Goal: Task Accomplishment & Management: Manage account settings

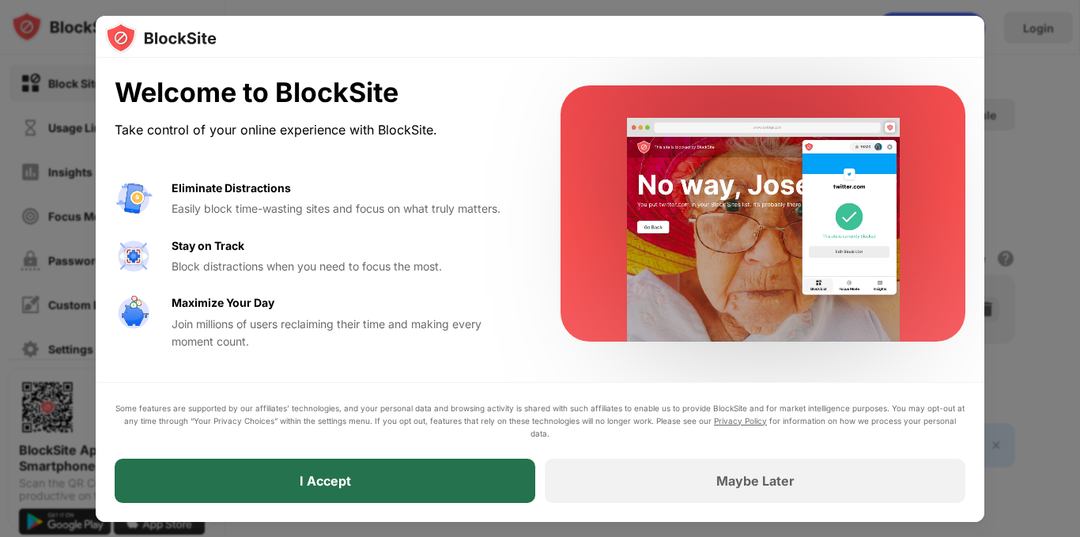
click at [443, 463] on div "I Accept" at bounding box center [325, 481] width 421 height 44
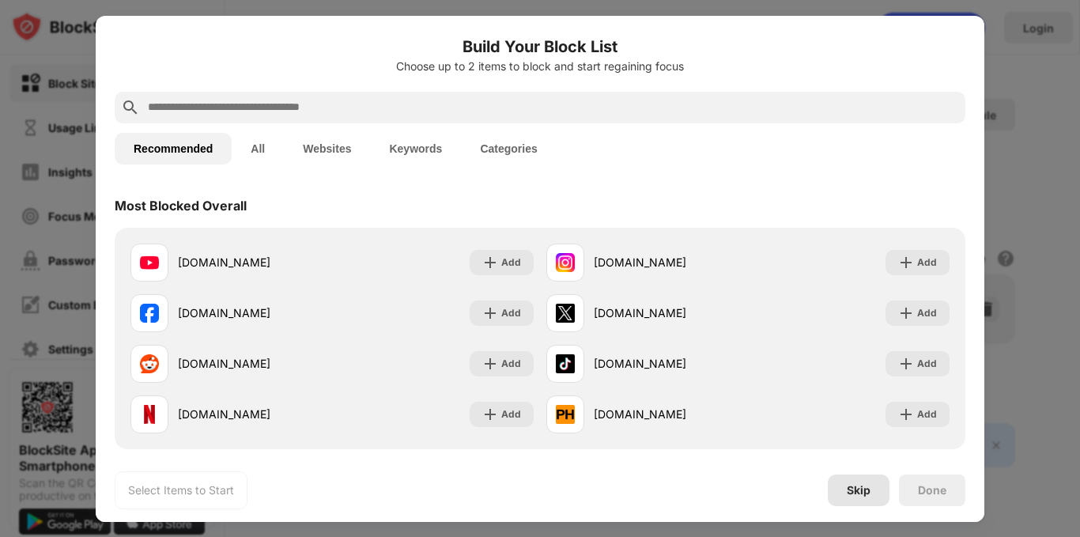
click at [847, 490] on div "Skip" at bounding box center [859, 490] width 24 height 13
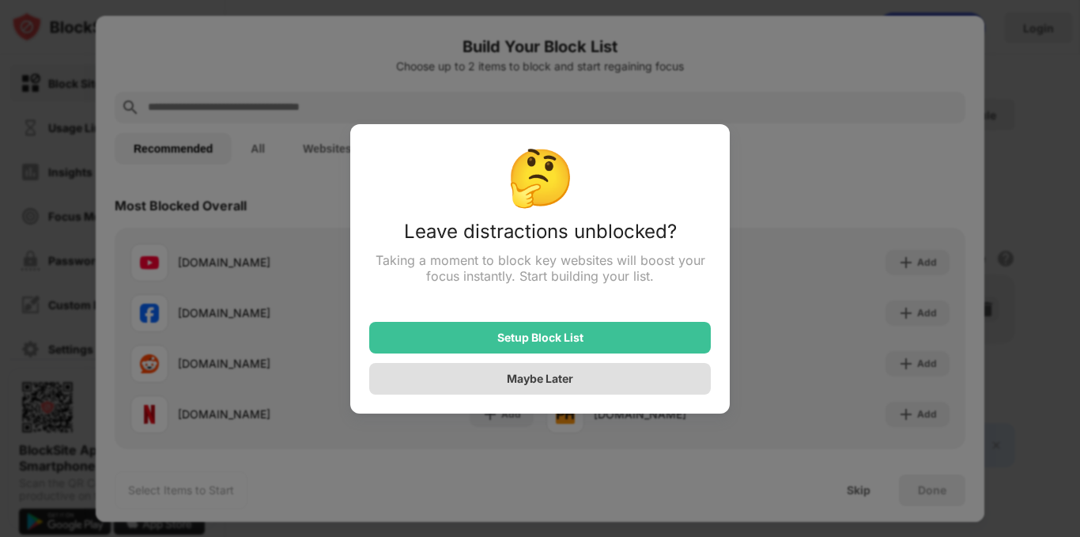
click at [652, 385] on div "Maybe Later" at bounding box center [540, 379] width 342 height 32
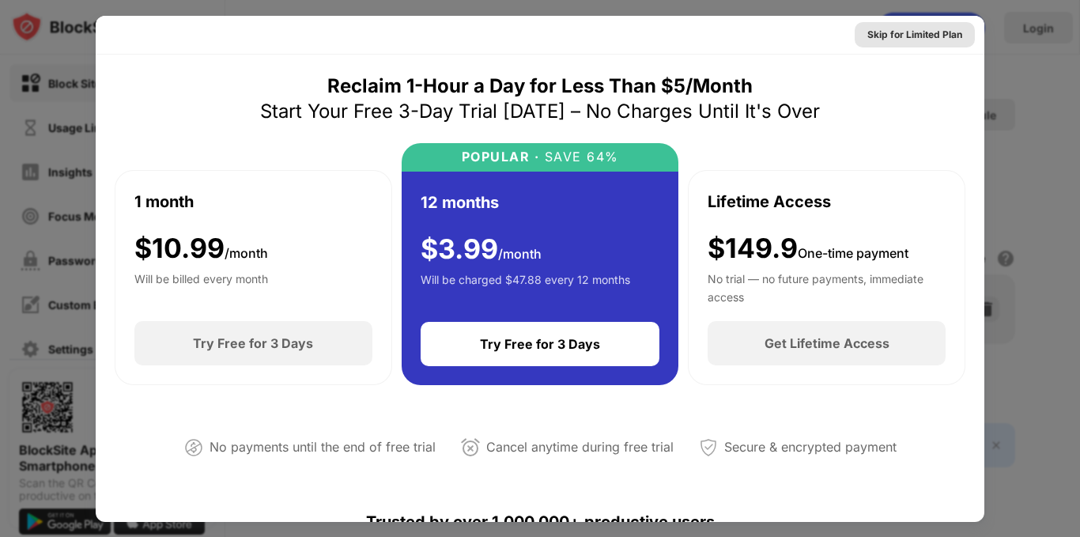
click at [925, 43] on div "Skip for Limited Plan" at bounding box center [915, 34] width 120 height 25
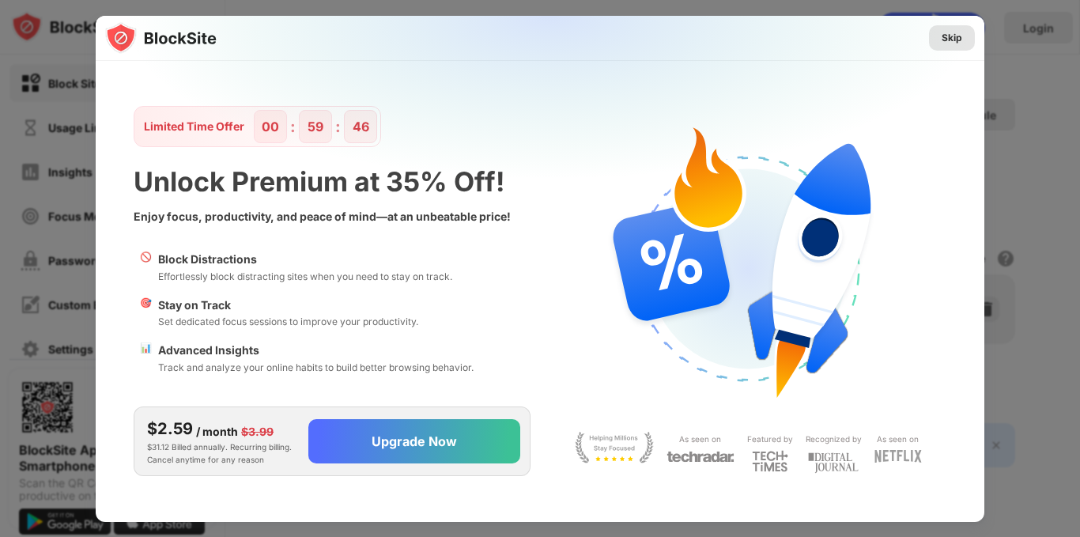
click at [950, 28] on div "Skip" at bounding box center [952, 37] width 46 height 25
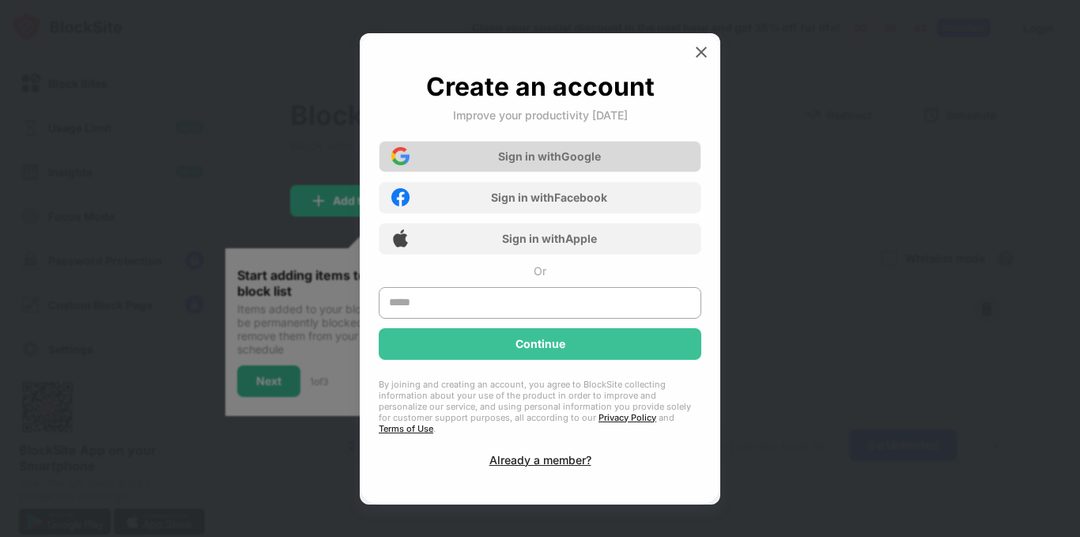
click at [576, 154] on div "Sign in with Google" at bounding box center [540, 157] width 323 height 32
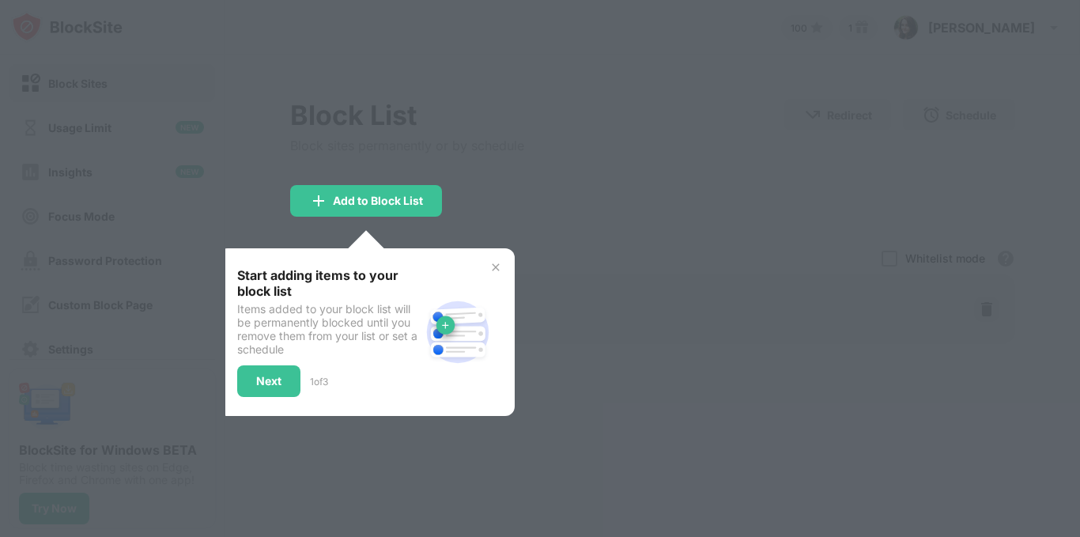
click at [495, 266] on img at bounding box center [495, 267] width 13 height 13
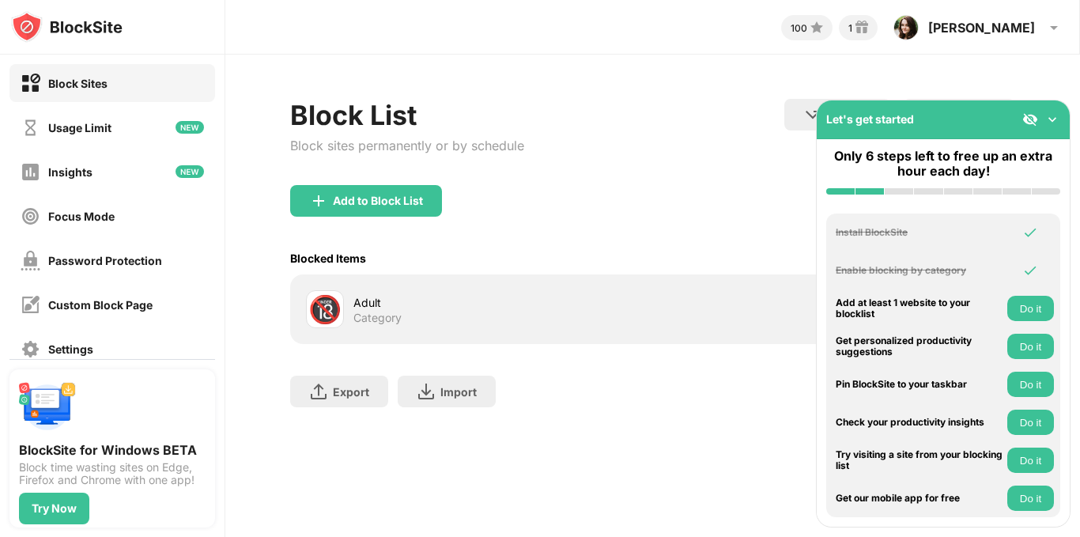
click at [1051, 117] on img at bounding box center [1053, 119] width 16 height 16
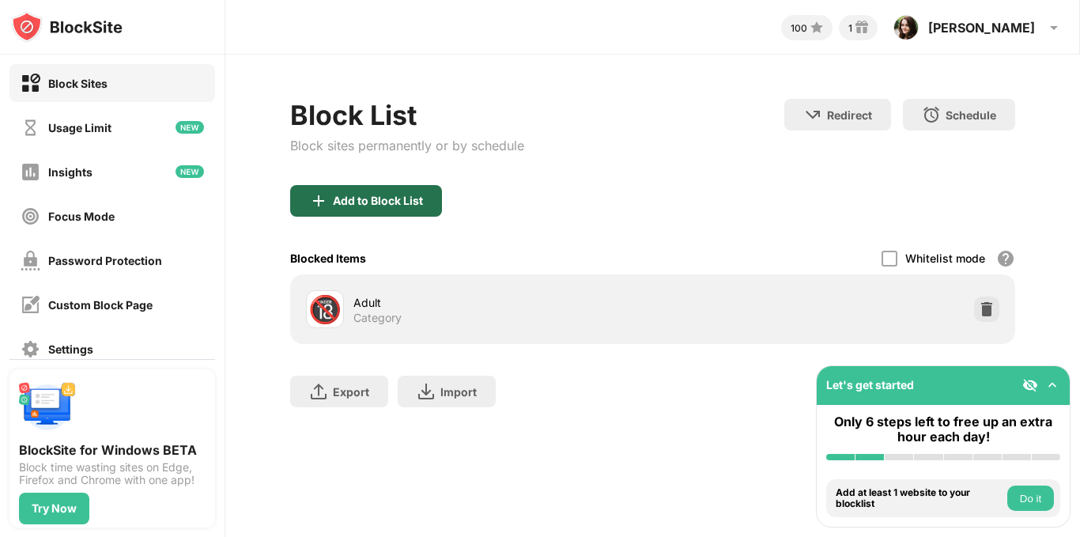
click at [383, 188] on div "Add to Block List" at bounding box center [366, 201] width 152 height 32
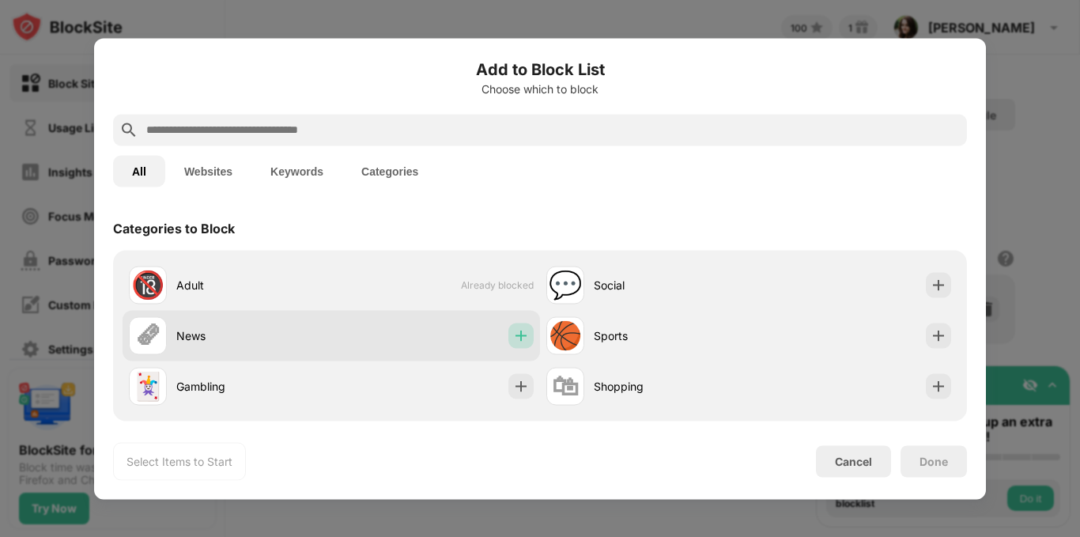
click at [508, 337] on div at bounding box center [520, 335] width 25 height 25
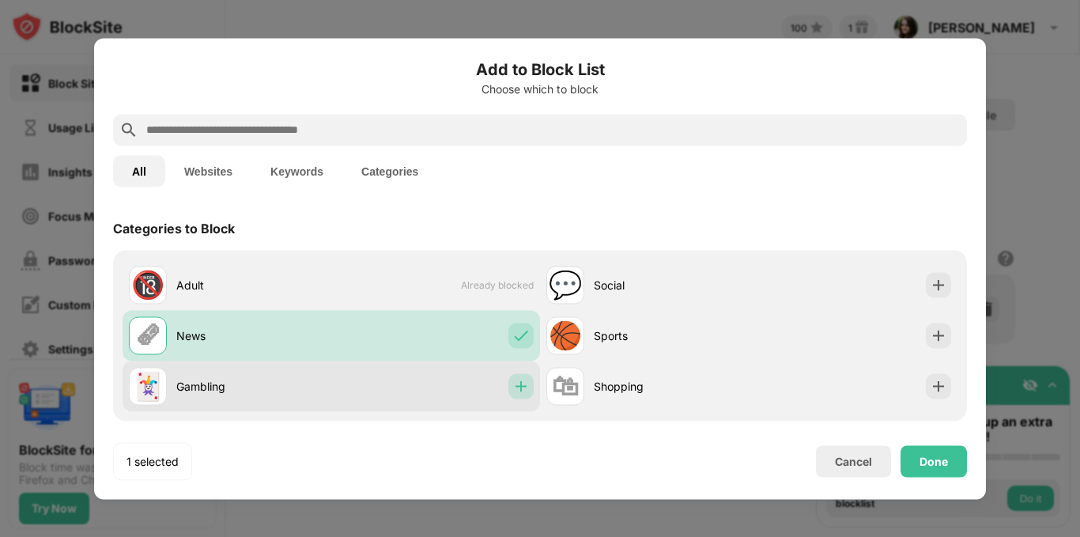
click at [513, 391] on img at bounding box center [521, 386] width 16 height 16
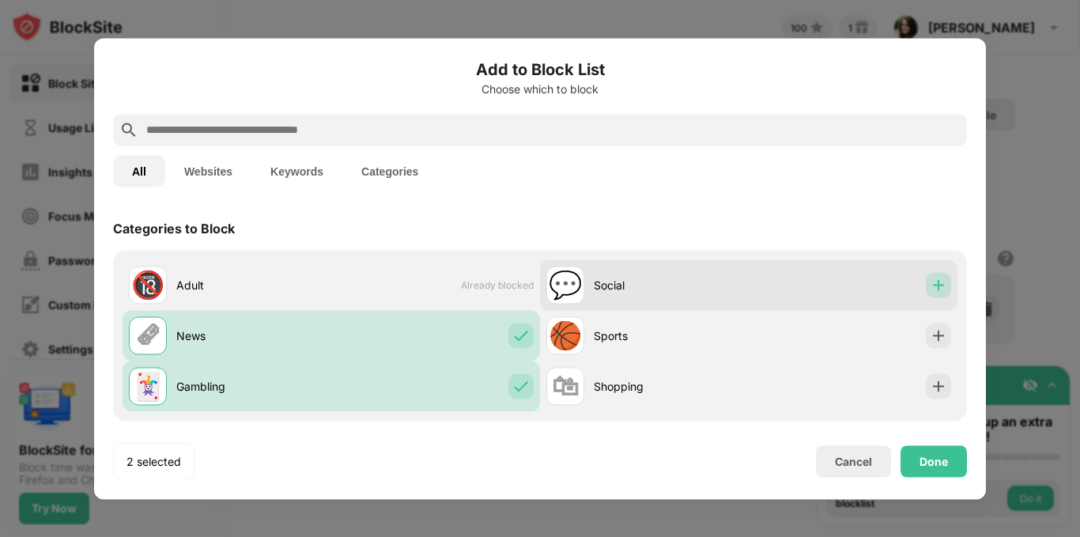
click at [938, 285] on div at bounding box center [938, 284] width 25 height 25
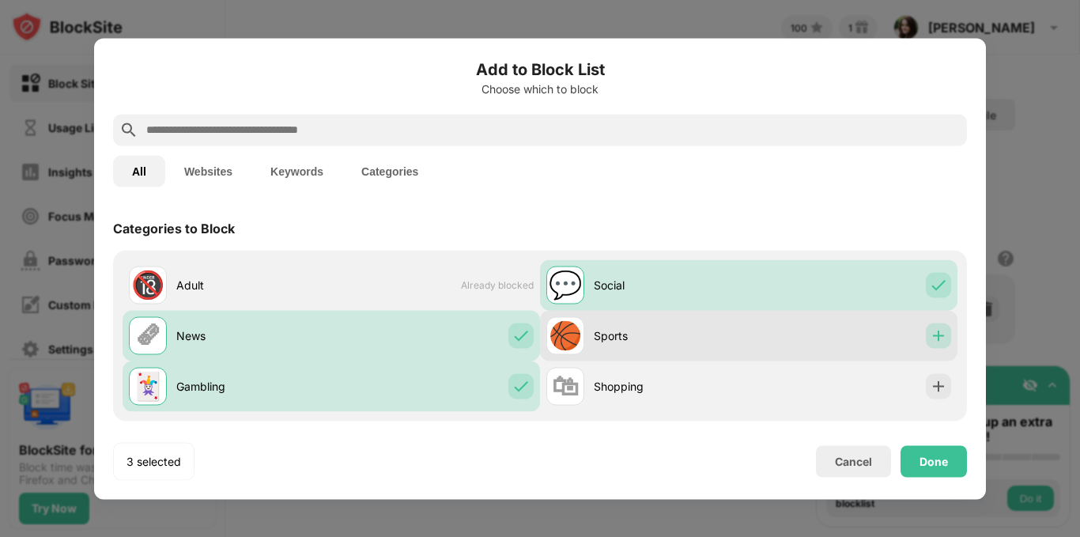
click at [931, 327] on img at bounding box center [939, 335] width 16 height 16
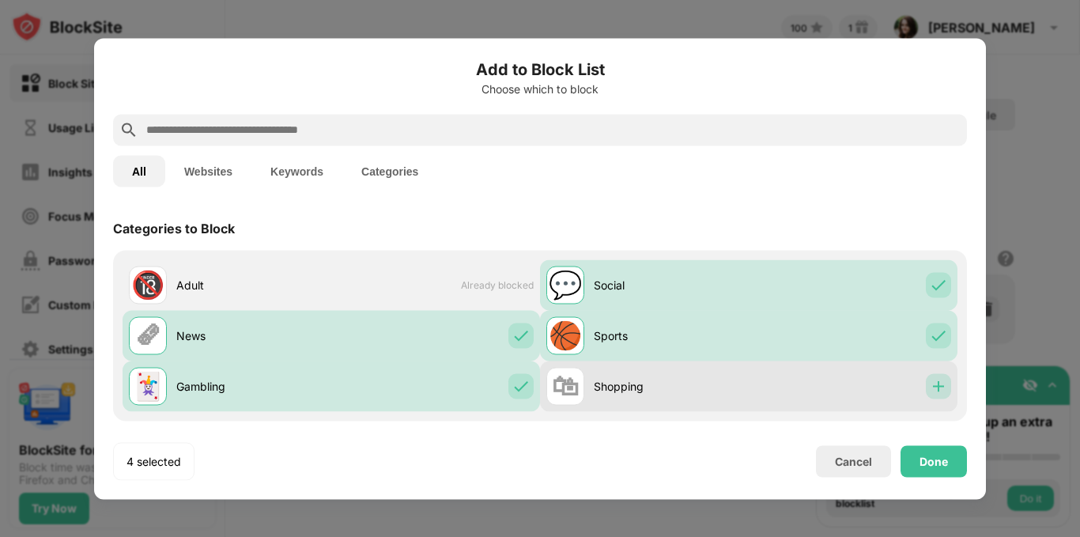
click at [931, 383] on img at bounding box center [939, 386] width 16 height 16
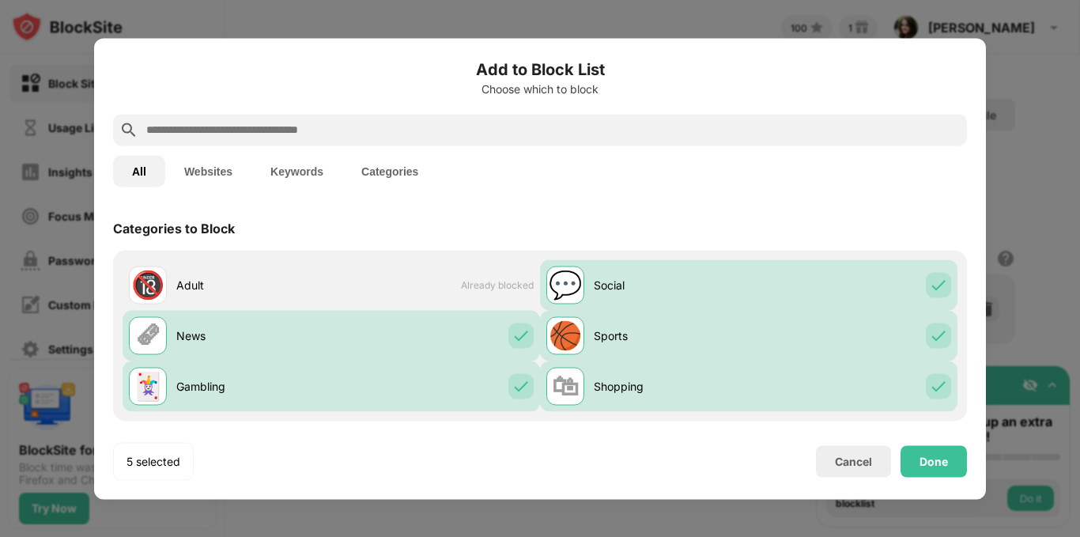
click at [213, 165] on button "Websites" at bounding box center [208, 171] width 86 height 32
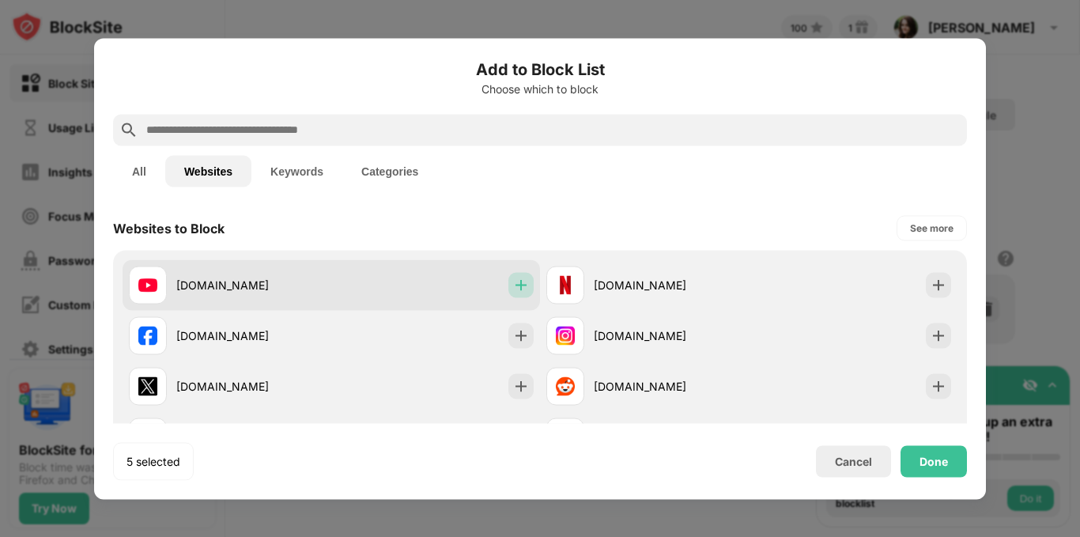
click at [513, 286] on img at bounding box center [521, 285] width 16 height 16
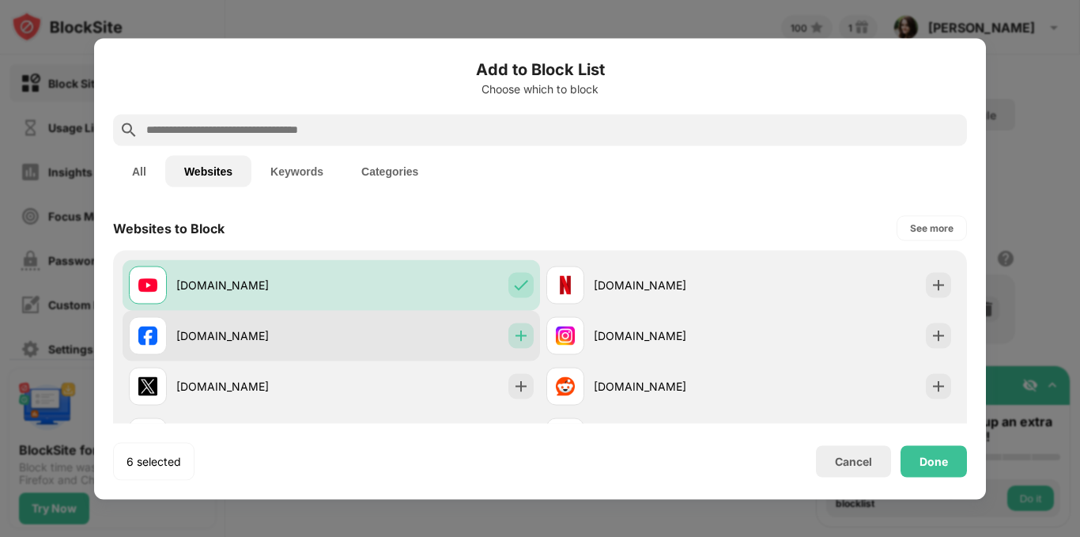
click at [516, 338] on img at bounding box center [521, 335] width 16 height 16
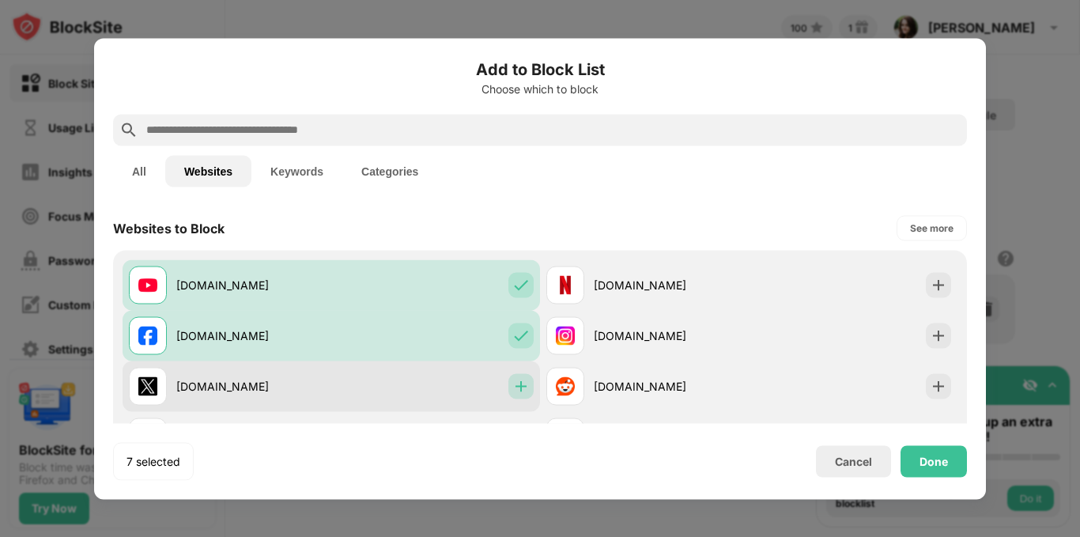
click at [519, 381] on img at bounding box center [521, 386] width 16 height 16
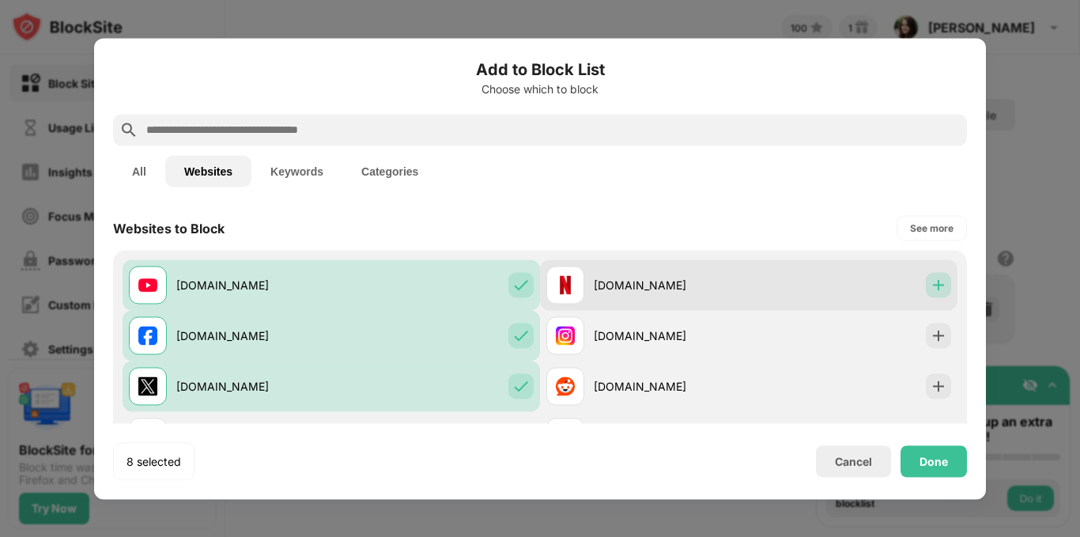
click at [931, 278] on img at bounding box center [939, 285] width 16 height 16
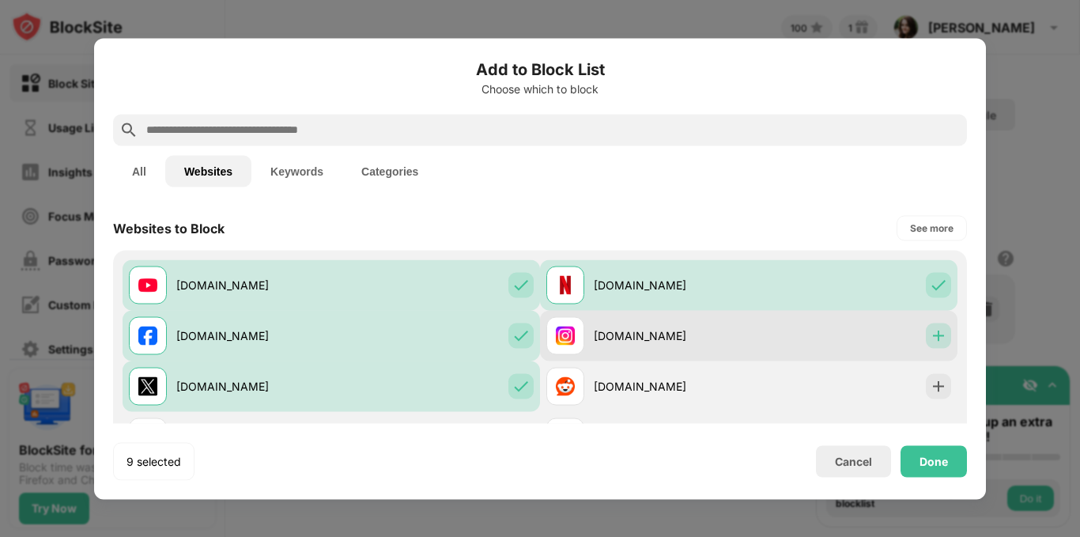
click at [931, 331] on img at bounding box center [939, 335] width 16 height 16
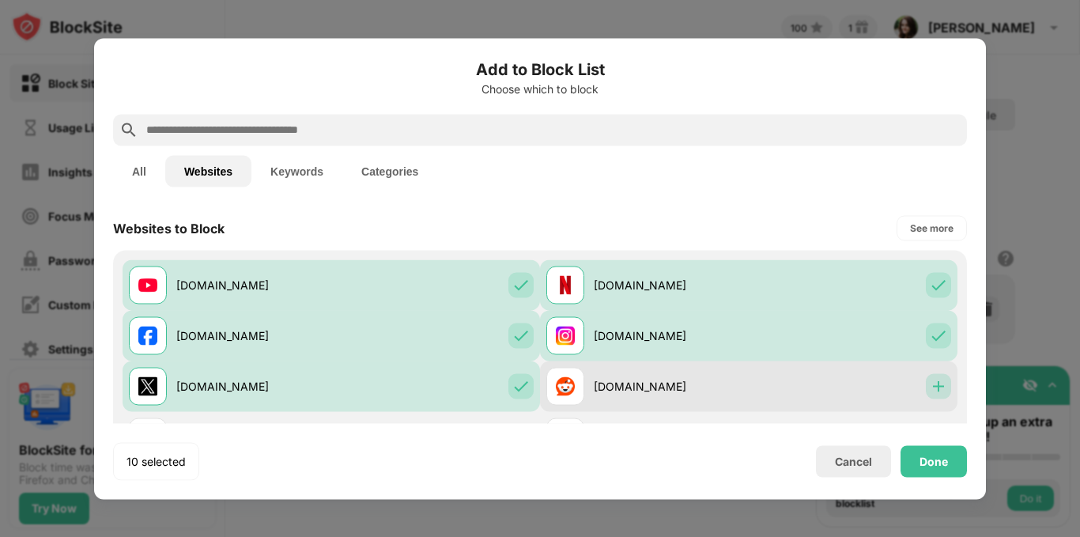
click at [931, 383] on img at bounding box center [939, 386] width 16 height 16
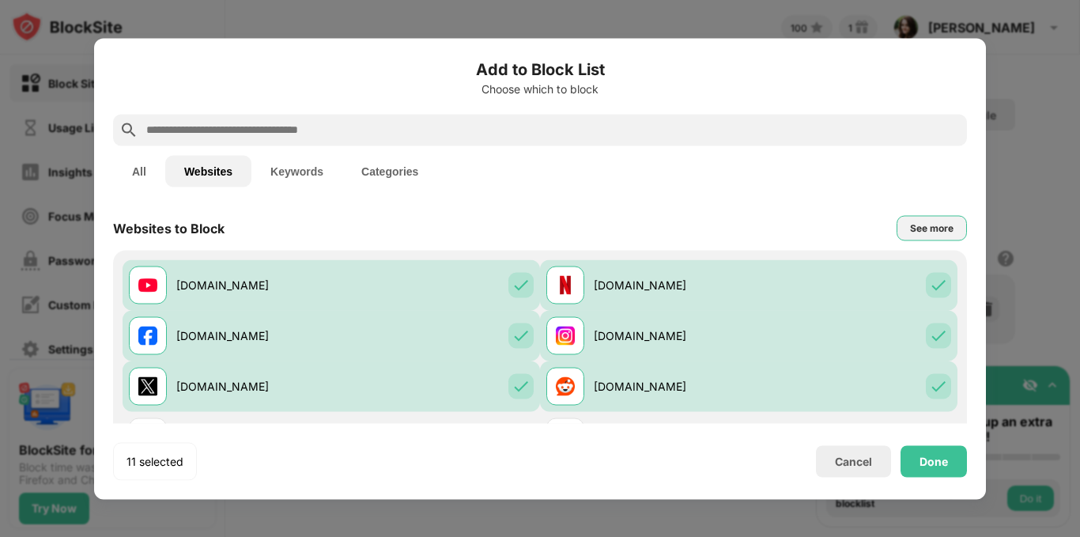
click at [919, 218] on div "See more" at bounding box center [932, 227] width 70 height 25
click at [622, 419] on div "[DOMAIN_NAME]" at bounding box center [647, 436] width 202 height 38
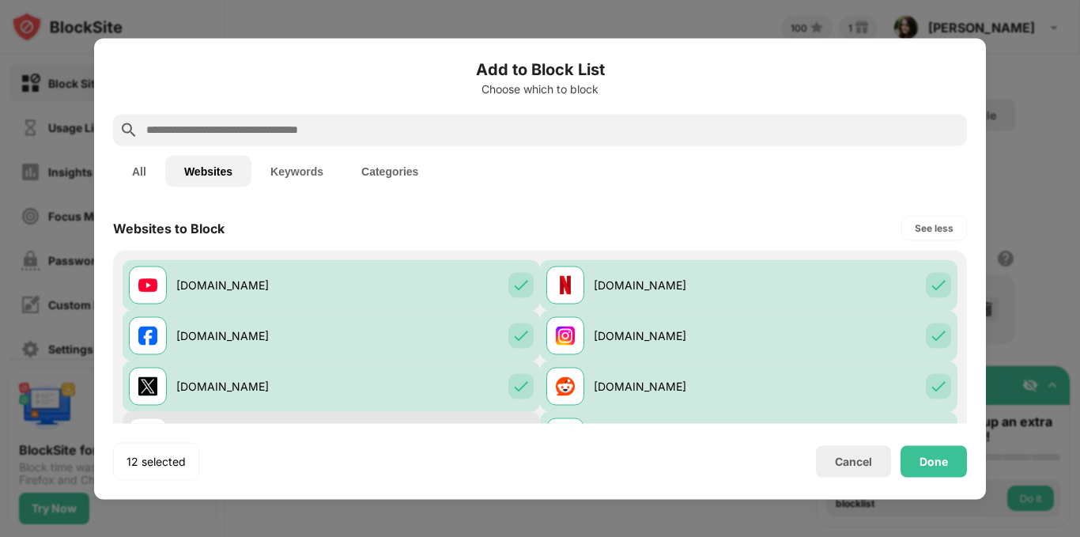
click at [463, 417] on div "[DOMAIN_NAME]" at bounding box center [331, 436] width 417 height 51
click at [367, 180] on button "Categories" at bounding box center [389, 171] width 95 height 32
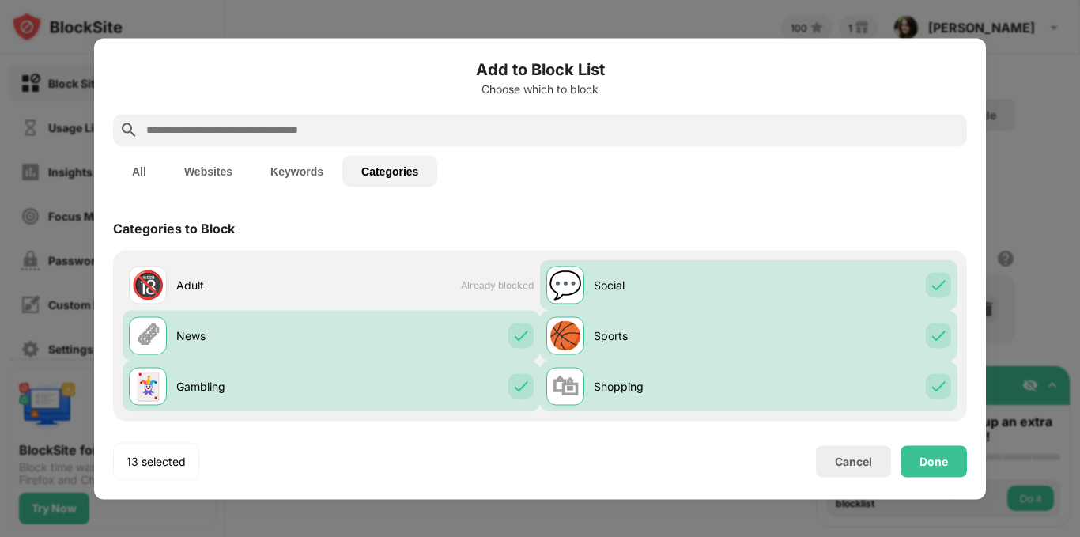
click at [307, 168] on button "Keywords" at bounding box center [296, 171] width 91 height 32
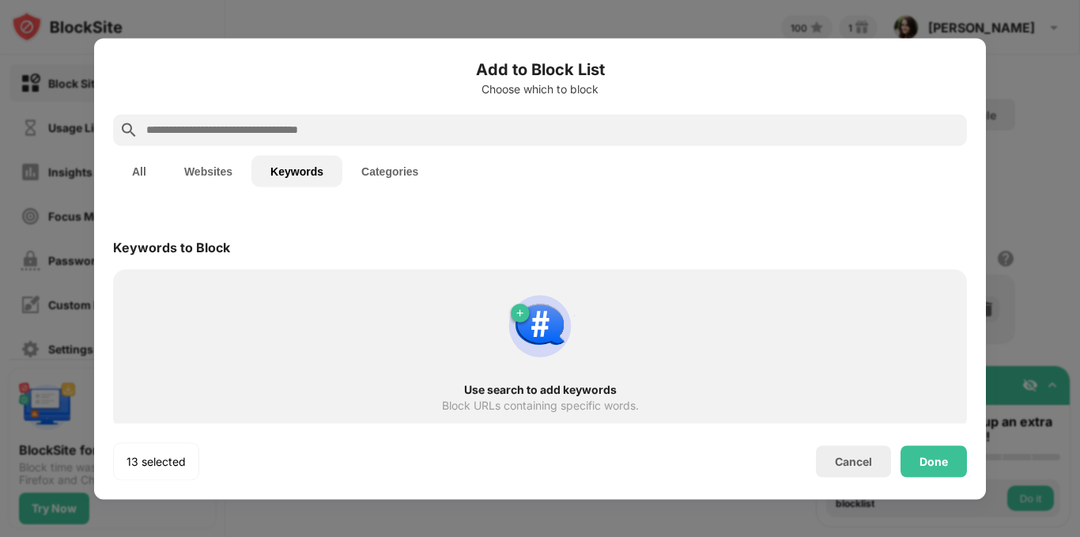
click at [268, 126] on input "text" at bounding box center [553, 129] width 816 height 19
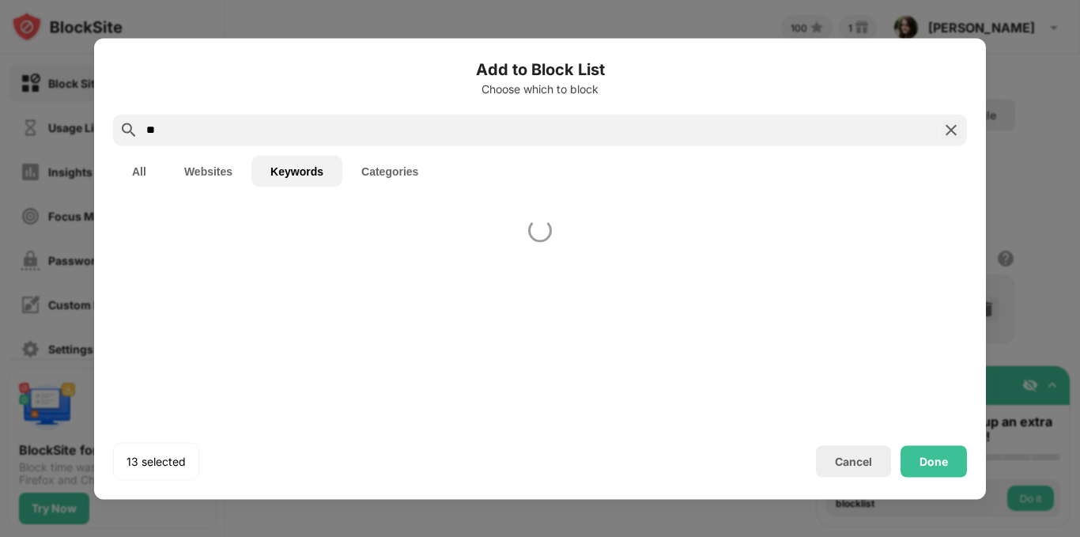
type input "*"
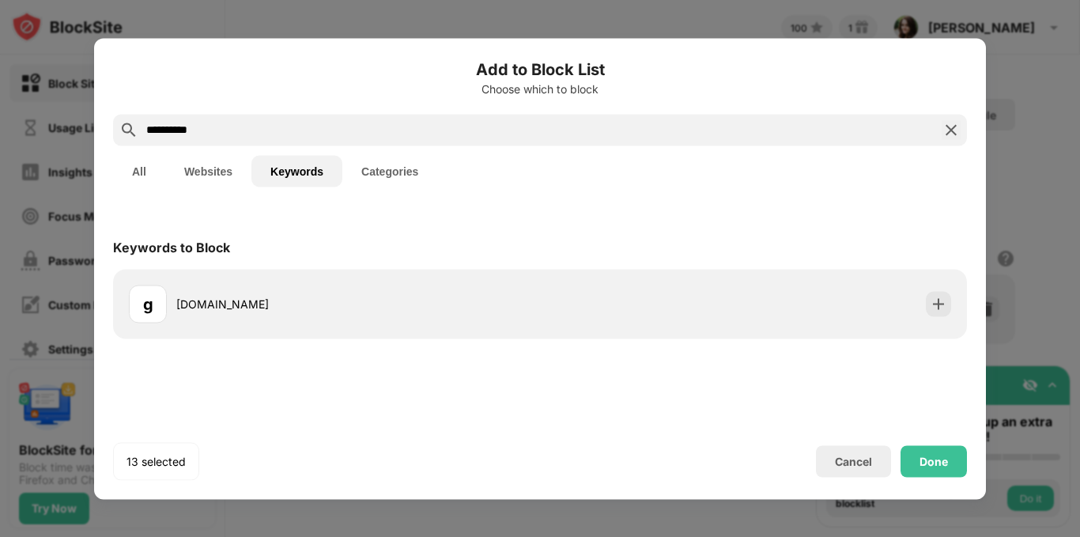
click at [148, 164] on button "All" at bounding box center [139, 171] width 52 height 32
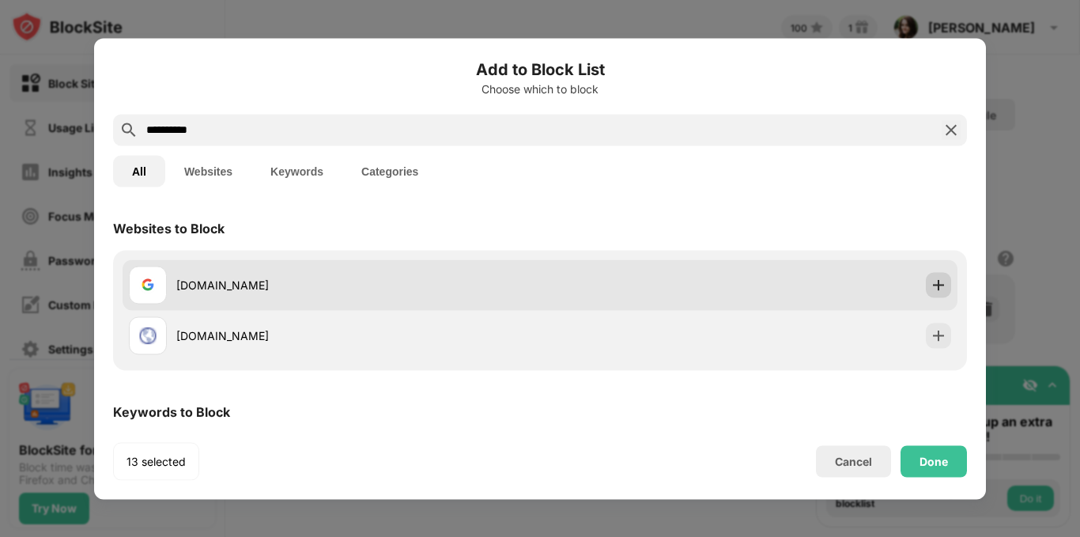
click at [931, 281] on img at bounding box center [939, 285] width 16 height 16
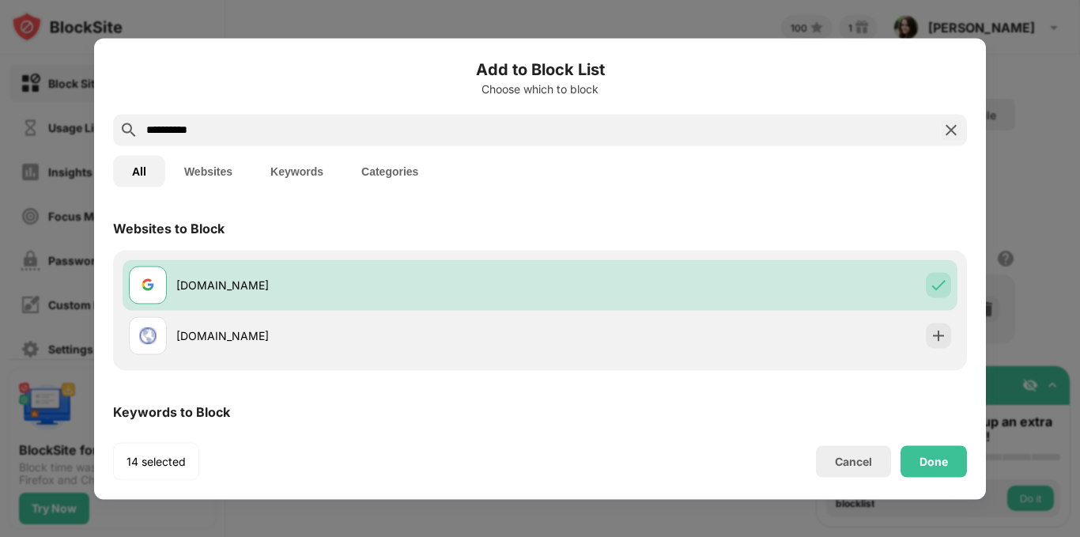
drag, startPoint x: 217, startPoint y: 123, endPoint x: 0, endPoint y: 100, distance: 217.9
click at [0, 536] on div "**********" at bounding box center [540, 537] width 1080 height 0
type input "*"
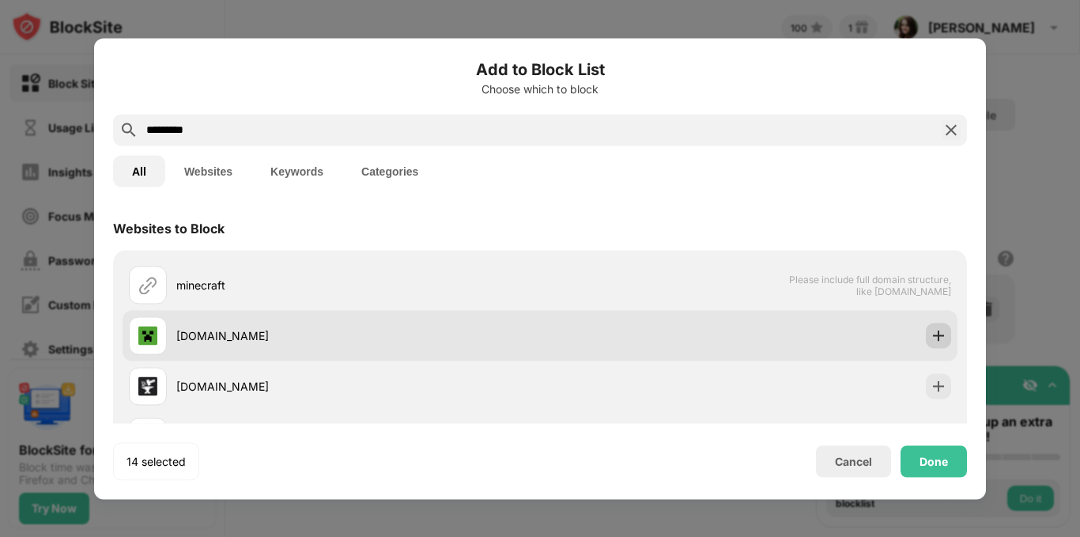
click at [926, 338] on div at bounding box center [938, 335] width 25 height 25
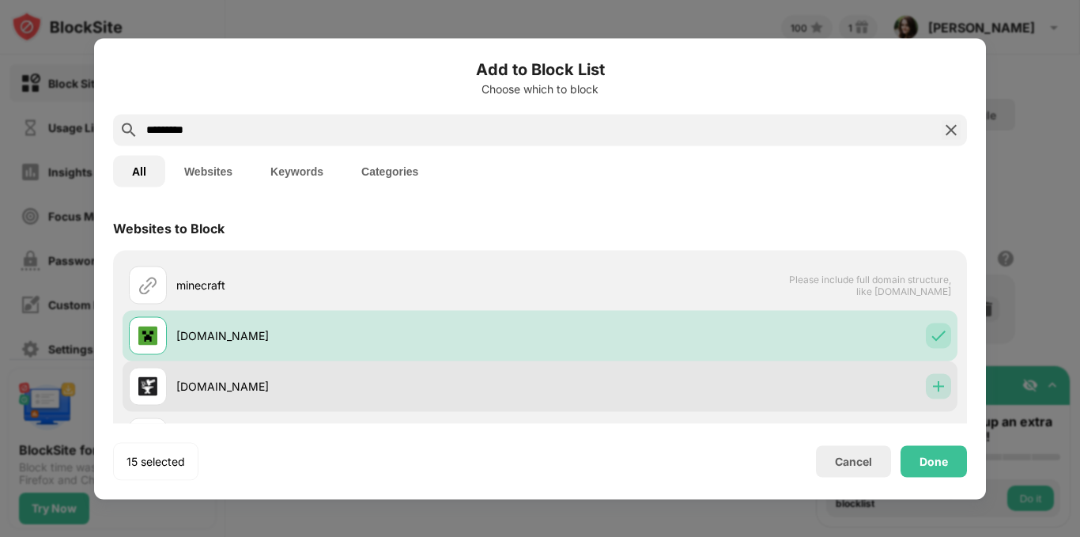
click at [931, 382] on img at bounding box center [939, 386] width 16 height 16
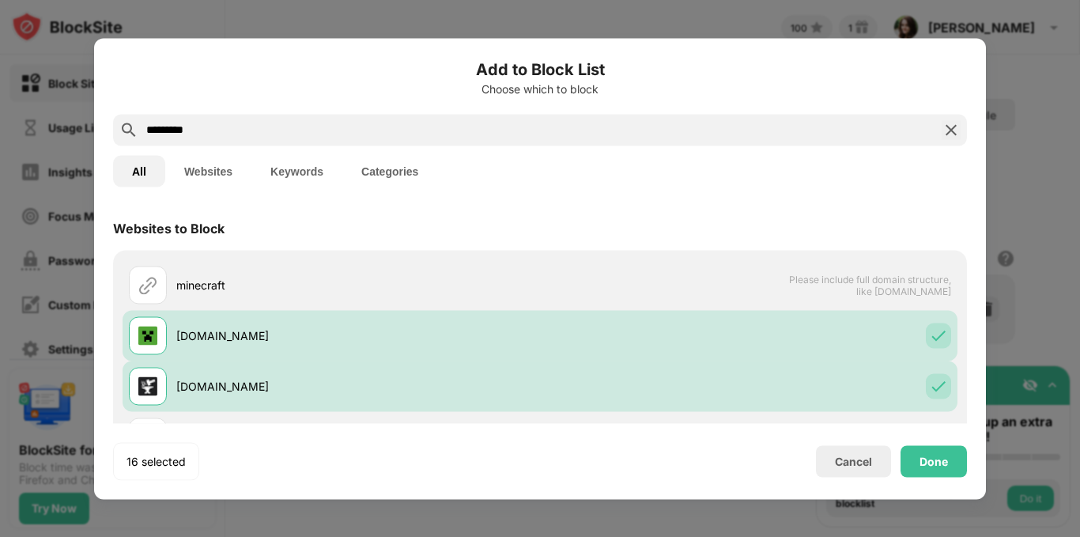
drag, startPoint x: 229, startPoint y: 135, endPoint x: 28, endPoint y: 111, distance: 202.2
click at [28, 536] on div "Add to Block List Choose which to block ********* All Websites Keywords Categor…" at bounding box center [540, 537] width 1080 height 0
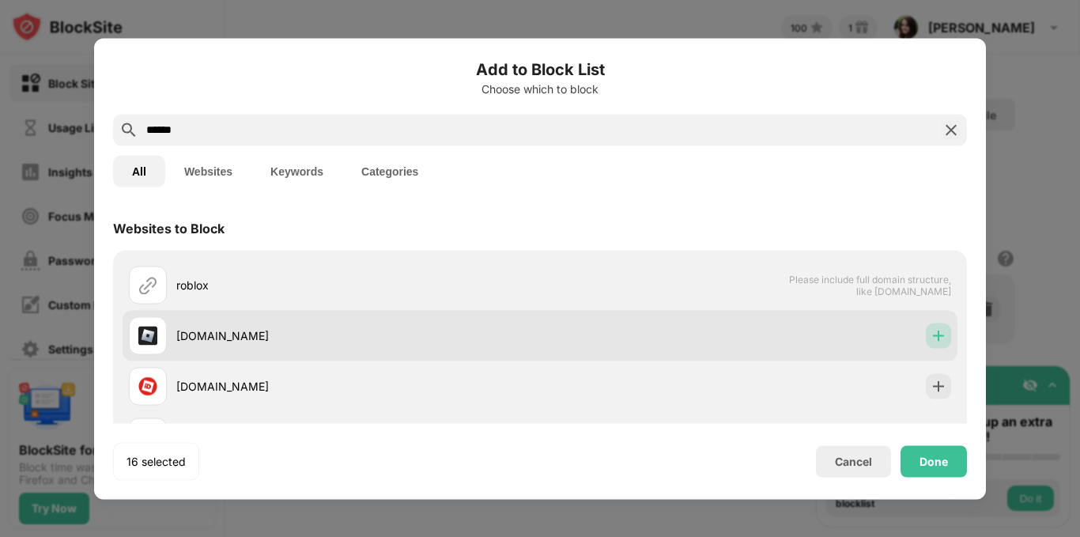
click at [931, 337] on img at bounding box center [939, 335] width 16 height 16
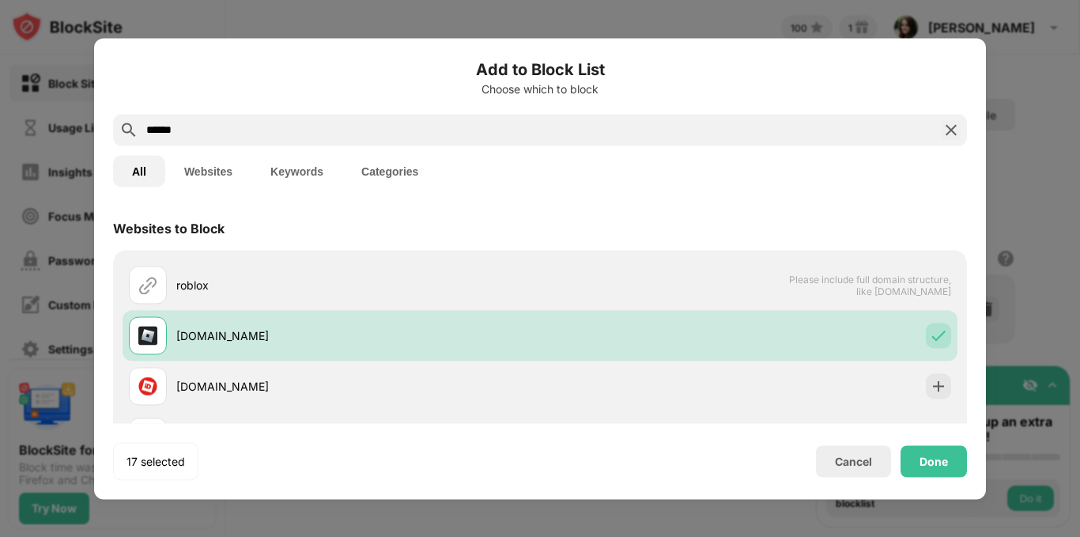
drag, startPoint x: 191, startPoint y: 126, endPoint x: 72, endPoint y: 128, distance: 118.6
click at [72, 536] on div "Add to Block List Choose which to block ****** All Websites Keywords Categories…" at bounding box center [540, 537] width 1080 height 0
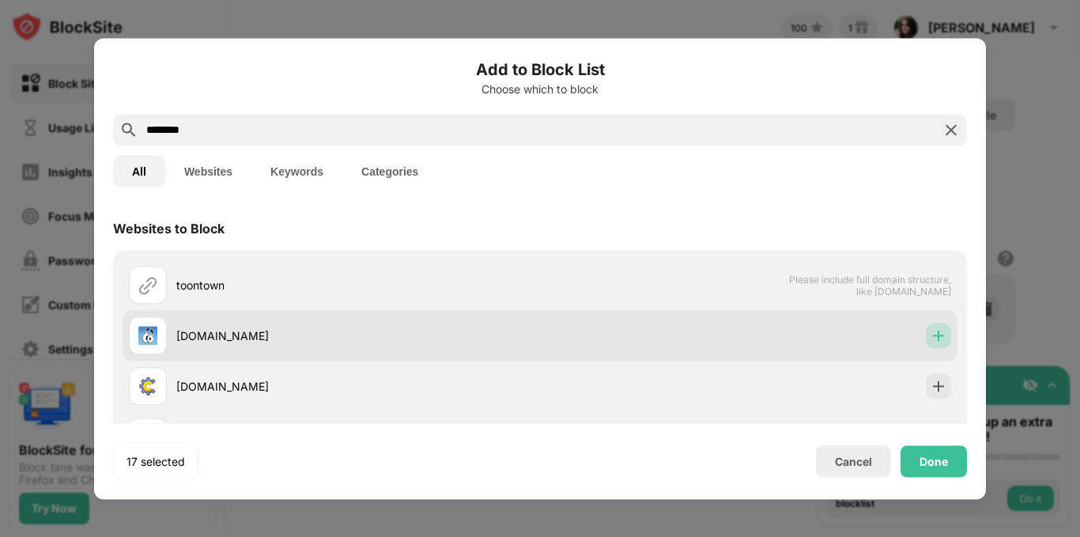
click at [931, 335] on img at bounding box center [939, 335] width 16 height 16
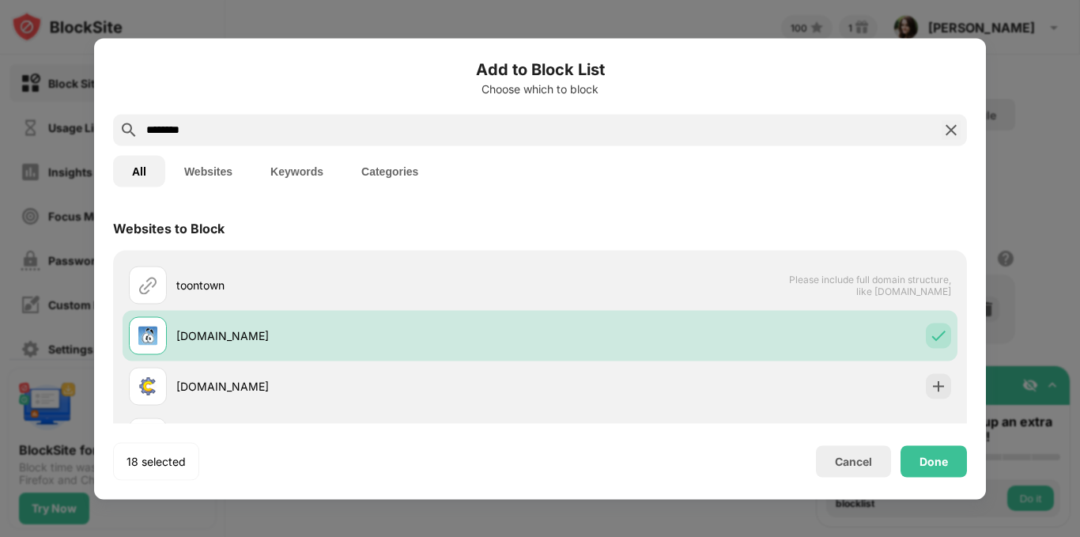
drag, startPoint x: 210, startPoint y: 127, endPoint x: 47, endPoint y: 130, distance: 162.1
click at [47, 536] on div "Add to Block List Choose which to block ******** All Websites Keywords Categori…" at bounding box center [540, 537] width 1080 height 0
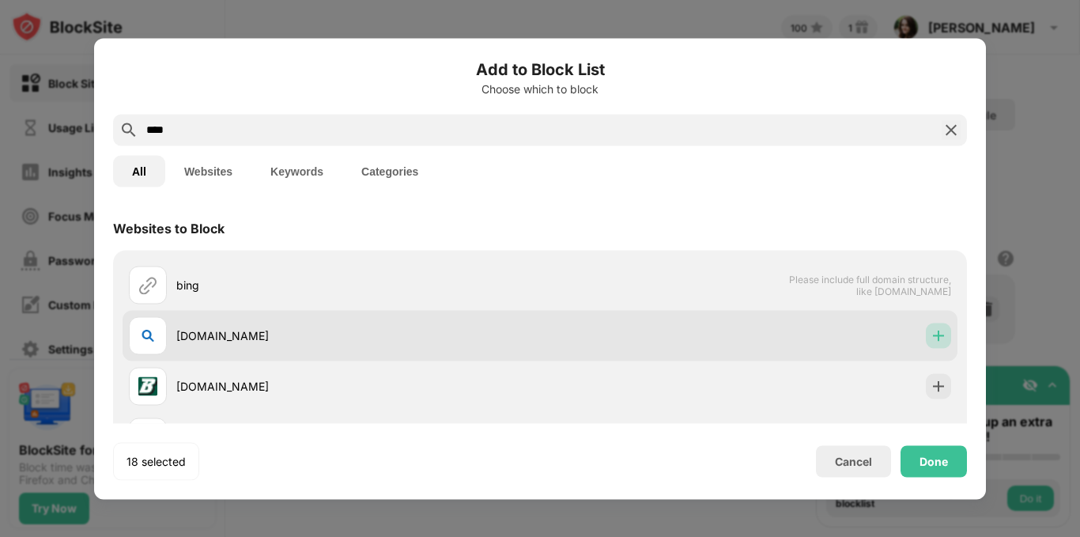
click at [931, 332] on img at bounding box center [939, 335] width 16 height 16
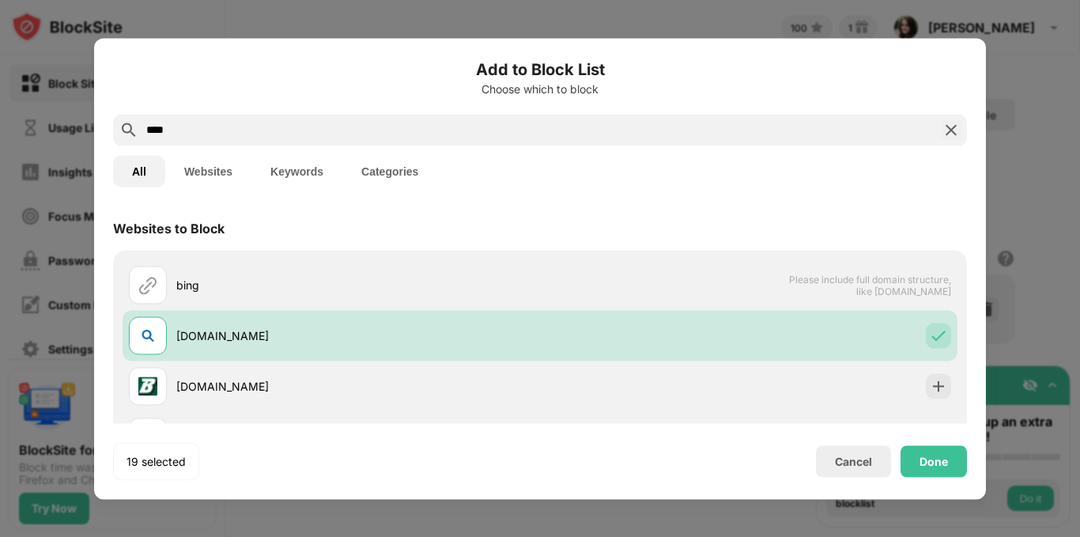
drag, startPoint x: 191, startPoint y: 132, endPoint x: 17, endPoint y: 116, distance: 173.9
click at [17, 536] on div "Add to Block List Choose which to block **** All Websites Keywords Categories W…" at bounding box center [540, 537] width 1080 height 0
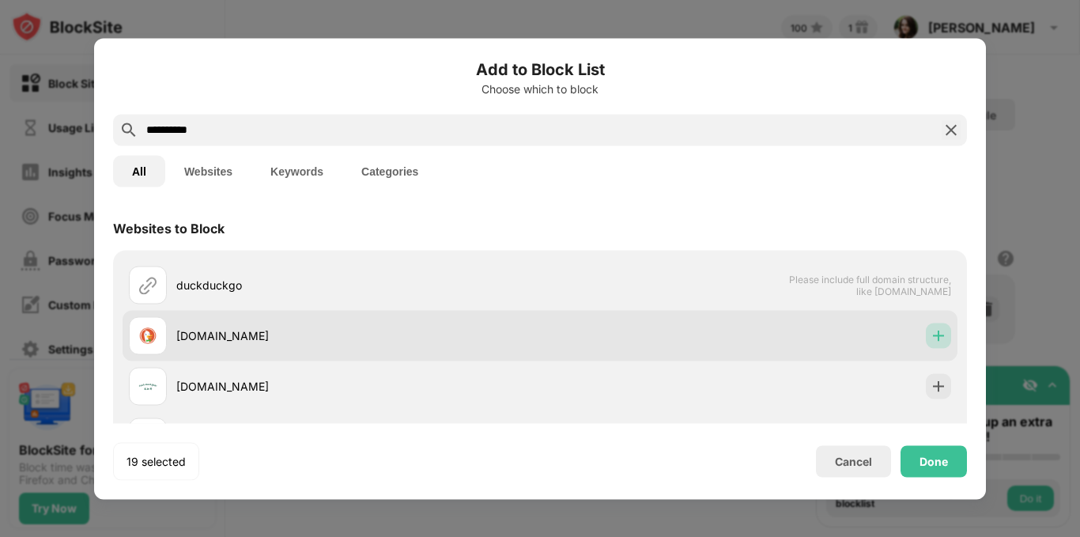
click at [931, 329] on img at bounding box center [939, 335] width 16 height 16
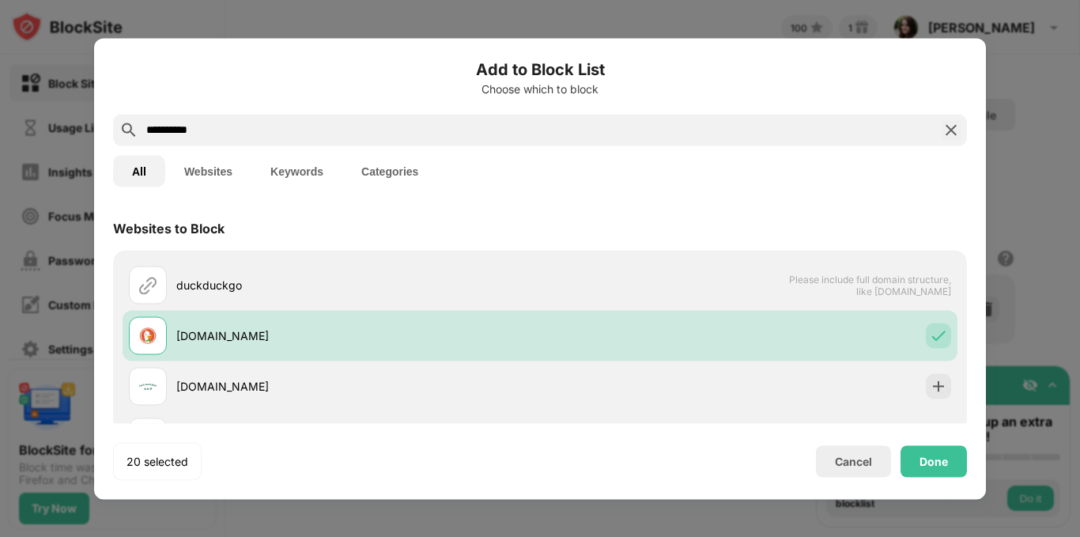
drag, startPoint x: 218, startPoint y: 129, endPoint x: 65, endPoint y: 123, distance: 153.5
click at [65, 536] on div "**********" at bounding box center [540, 537] width 1080 height 0
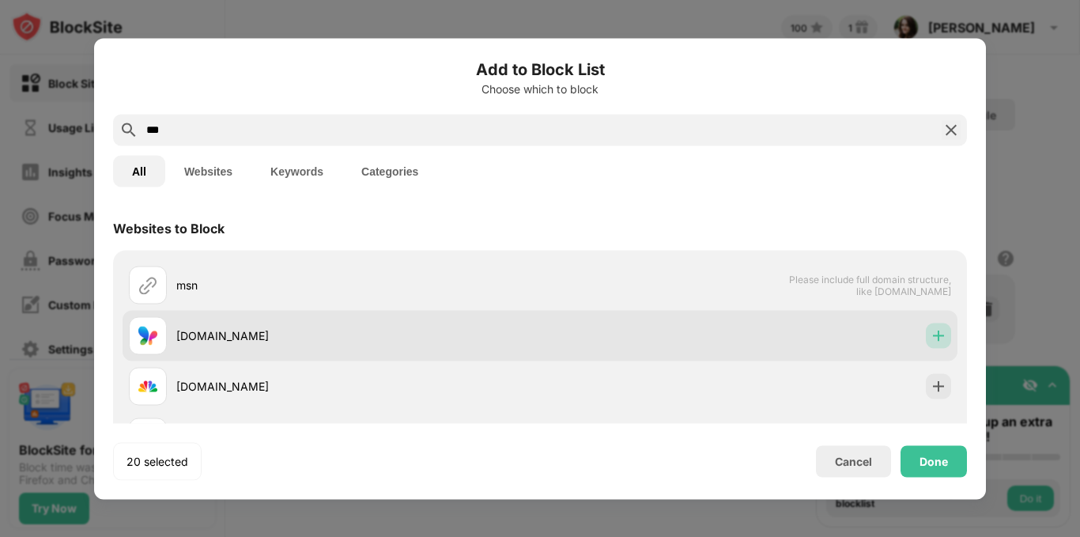
click at [931, 335] on img at bounding box center [939, 335] width 16 height 16
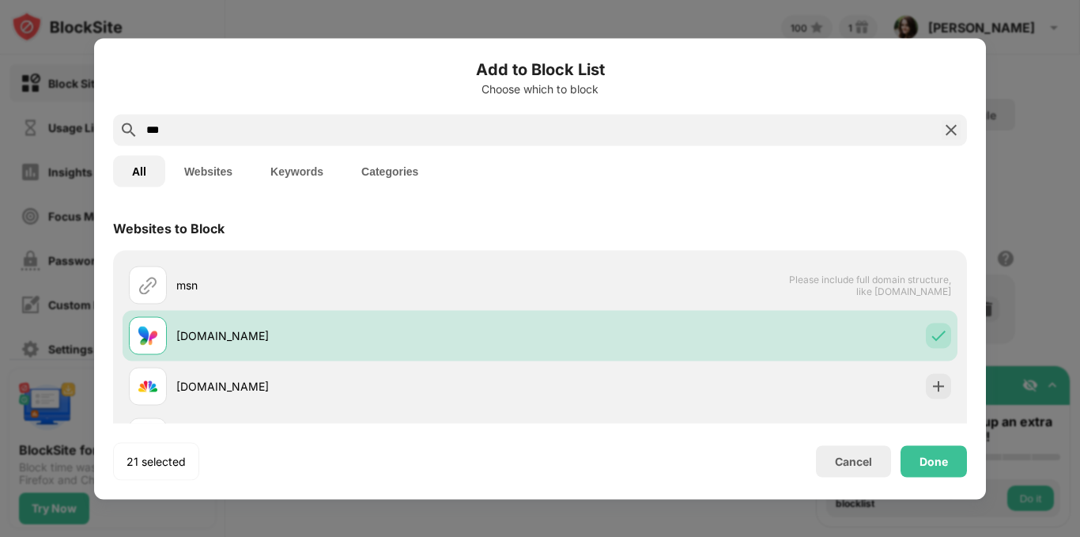
drag, startPoint x: 166, startPoint y: 127, endPoint x: 88, endPoint y: 123, distance: 78.4
click at [88, 536] on div "Add to Block List Choose which to block *** All Websites Keywords Categories We…" at bounding box center [540, 537] width 1080 height 0
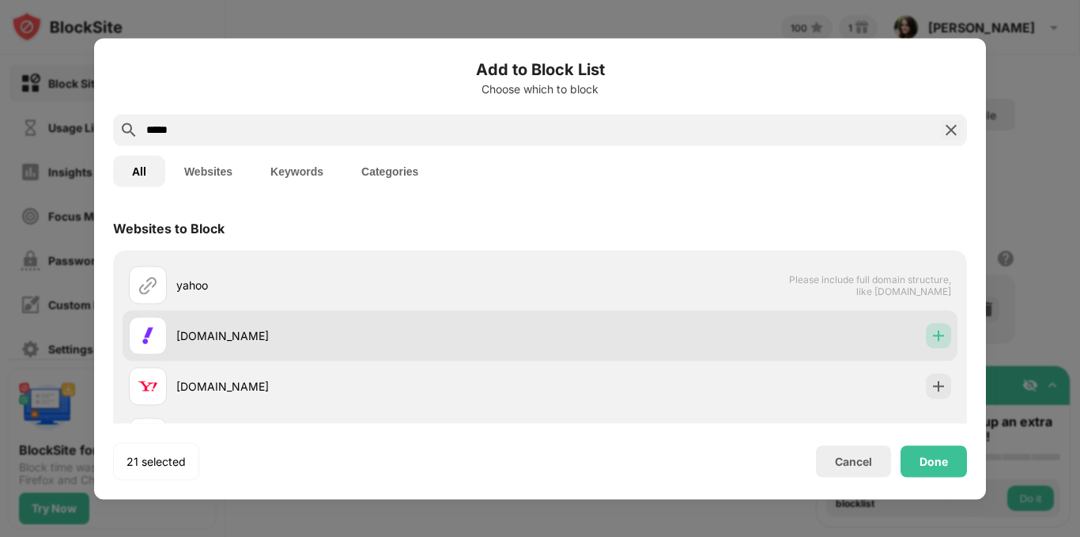
click at [926, 343] on div at bounding box center [938, 335] width 25 height 25
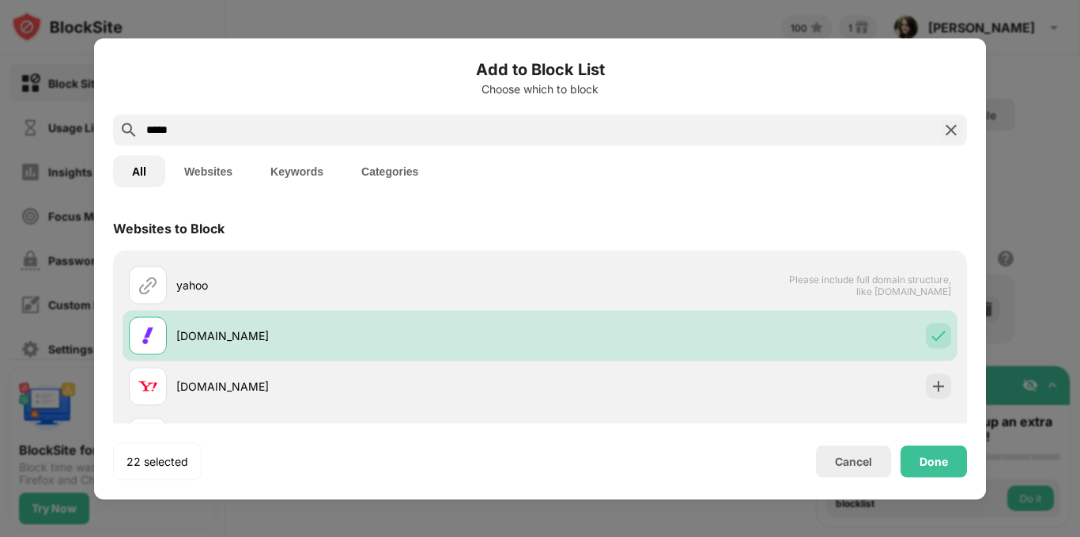
drag, startPoint x: 207, startPoint y: 128, endPoint x: 74, endPoint y: 133, distance: 133.7
click at [74, 536] on div "Add to Block List Choose which to block ***** All Websites Keywords Categories …" at bounding box center [540, 537] width 1080 height 0
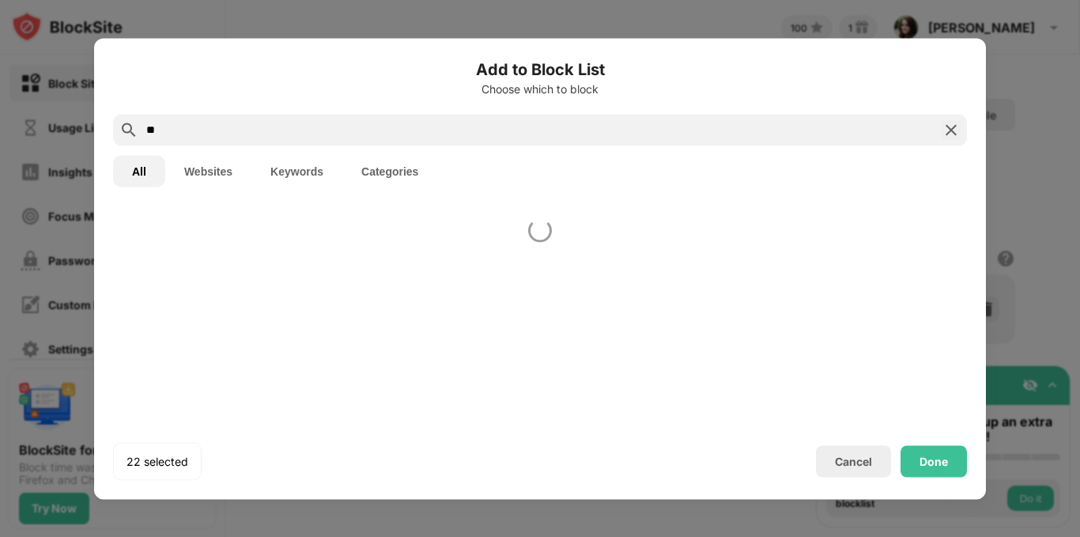
type input "*"
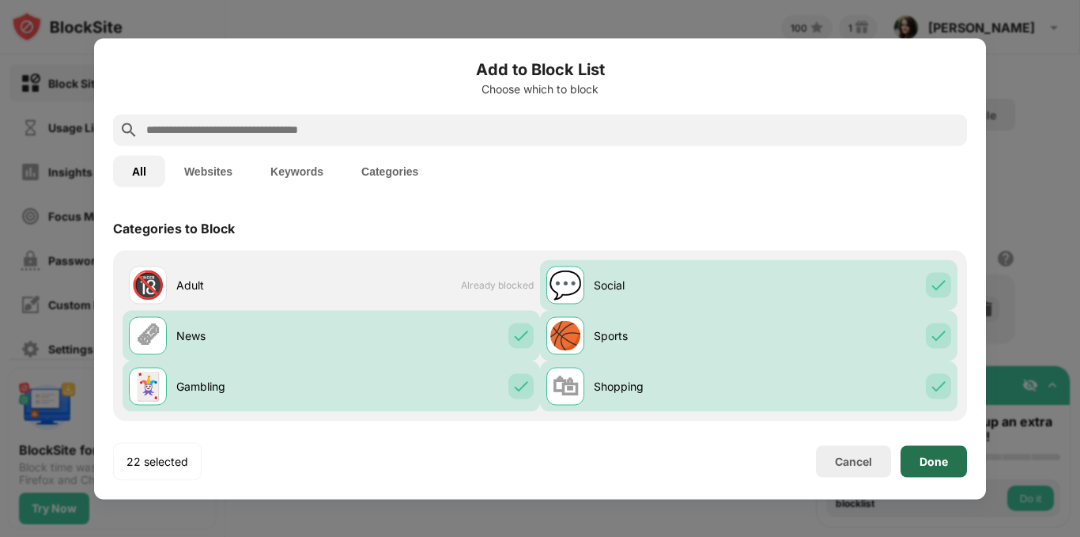
click at [924, 449] on div "Done" at bounding box center [934, 461] width 66 height 32
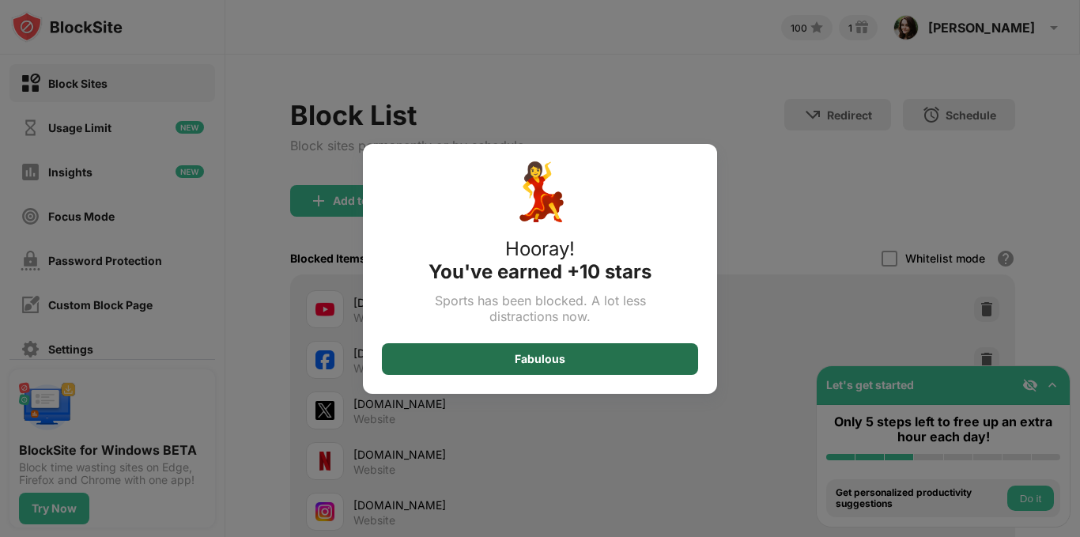
click at [633, 353] on div "Fabulous" at bounding box center [540, 359] width 316 height 32
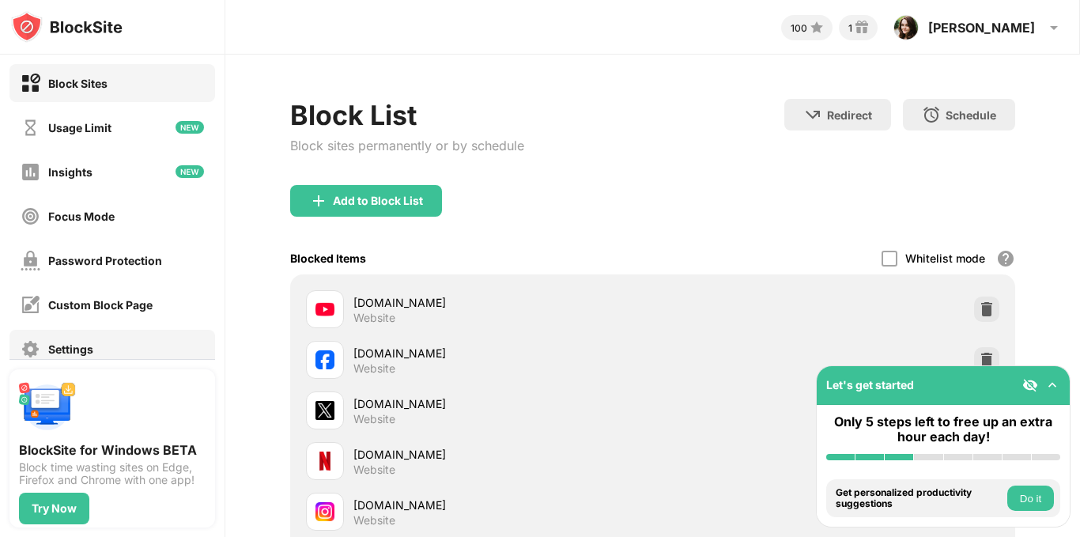
click at [105, 337] on div "Settings" at bounding box center [112, 349] width 206 height 38
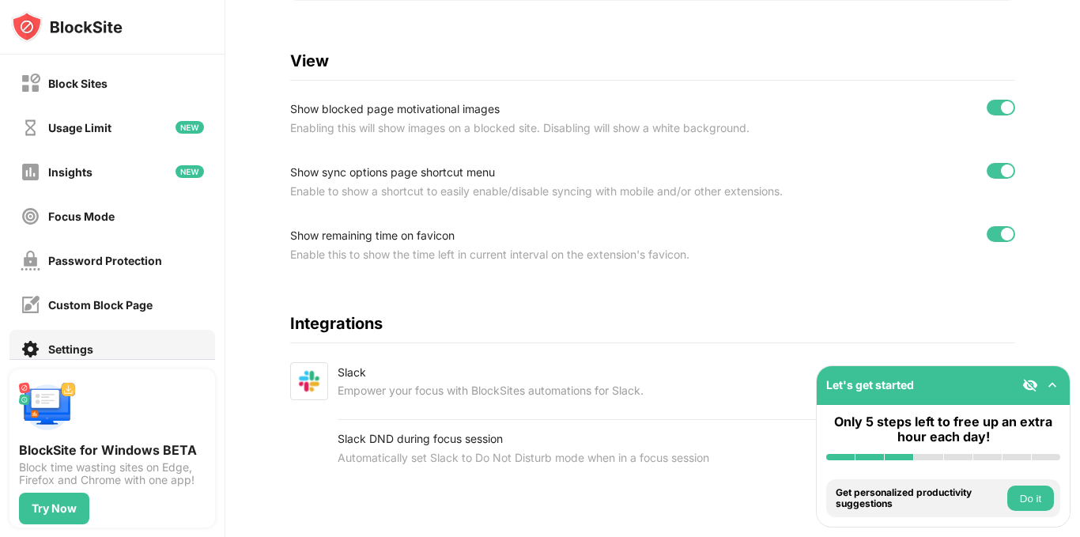
scroll to position [587, 0]
click at [130, 264] on div "Password Protection" at bounding box center [105, 260] width 114 height 13
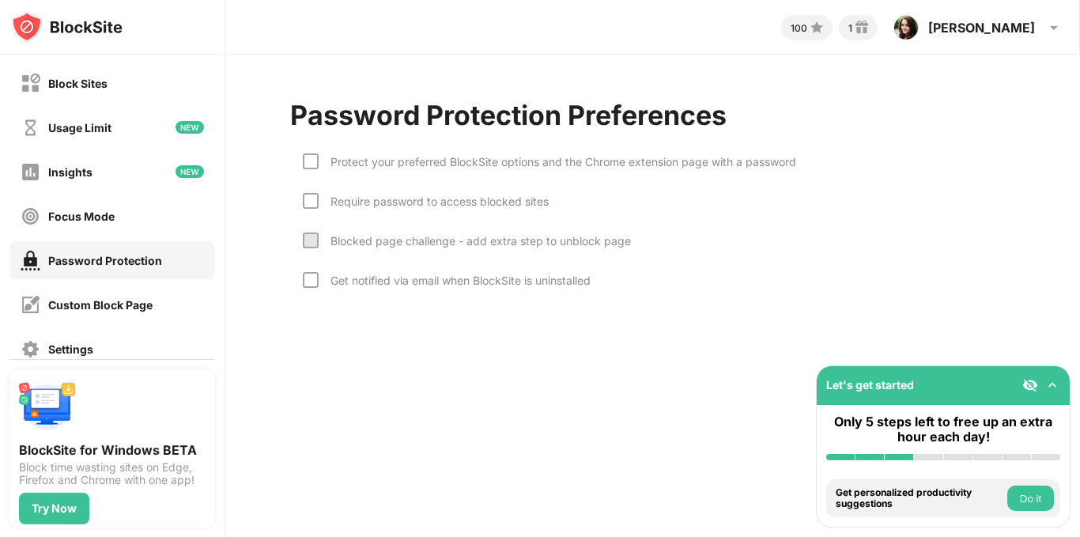
click at [406, 167] on div "Protect your preferred BlockSite options and the Chrome extension page with a p…" at bounding box center [558, 161] width 478 height 13
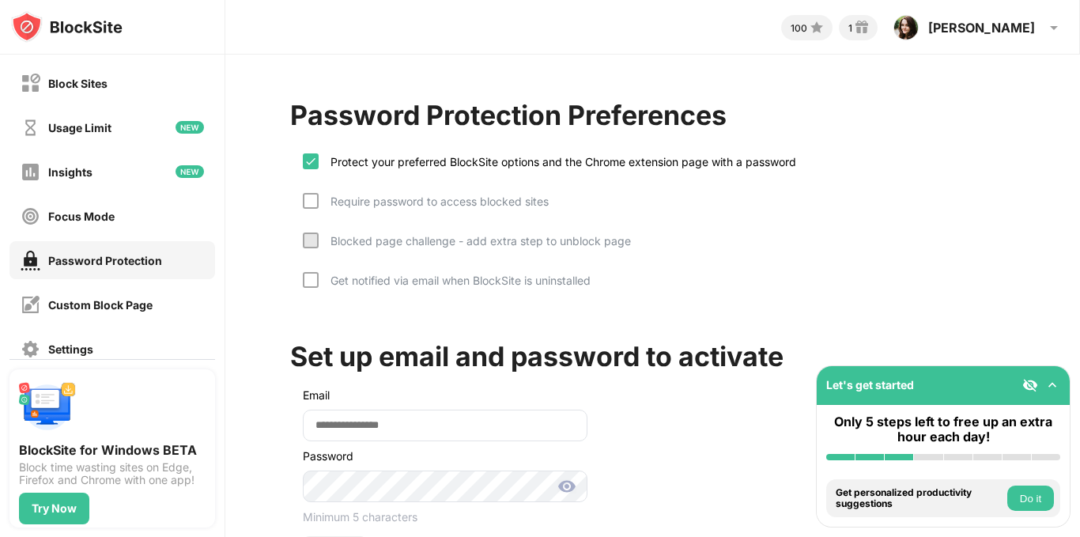
click at [405, 202] on div "Require password to access blocked sites" at bounding box center [434, 201] width 230 height 13
click at [404, 243] on div "Blocked page challenge - add extra step to unblock page" at bounding box center [475, 240] width 312 height 13
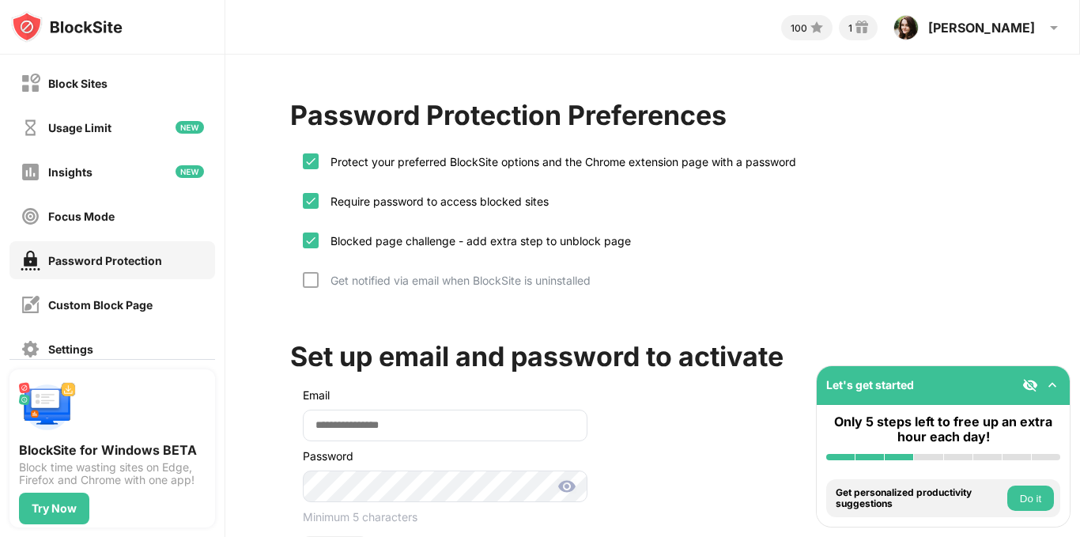
click at [431, 280] on div "Get notified via email when BlockSite is uninstalled" at bounding box center [455, 280] width 272 height 13
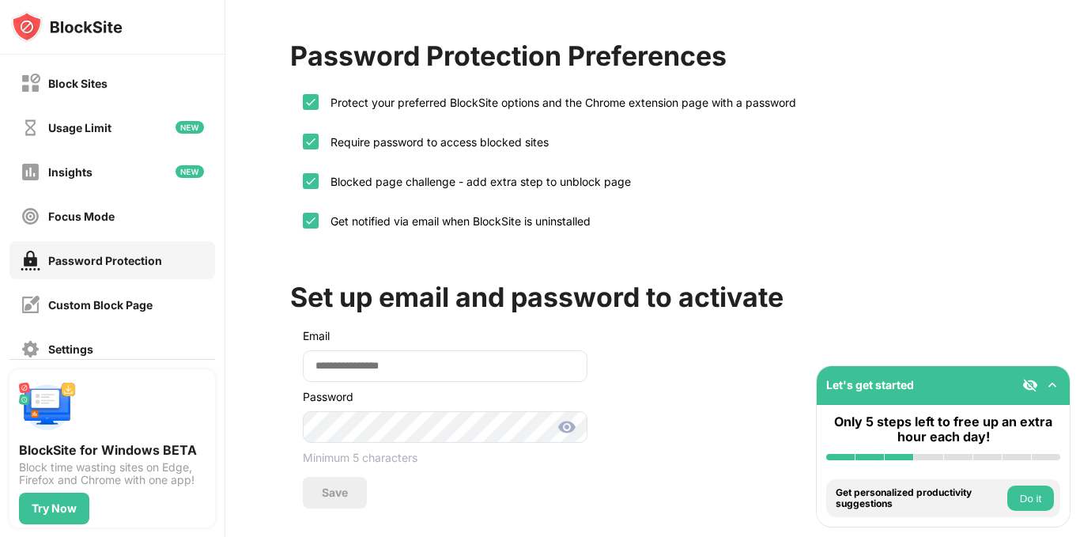
scroll to position [87, 0]
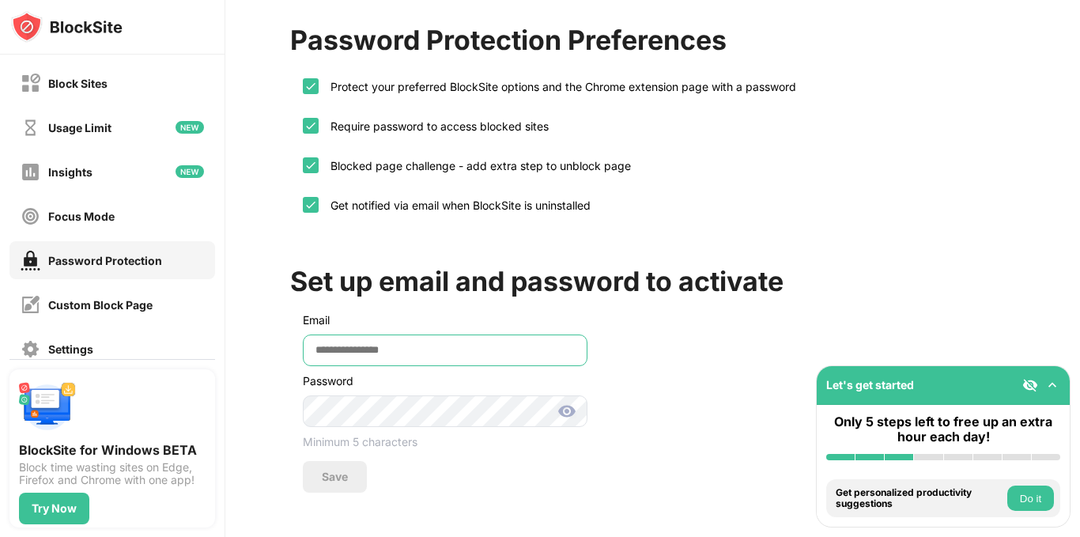
click at [513, 337] on input "email" at bounding box center [445, 350] width 285 height 32
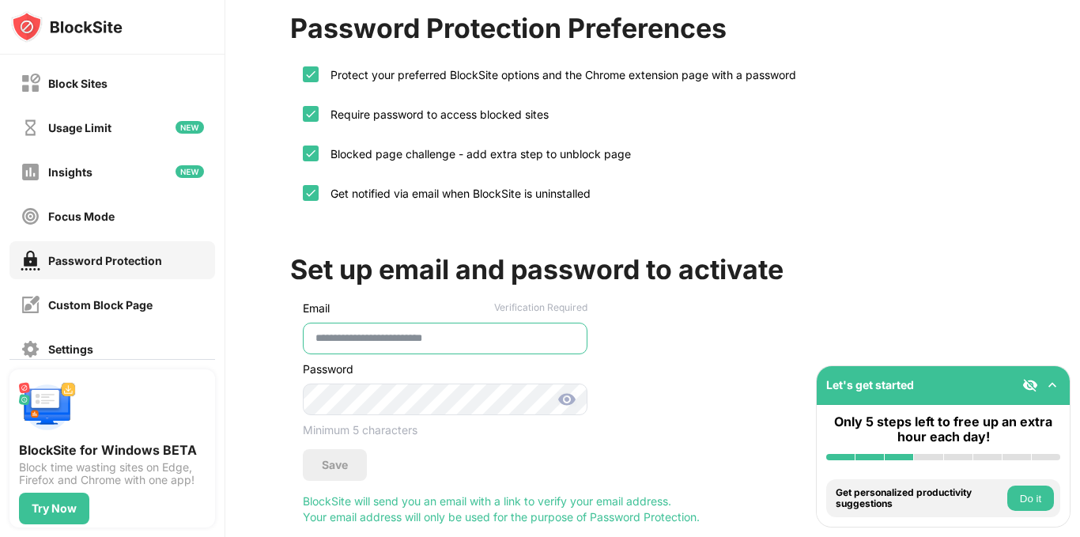
type input "**********"
click at [565, 402] on img at bounding box center [566, 399] width 19 height 19
click at [347, 467] on div "Save" at bounding box center [335, 465] width 26 height 13
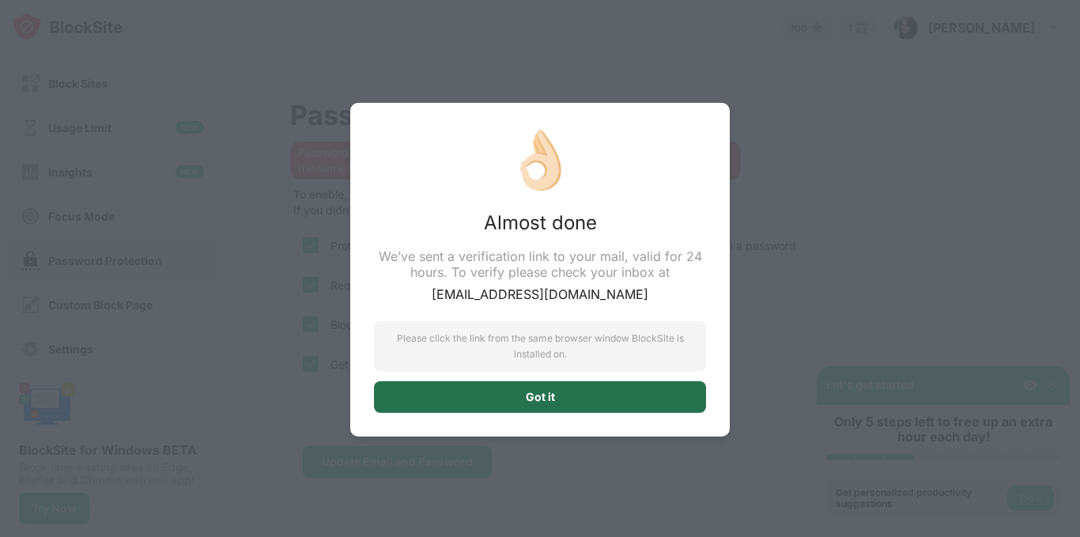
click at [624, 387] on div "Got it" at bounding box center [540, 397] width 332 height 32
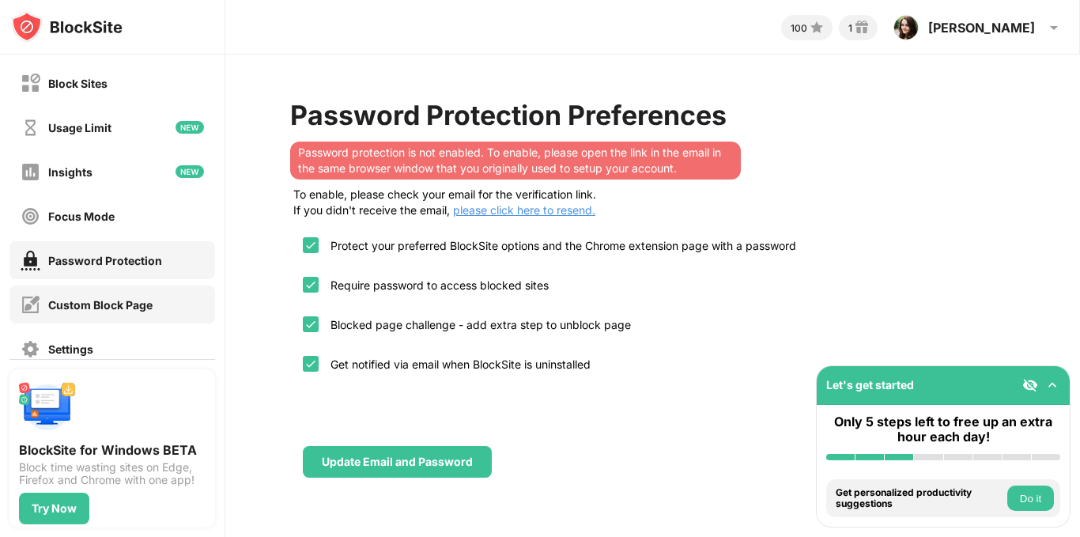
click at [129, 300] on div "Custom Block Page" at bounding box center [100, 304] width 104 height 13
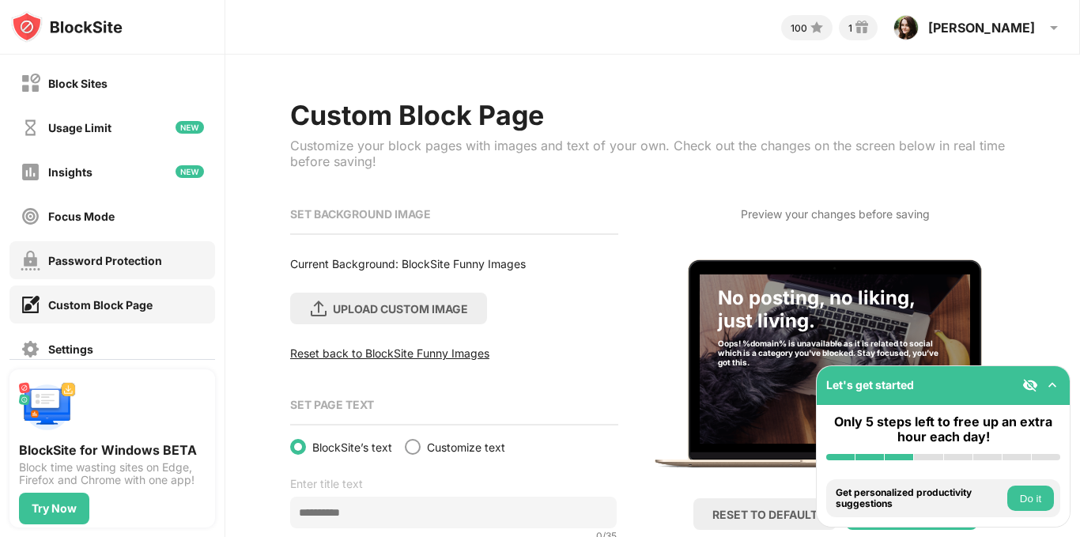
click at [111, 256] on div "Password Protection" at bounding box center [105, 260] width 114 height 13
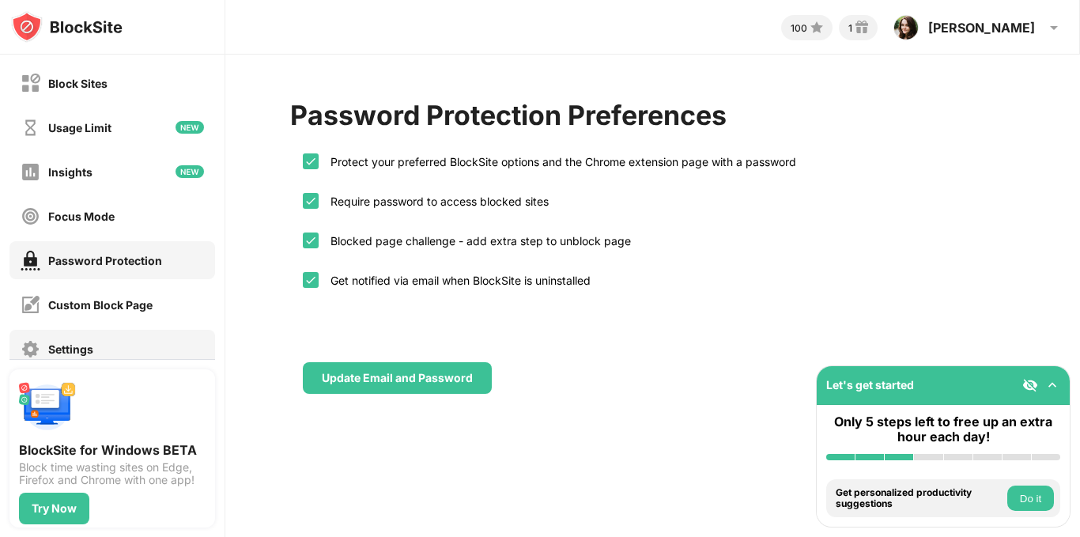
click at [99, 338] on div "Settings" at bounding box center [112, 349] width 206 height 38
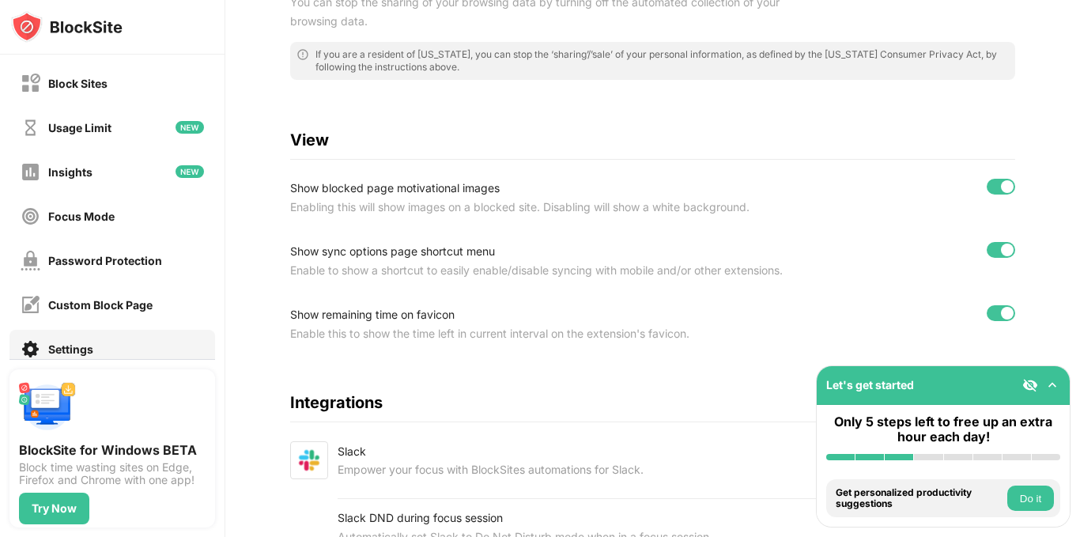
scroll to position [418, 0]
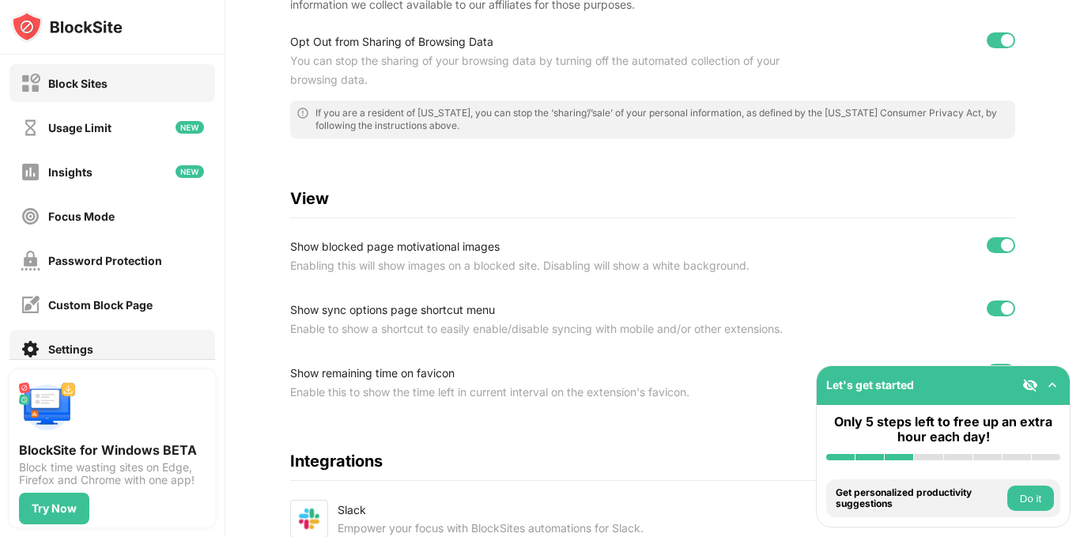
click at [148, 89] on div "Block Sites" at bounding box center [112, 83] width 206 height 38
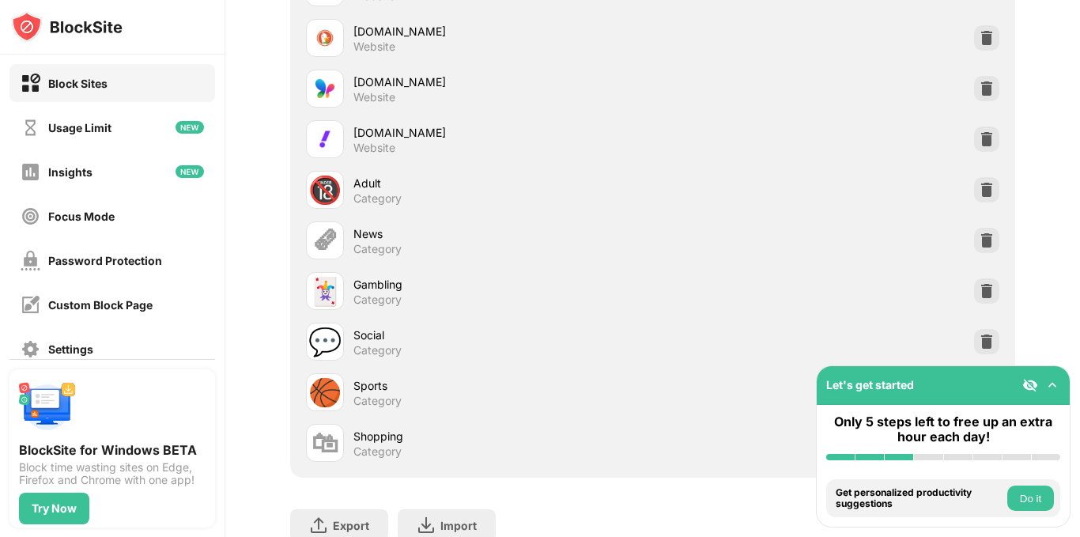
scroll to position [998, 0]
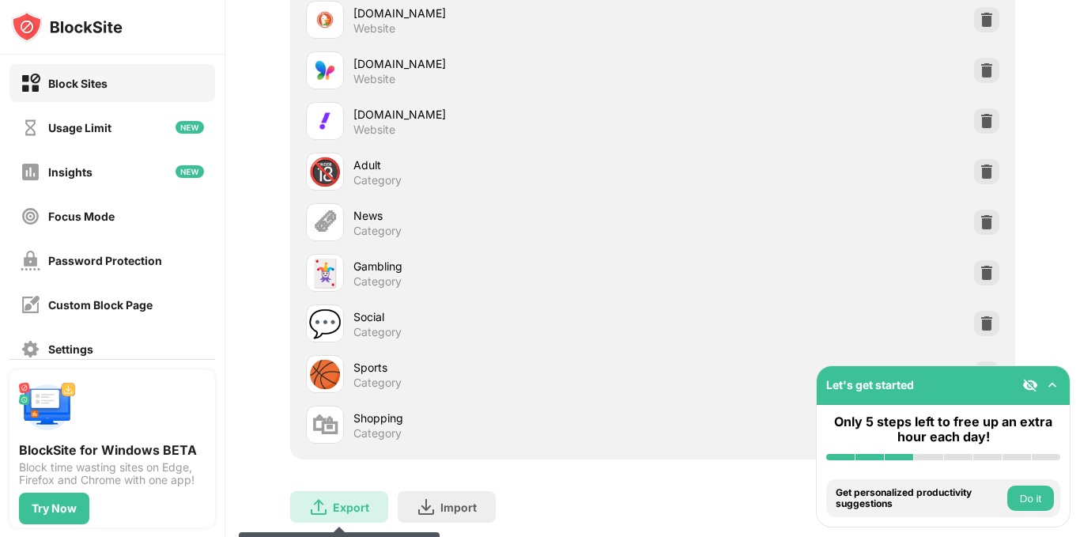
click at [355, 501] on div "Export" at bounding box center [351, 507] width 36 height 13
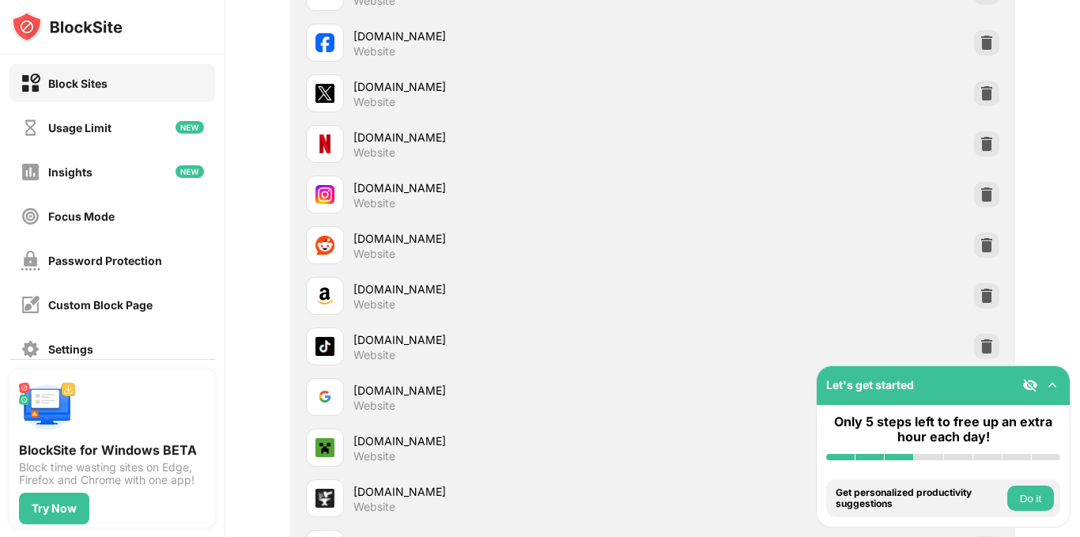
scroll to position [0, 0]
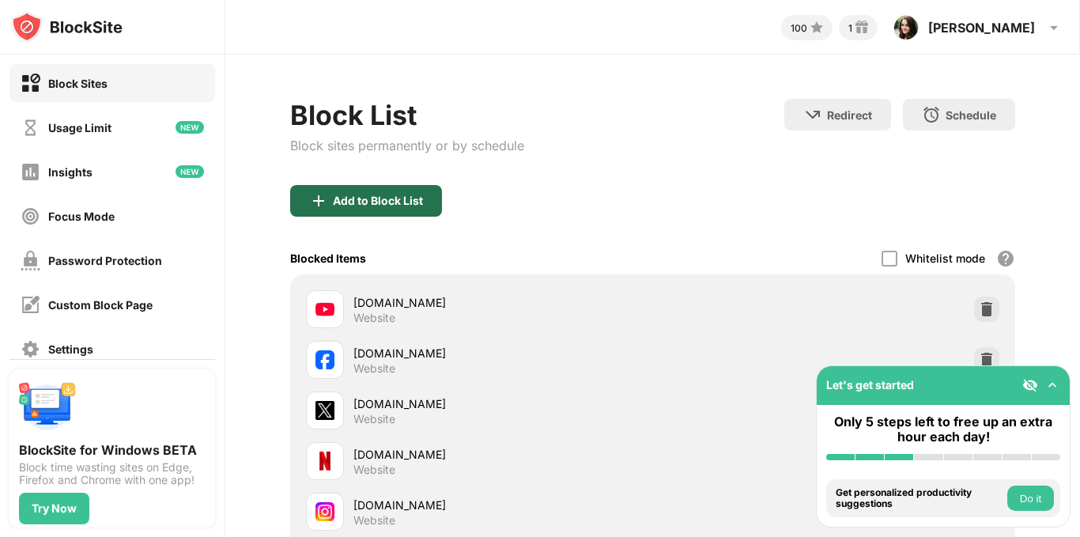
click at [368, 195] on div "Add to Block List" at bounding box center [378, 201] width 90 height 13
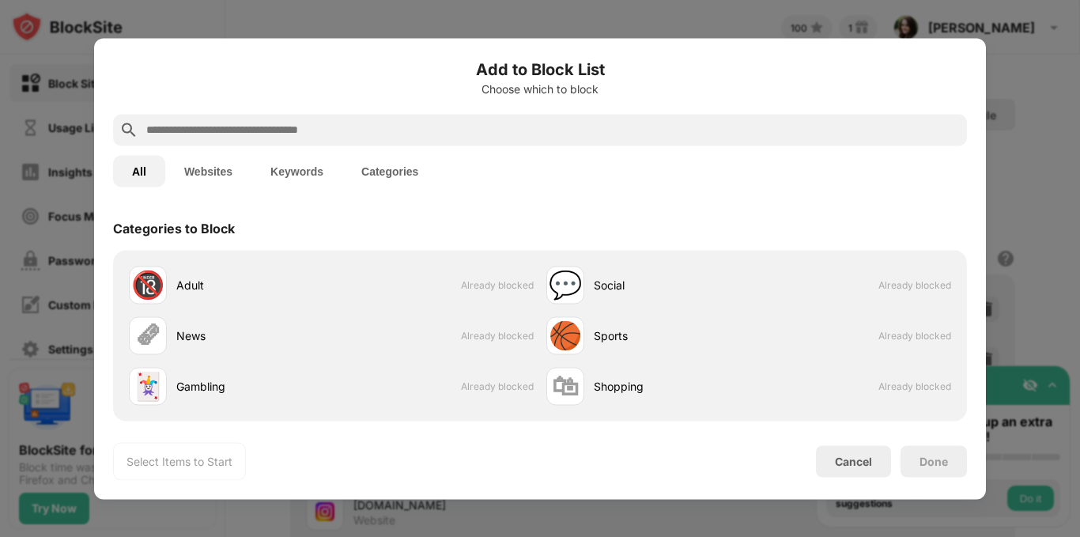
click at [333, 140] on div at bounding box center [540, 130] width 854 height 32
click at [327, 134] on input "text" at bounding box center [553, 129] width 816 height 19
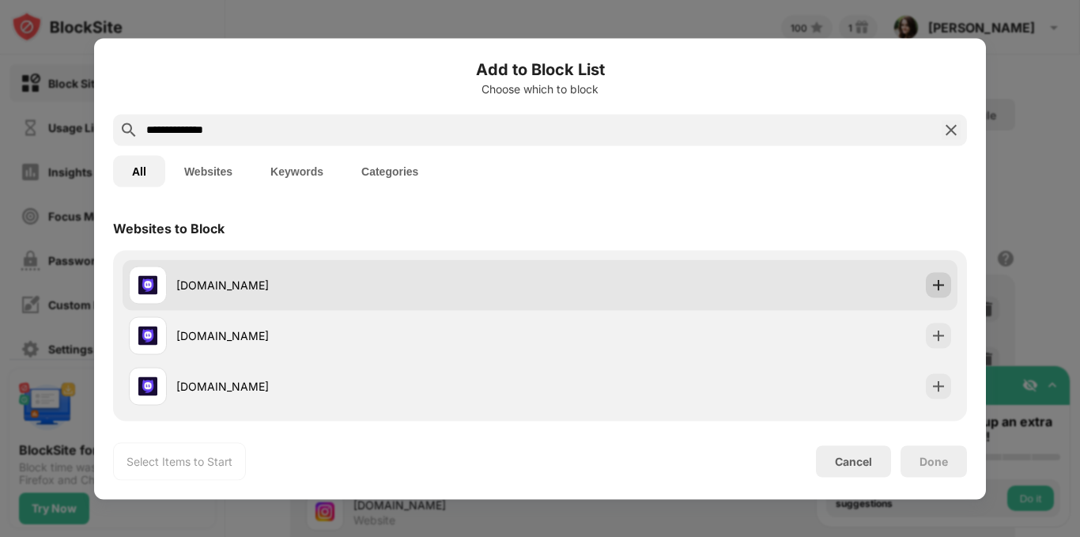
type input "**********"
click at [931, 286] on img at bounding box center [939, 285] width 16 height 16
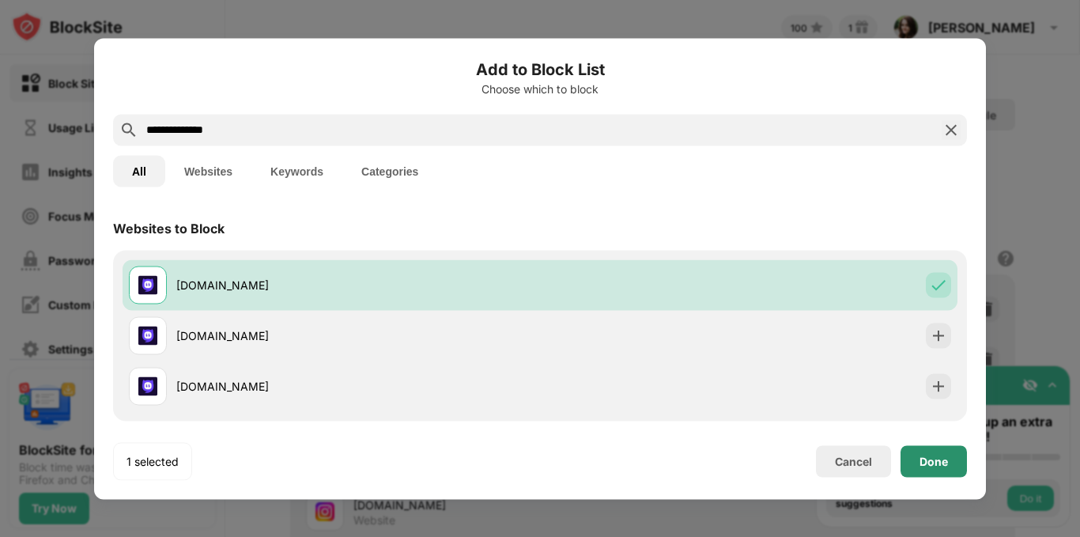
click at [936, 459] on div "Done" at bounding box center [934, 461] width 28 height 13
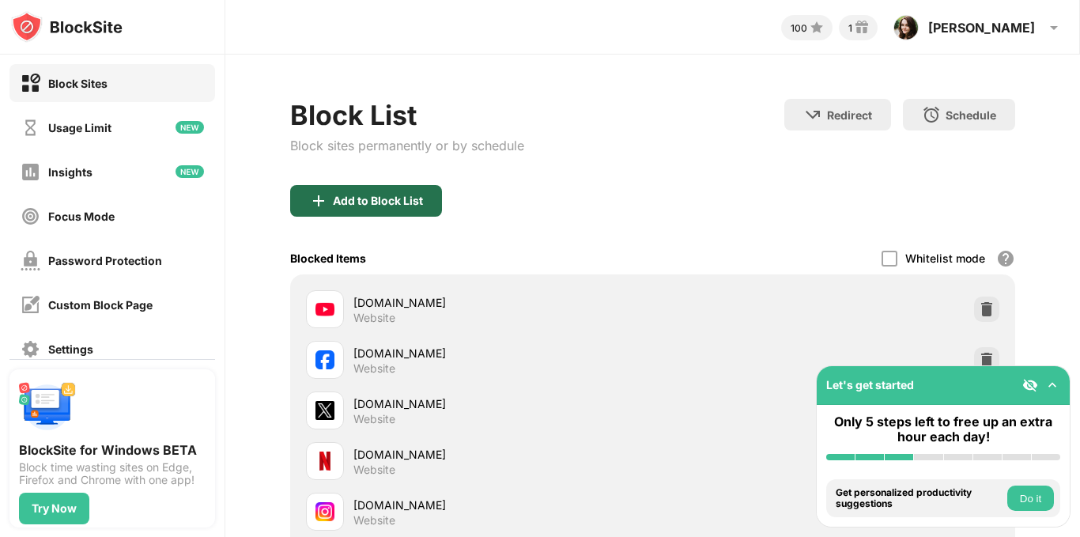
click at [418, 196] on div "Add to Block List" at bounding box center [378, 201] width 90 height 13
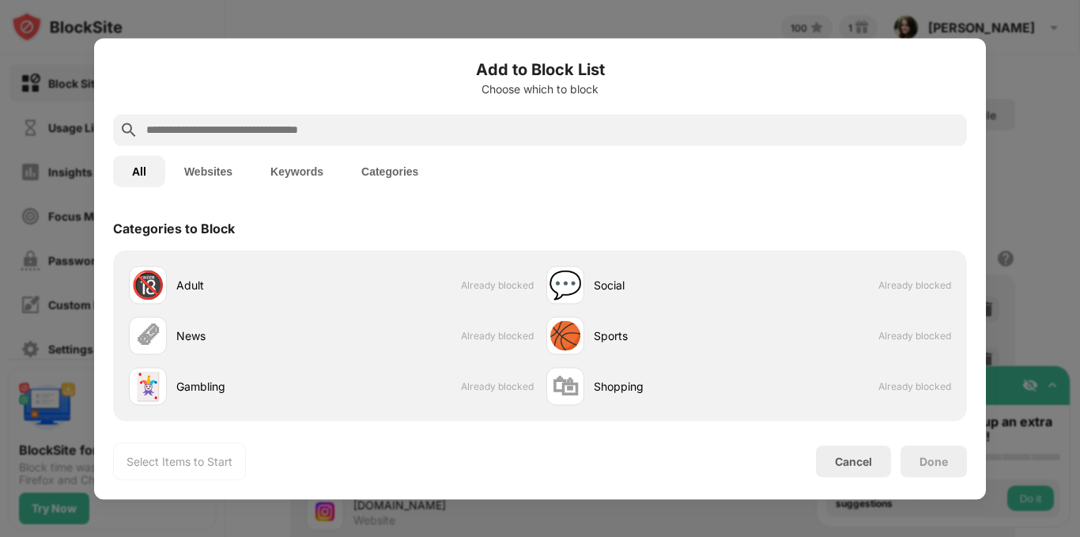
click at [358, 115] on div at bounding box center [540, 130] width 854 height 32
click at [358, 122] on input "text" at bounding box center [553, 129] width 816 height 19
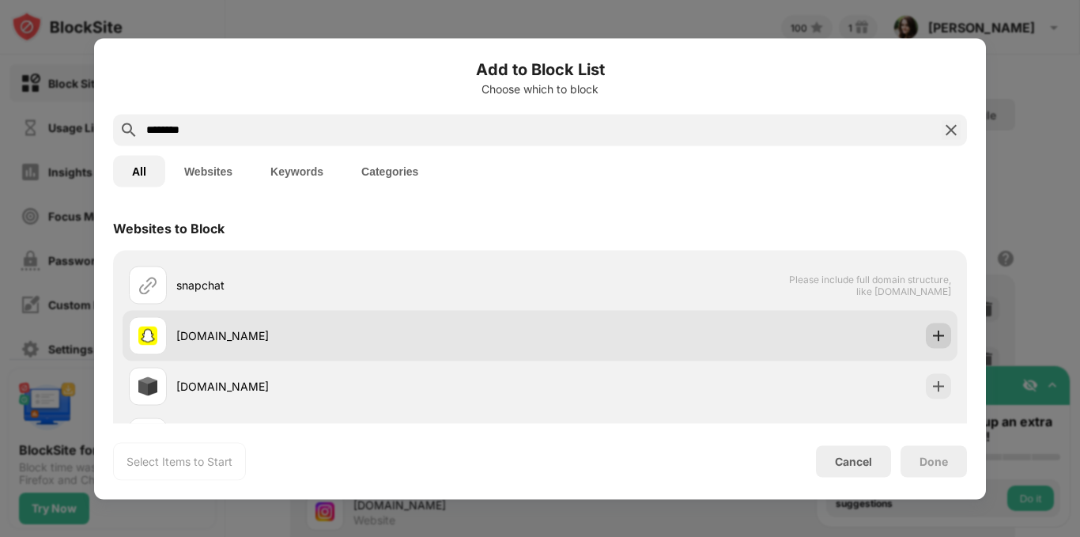
type input "********"
click at [931, 334] on img at bounding box center [939, 335] width 16 height 16
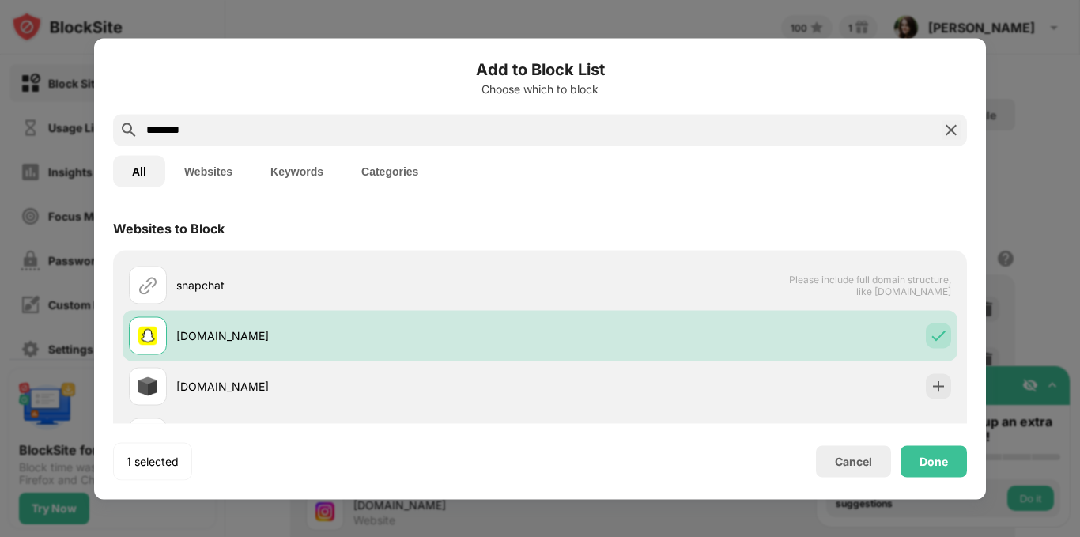
click at [954, 133] on img at bounding box center [951, 129] width 19 height 19
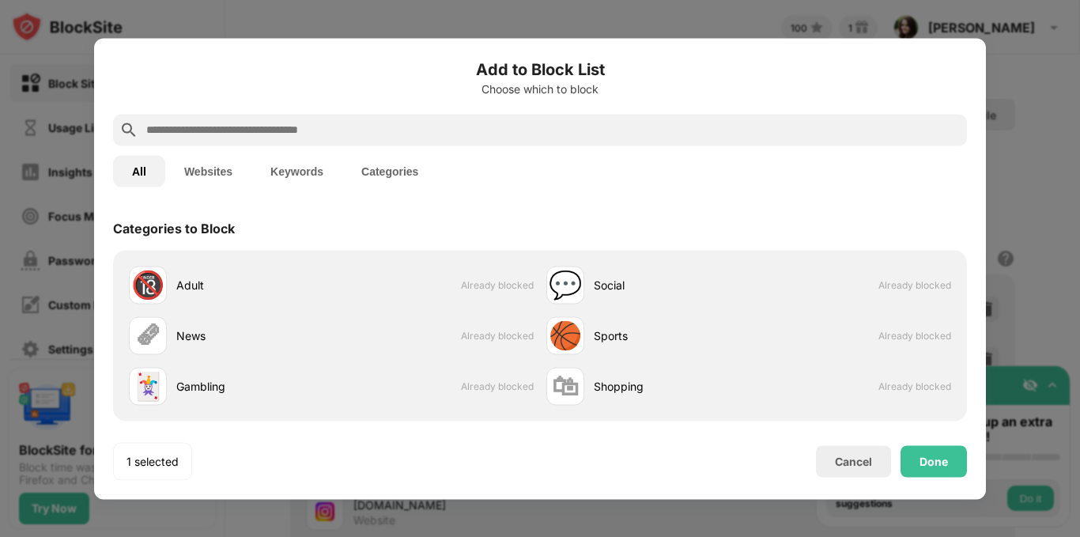
click at [822, 130] on input "text" at bounding box center [553, 129] width 816 height 19
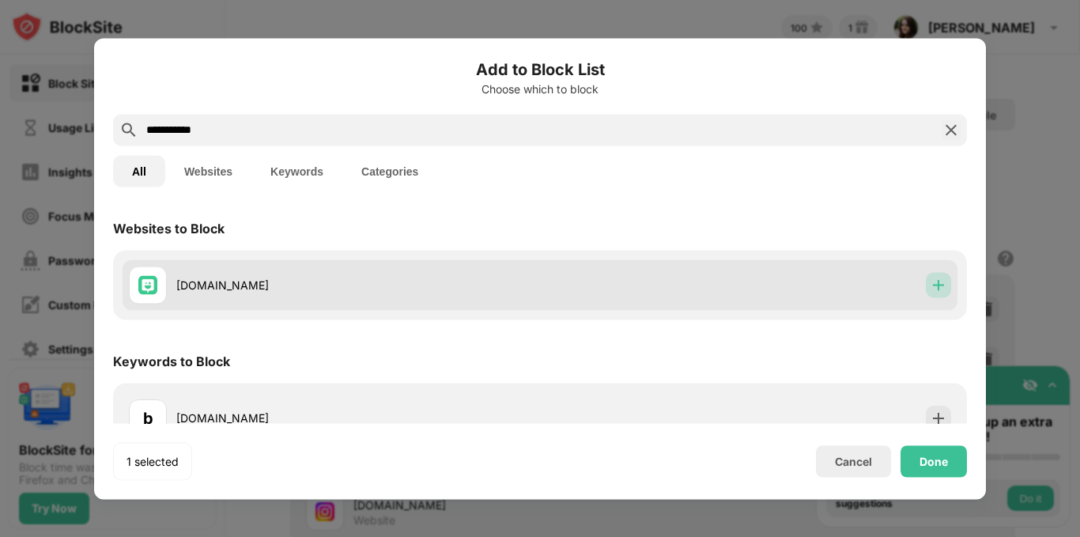
click at [932, 278] on img at bounding box center [939, 285] width 16 height 16
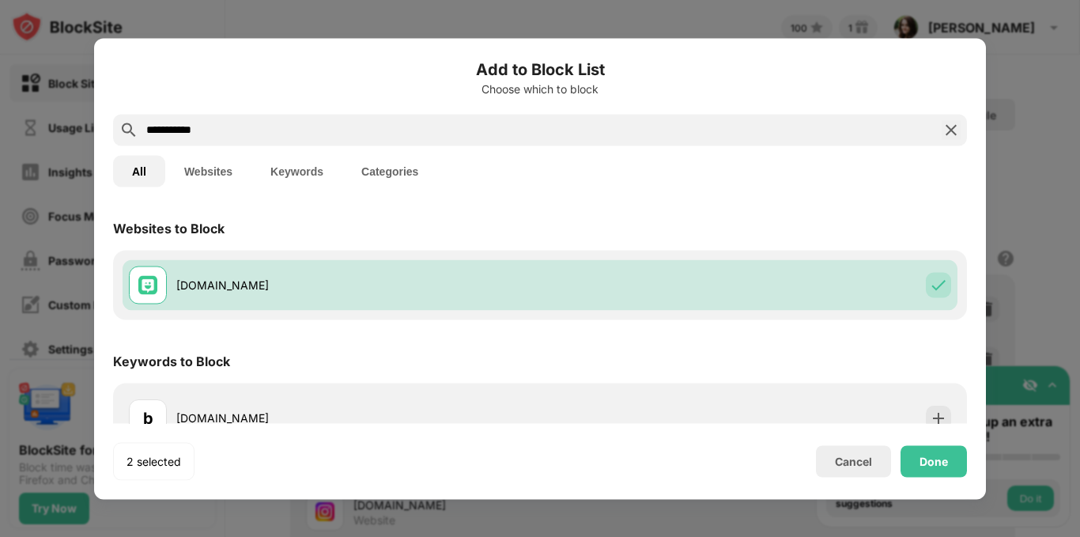
drag, startPoint x: 233, startPoint y: 133, endPoint x: 6, endPoint y: 107, distance: 228.4
click at [6, 536] on div "**********" at bounding box center [540, 537] width 1080 height 0
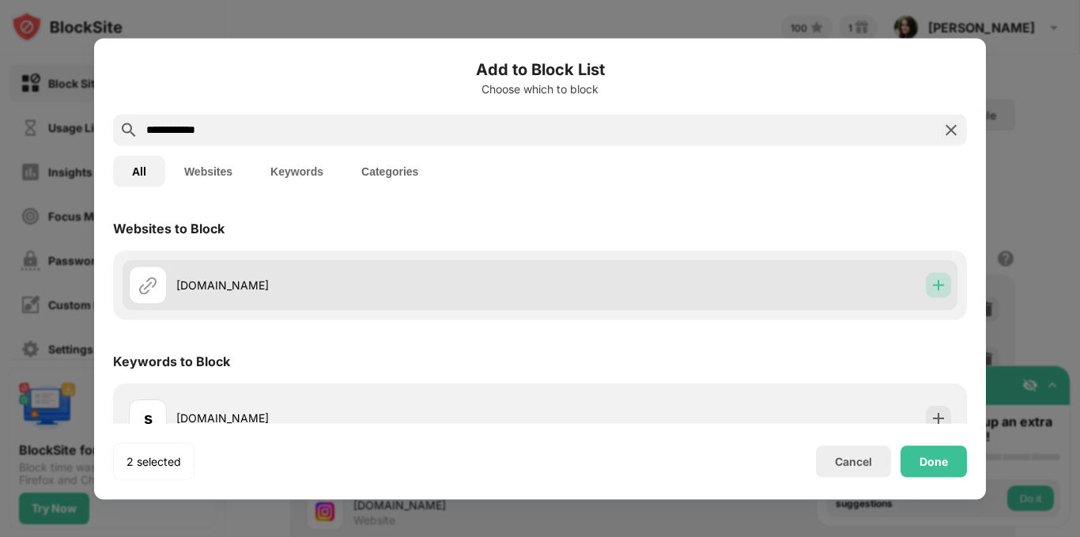
click at [931, 286] on img at bounding box center [939, 285] width 16 height 16
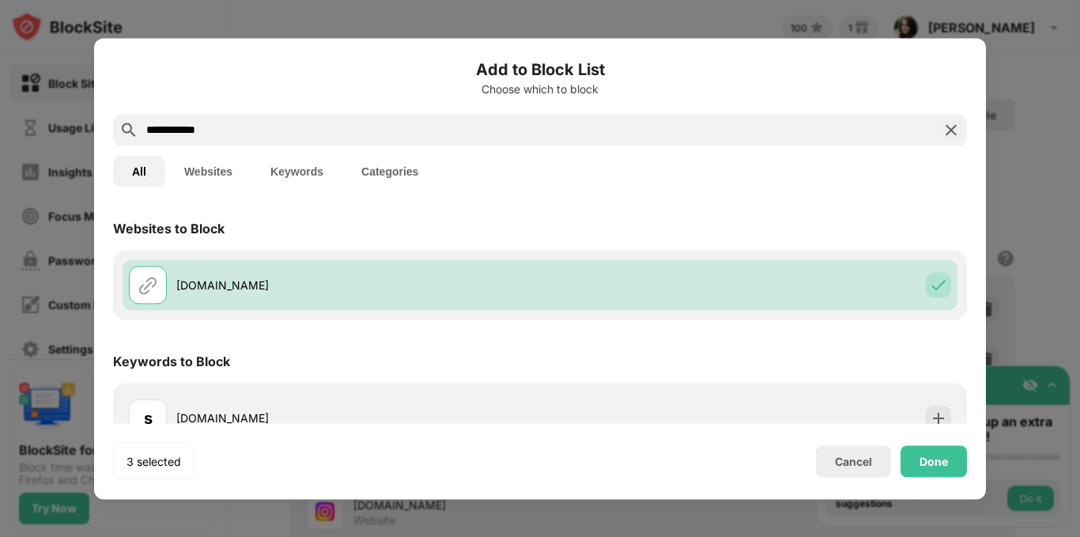
drag, startPoint x: 255, startPoint y: 124, endPoint x: 0, endPoint y: 111, distance: 255.8
click at [0, 536] on div "**********" at bounding box center [540, 537] width 1080 height 0
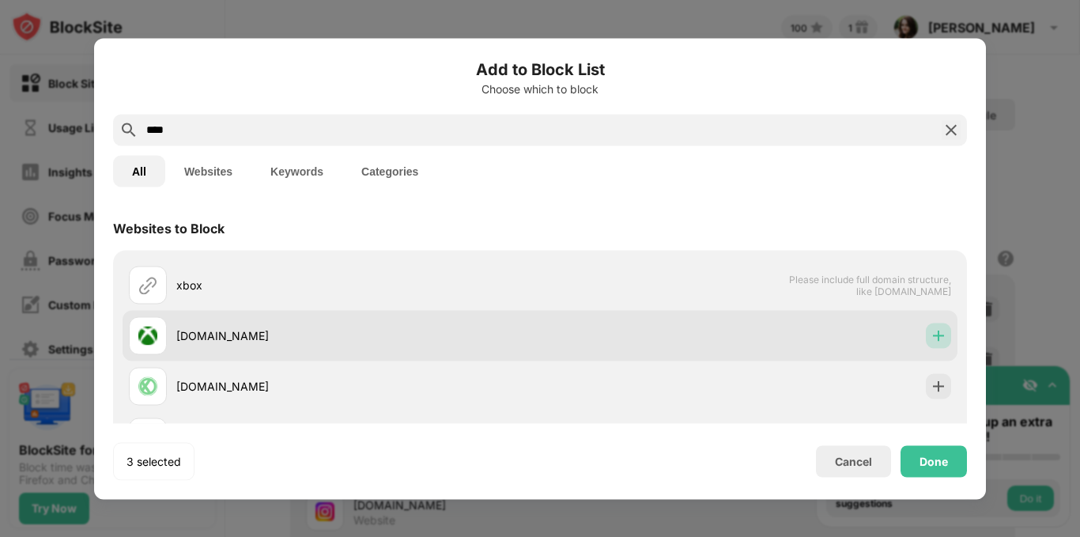
click at [931, 334] on img at bounding box center [939, 335] width 16 height 16
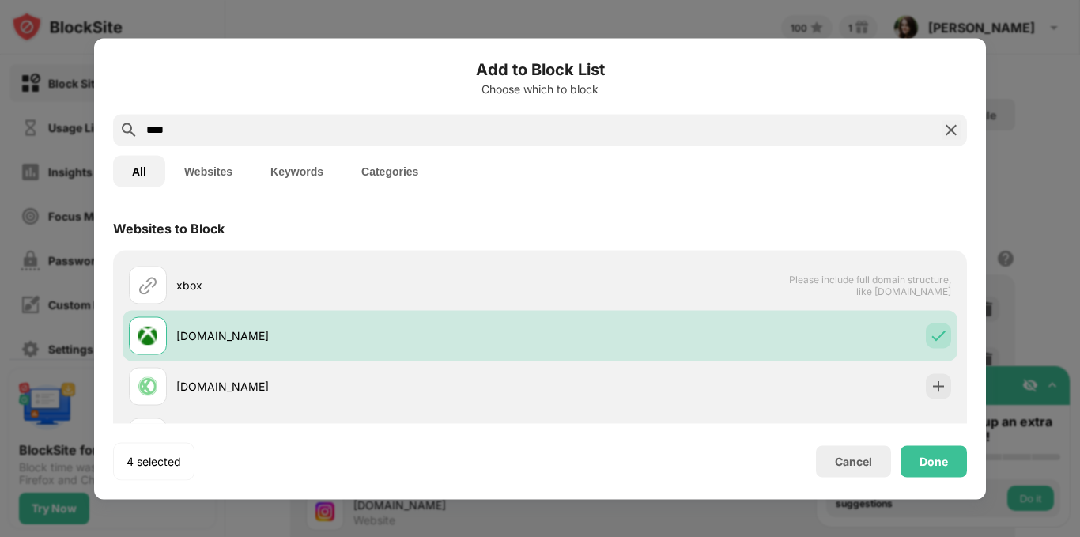
drag, startPoint x: 202, startPoint y: 123, endPoint x: 35, endPoint y: 123, distance: 167.6
click at [35, 536] on div "Add to Block List Choose which to block **** All Websites Keywords Categories W…" at bounding box center [540, 537] width 1080 height 0
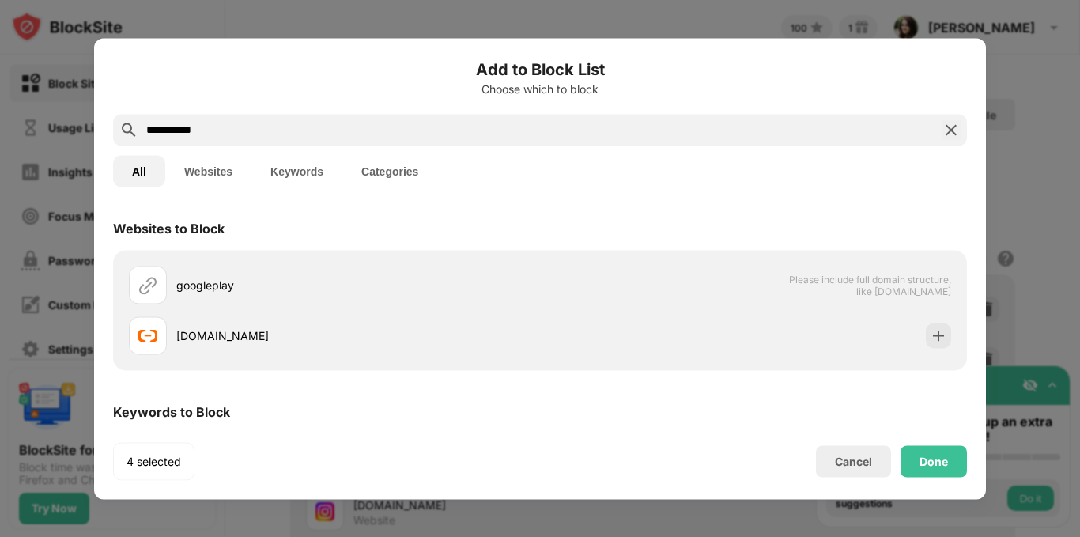
click at [179, 131] on input "**********" at bounding box center [540, 129] width 791 height 19
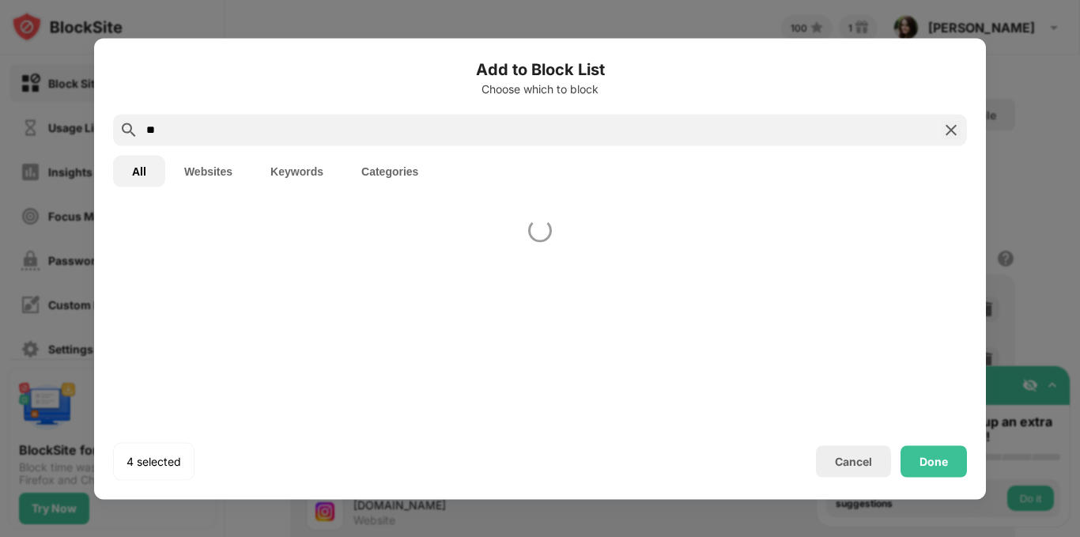
type input "*"
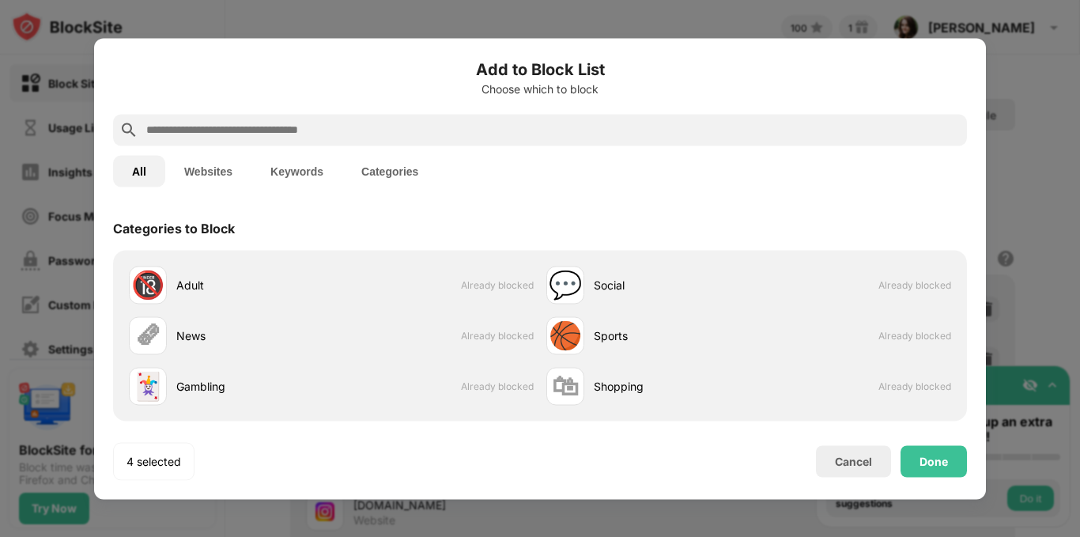
click at [369, 123] on input "text" at bounding box center [553, 129] width 816 height 19
type input "*"
paste input "**********"
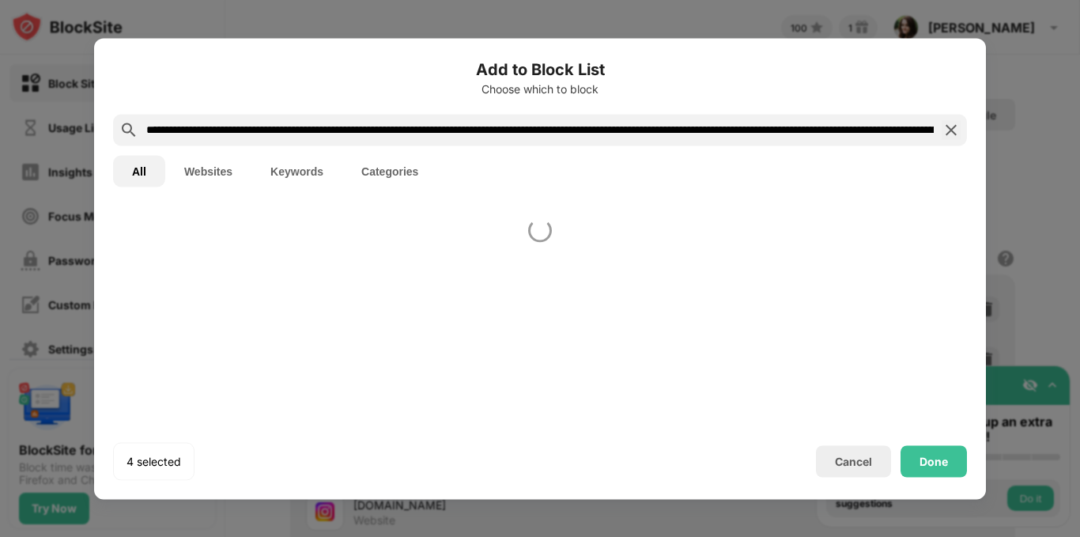
scroll to position [0, 1521]
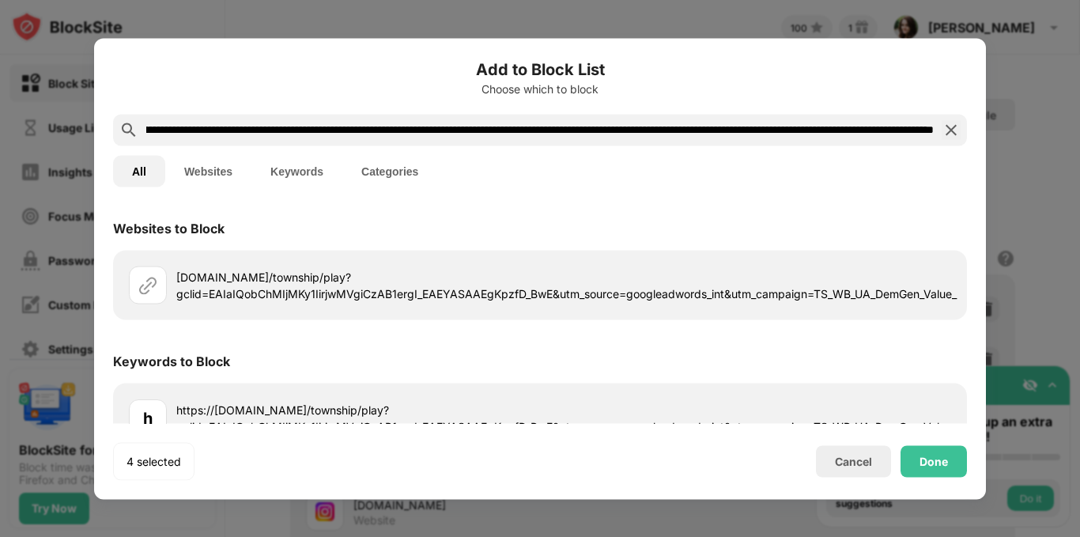
drag, startPoint x: 931, startPoint y: 130, endPoint x: 780, endPoint y: 135, distance: 151.1
click at [780, 135] on input "**********" at bounding box center [540, 129] width 791 height 19
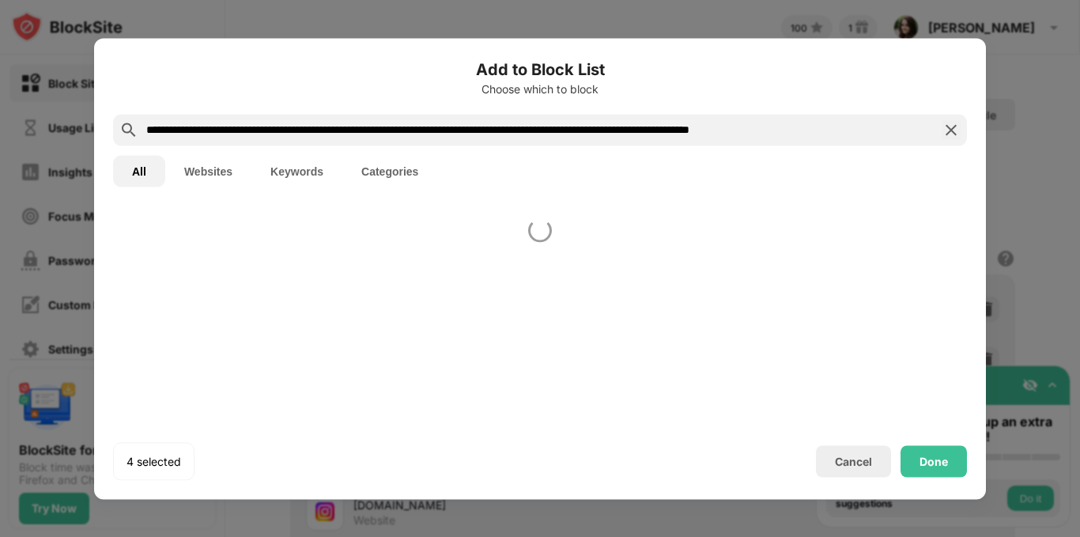
scroll to position [0, 0]
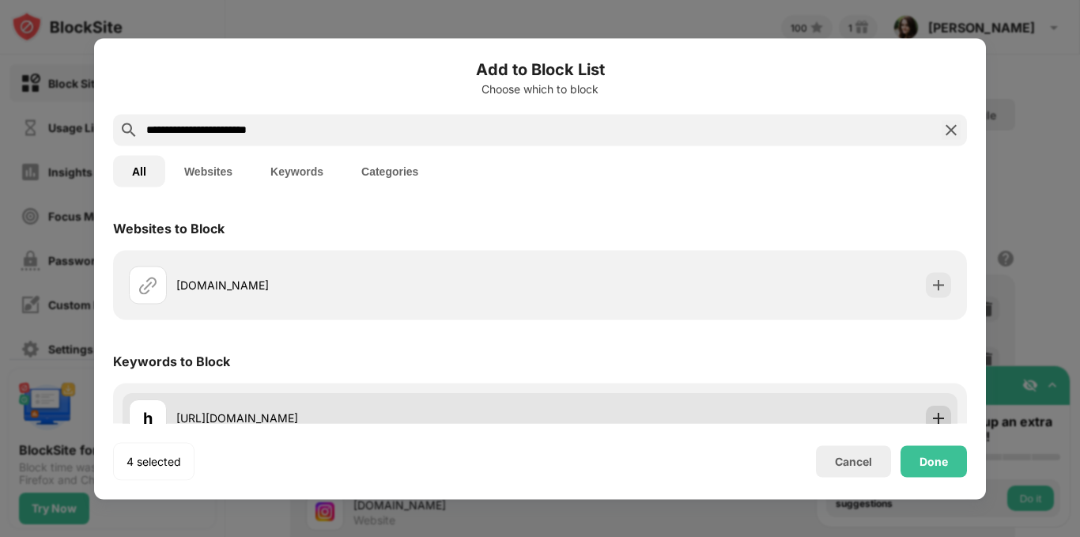
type input "**********"
click at [931, 408] on div at bounding box center [938, 417] width 25 height 25
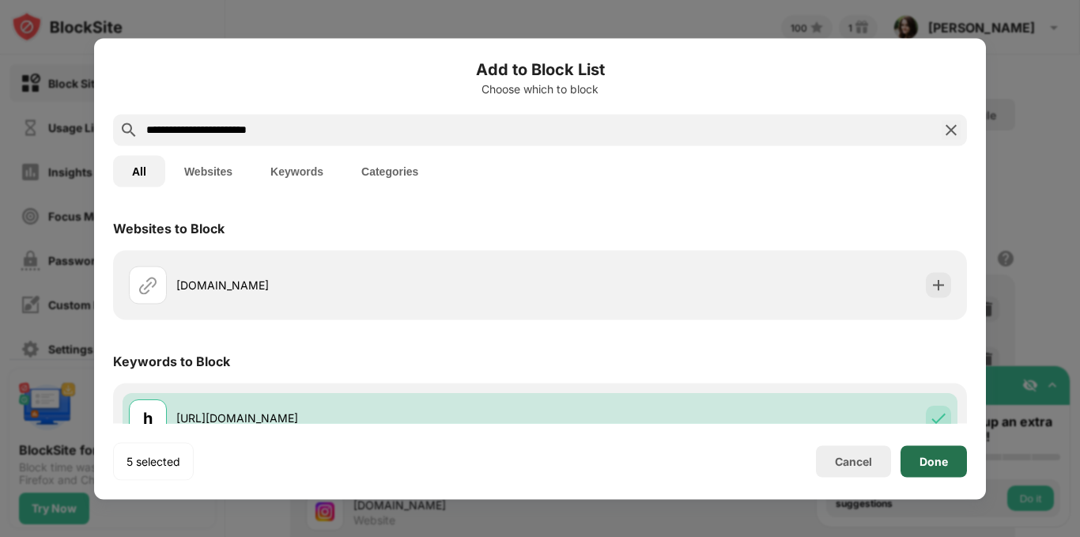
click at [918, 456] on div "Done" at bounding box center [934, 461] width 66 height 32
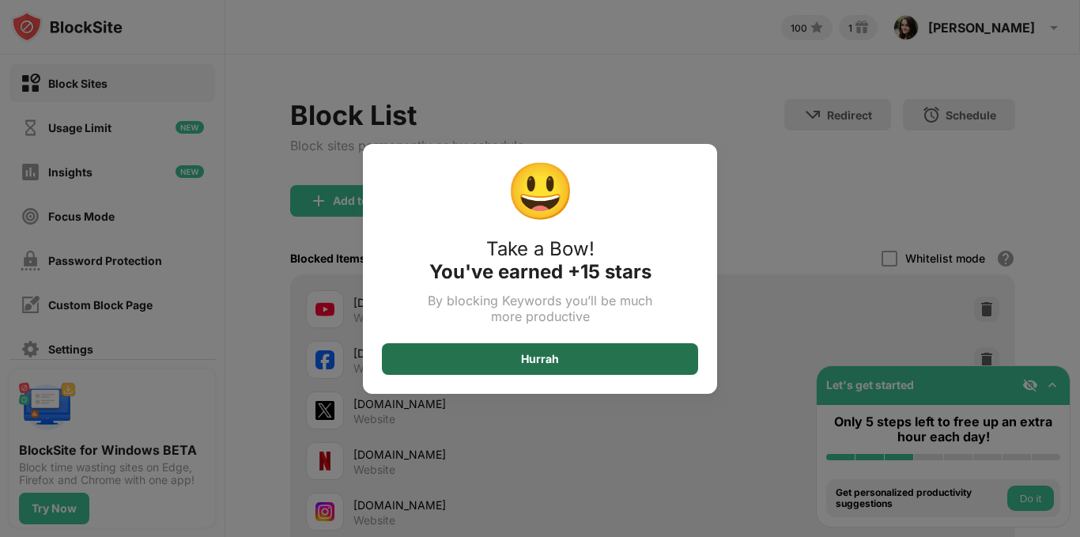
click at [627, 354] on div "Hurrah" at bounding box center [540, 359] width 316 height 32
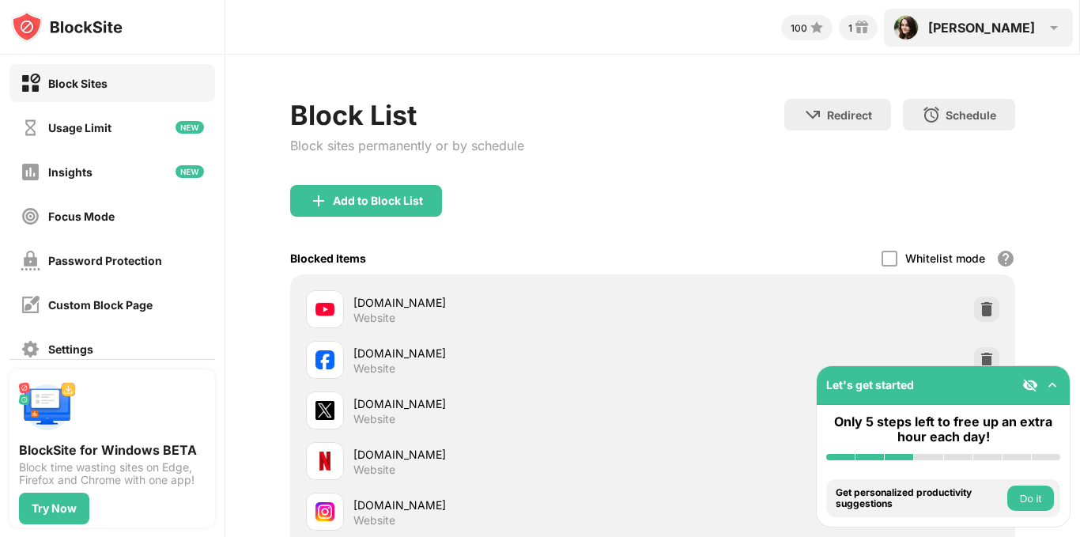
click at [1060, 28] on img at bounding box center [1054, 27] width 19 height 19
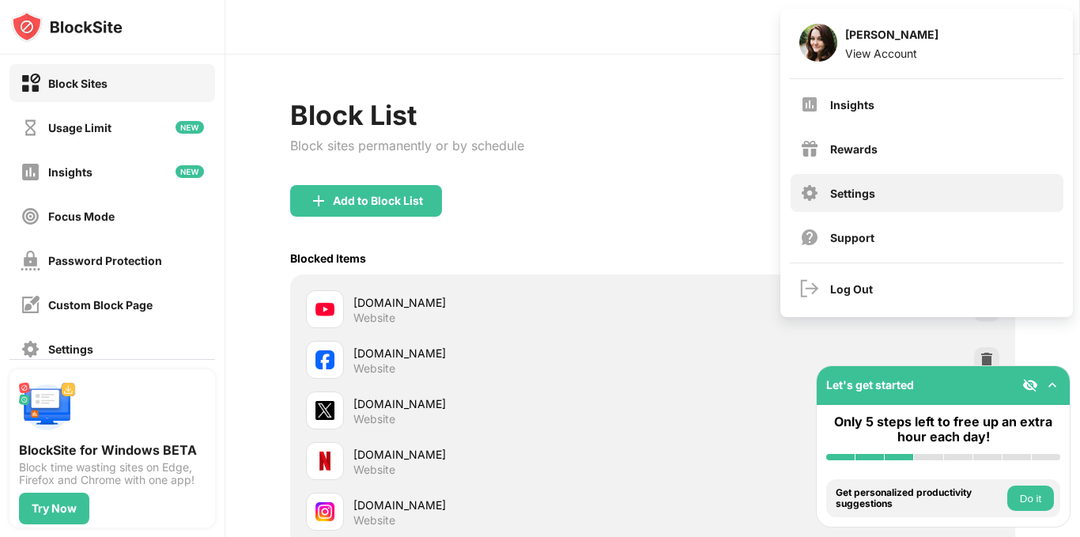
click at [867, 184] on div "Settings" at bounding box center [927, 193] width 273 height 38
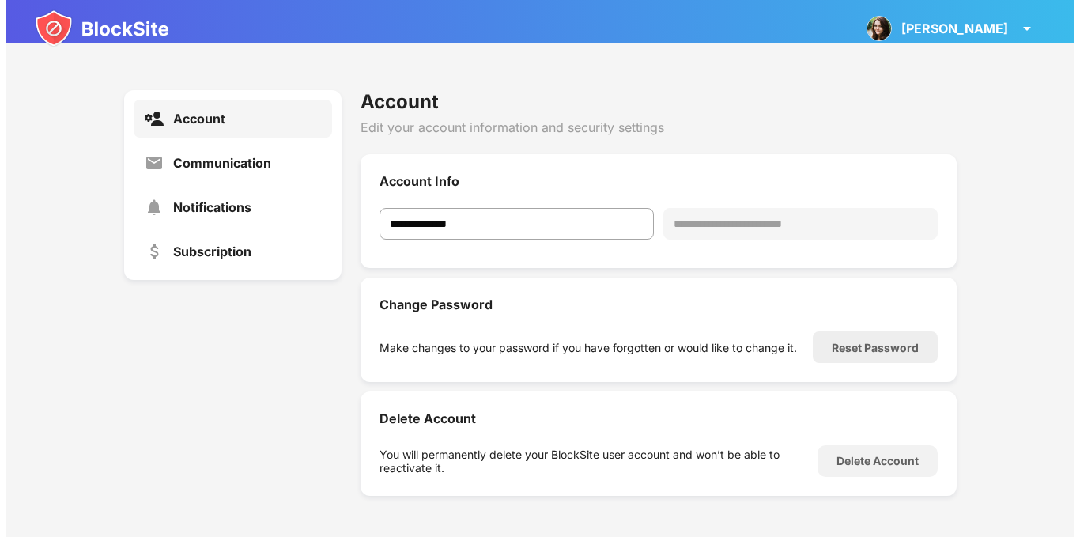
scroll to position [182, 0]
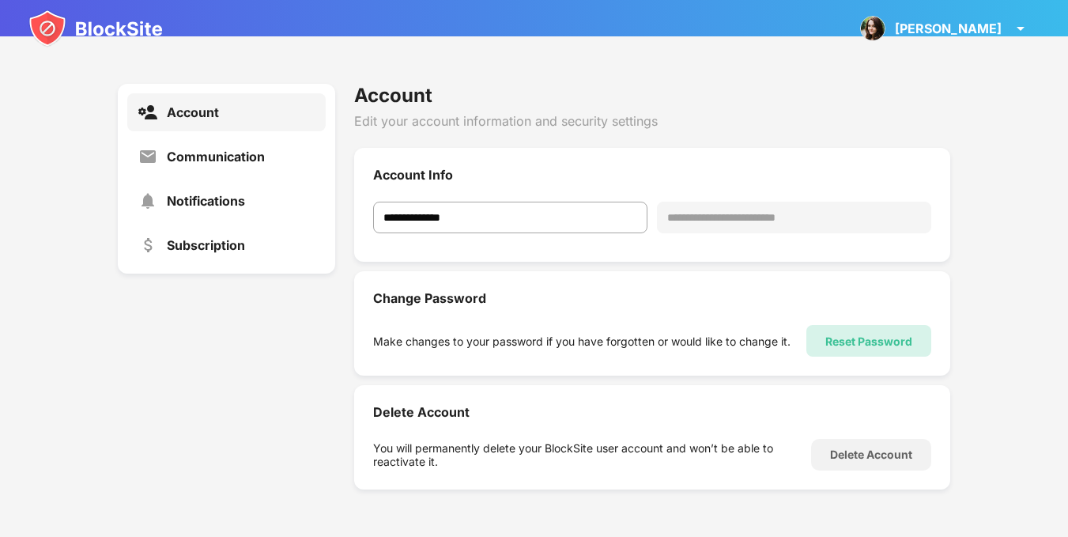
click at [833, 348] on div "Reset Password" at bounding box center [869, 341] width 125 height 32
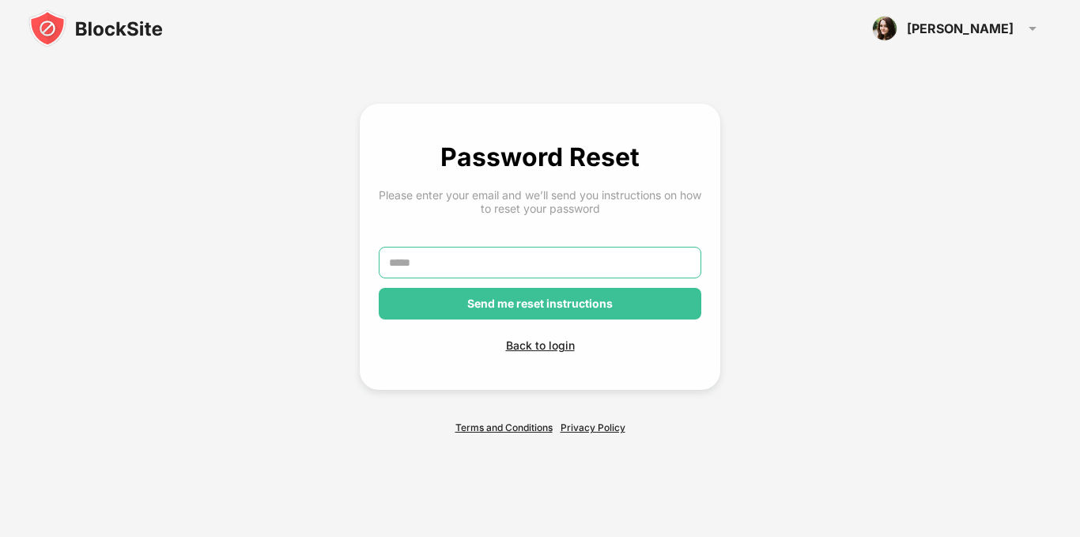
click at [565, 260] on input "text" at bounding box center [540, 263] width 323 height 32
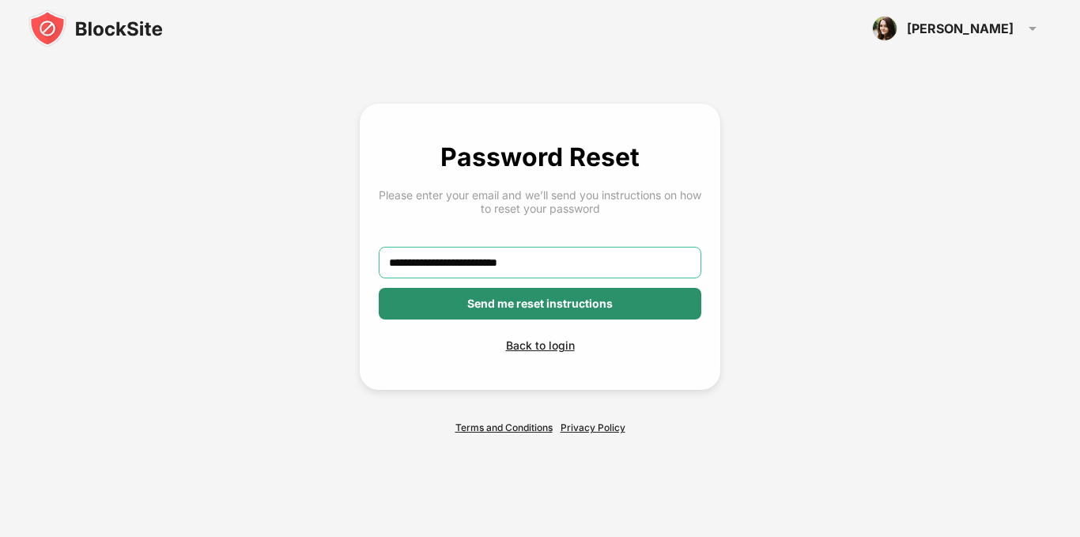
type input "**********"
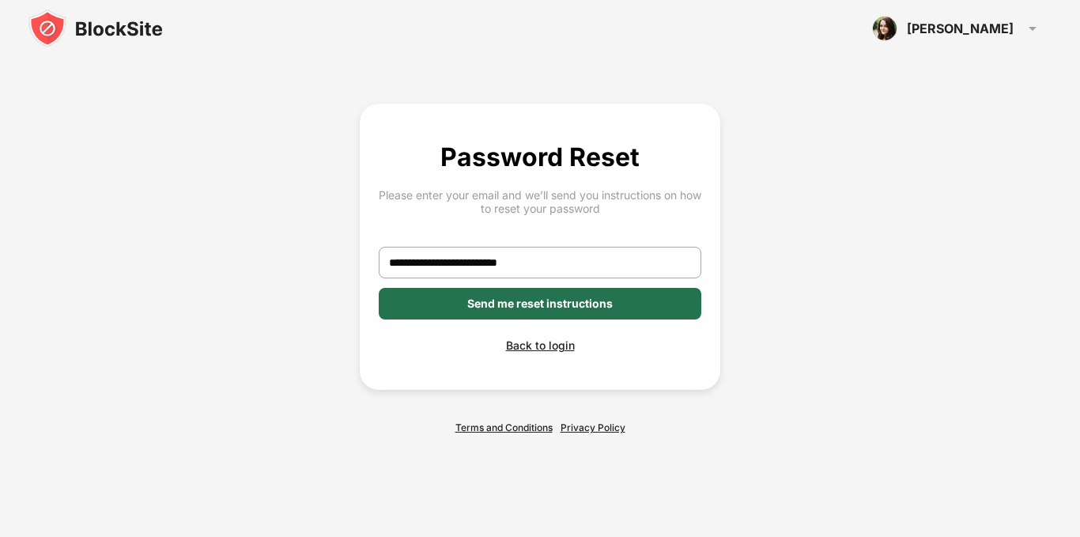
click at [569, 298] on div "Send me reset instructions" at bounding box center [539, 303] width 145 height 13
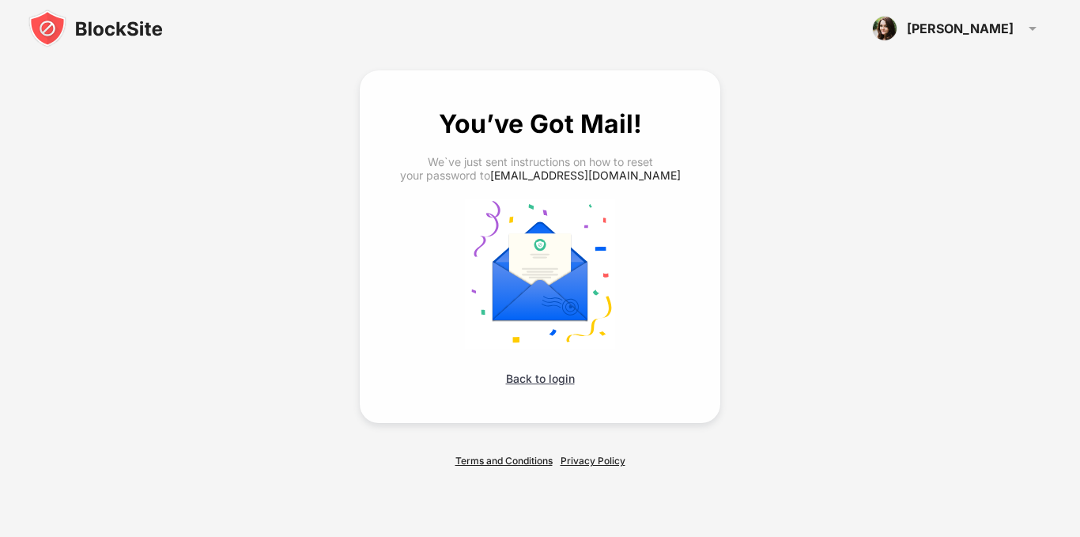
click at [542, 377] on div "Back to login" at bounding box center [540, 378] width 323 height 13
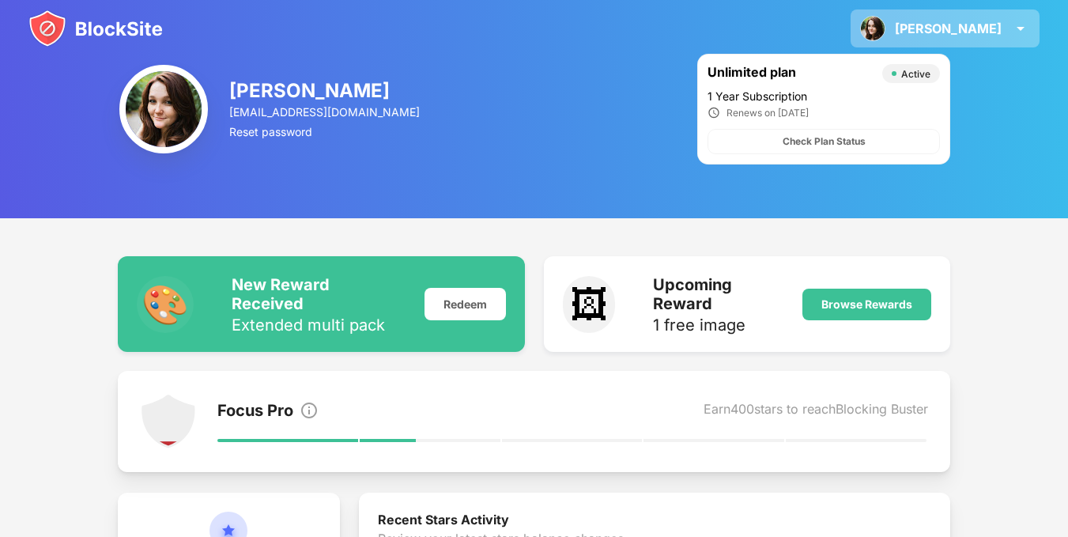
click at [997, 30] on div "[PERSON_NAME]" at bounding box center [948, 29] width 107 height 16
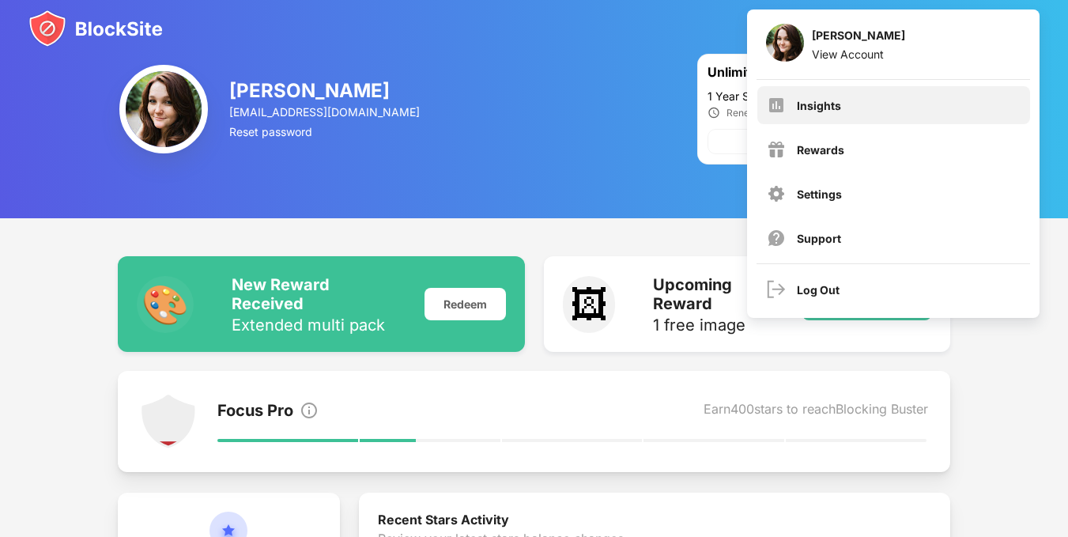
click at [851, 111] on div "Insights" at bounding box center [893, 105] width 273 height 38
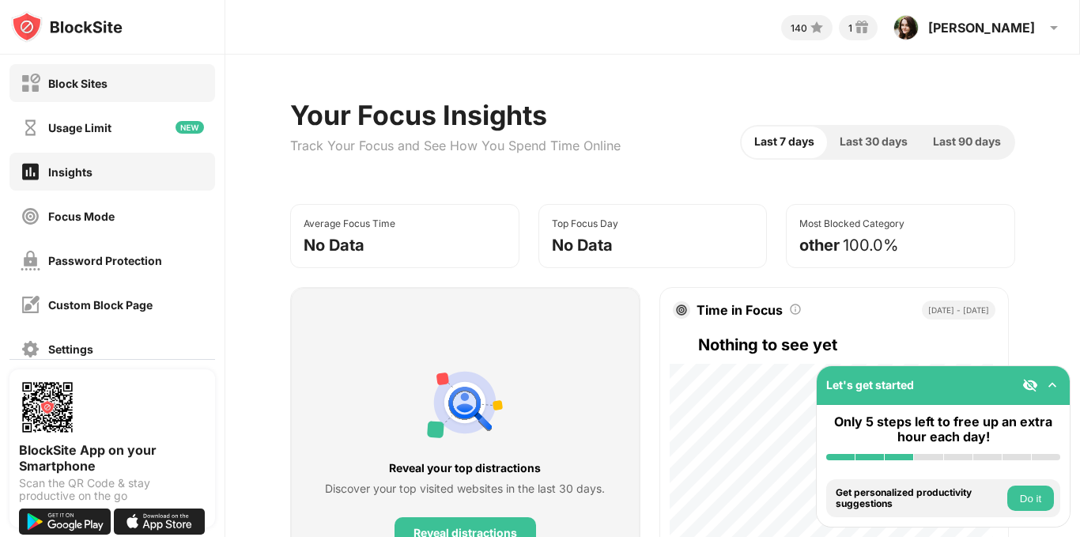
click at [101, 95] on div "Block Sites" at bounding box center [112, 83] width 206 height 38
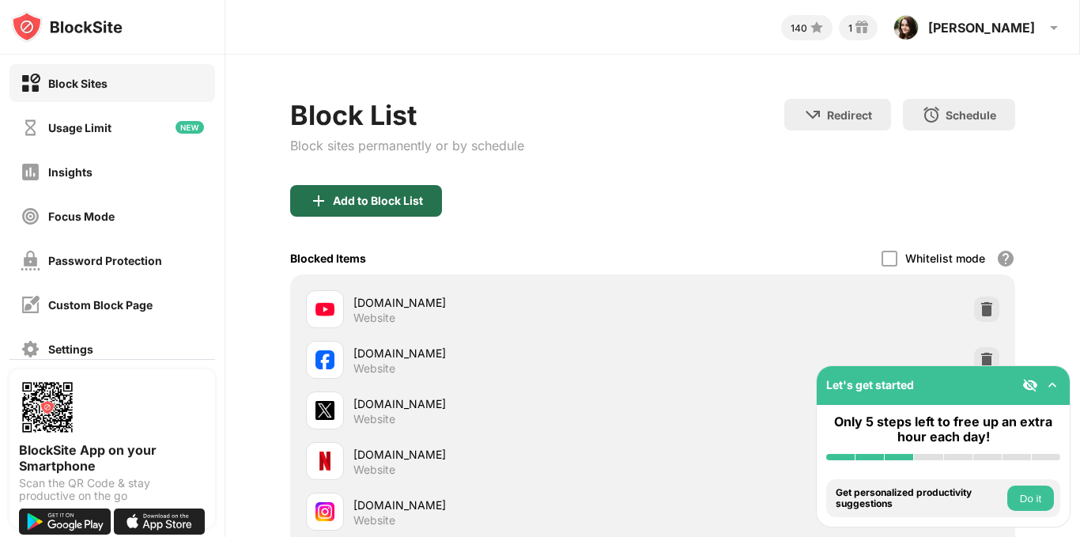
click at [382, 186] on div "Add to Block List" at bounding box center [366, 201] width 152 height 32
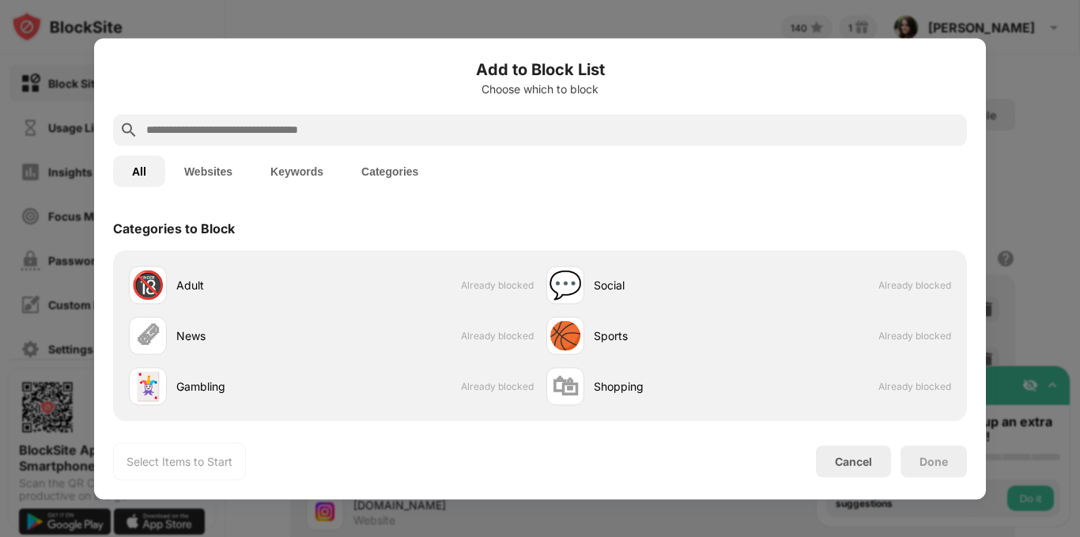
click at [378, 129] on input "text" at bounding box center [553, 129] width 816 height 19
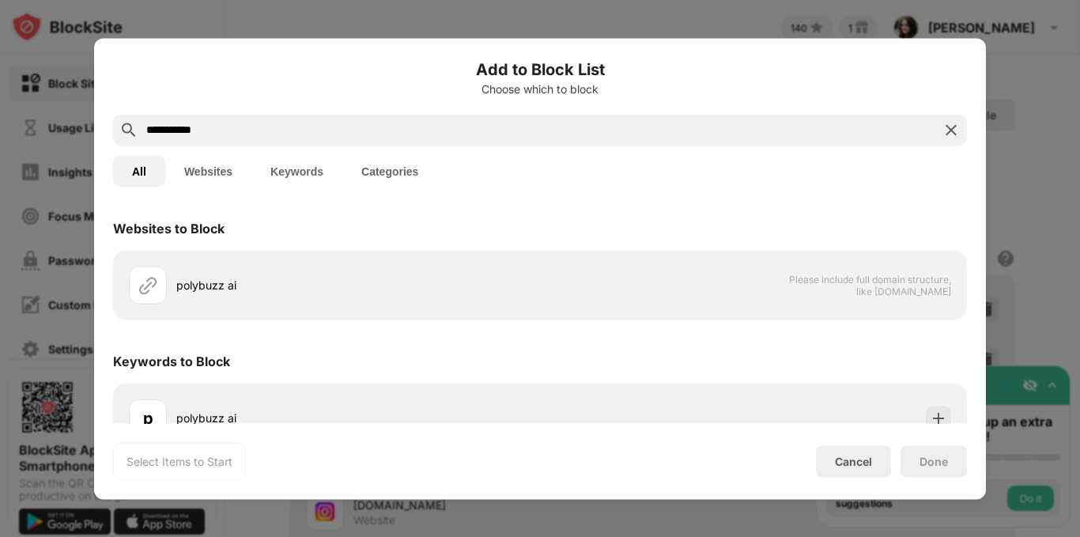
drag, startPoint x: 247, startPoint y: 127, endPoint x: 66, endPoint y: 134, distance: 181.2
click at [66, 536] on div "**********" at bounding box center [540, 537] width 1080 height 0
click at [277, 168] on button "Keywords" at bounding box center [296, 171] width 91 height 32
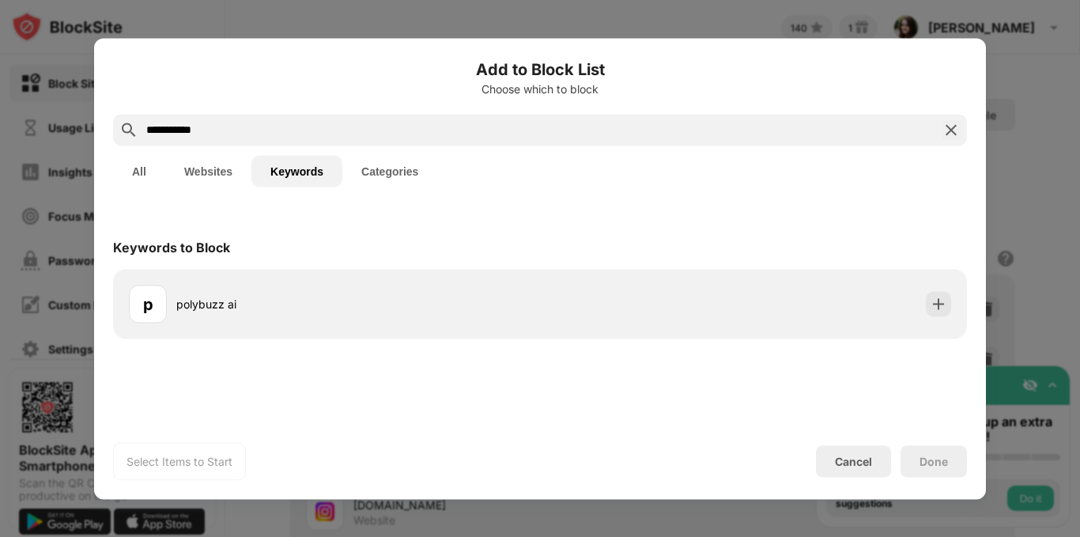
click at [218, 131] on input "**********" at bounding box center [540, 129] width 791 height 19
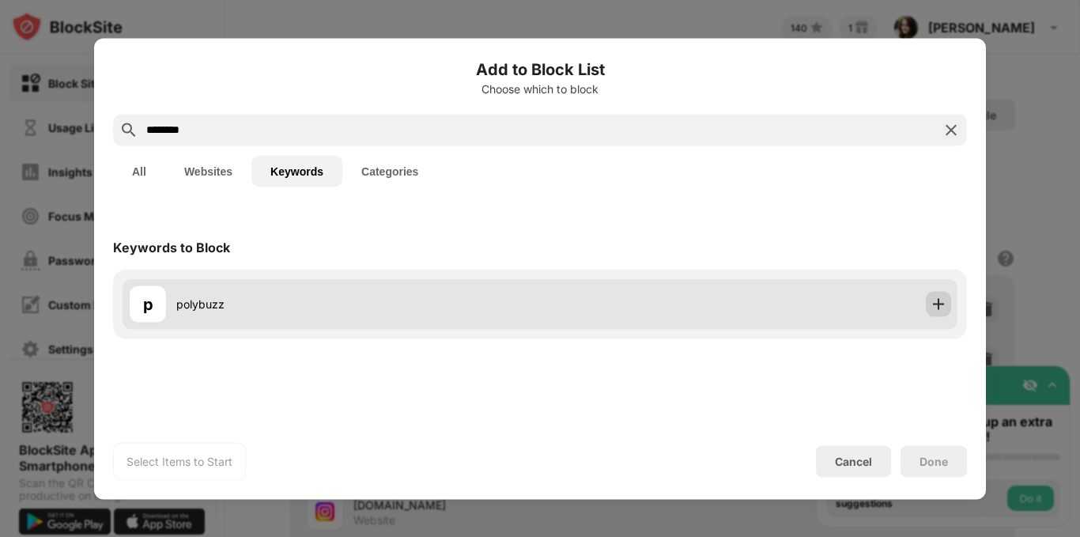
type input "********"
click at [950, 295] on div at bounding box center [938, 303] width 25 height 25
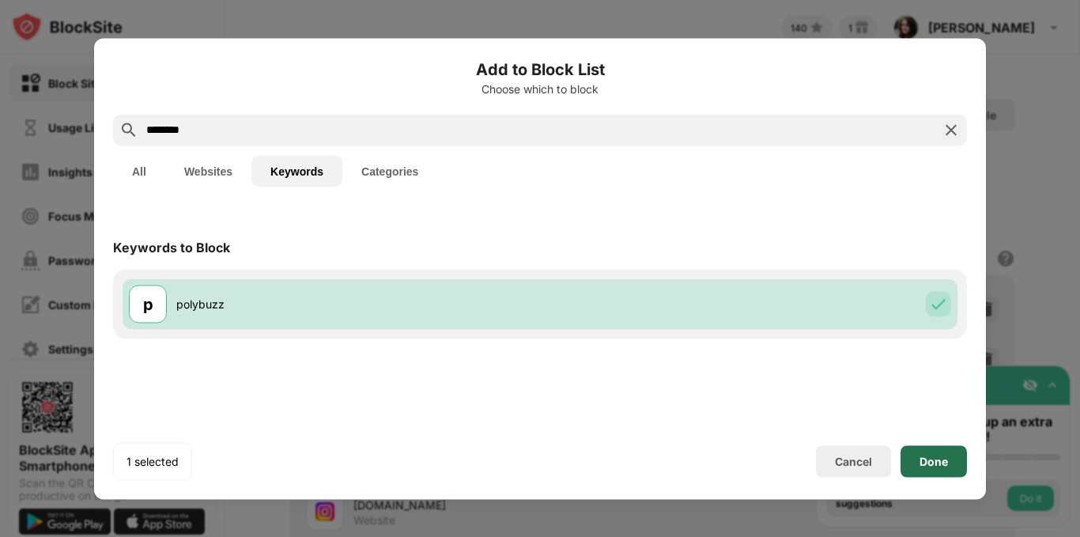
click at [929, 452] on div "Done" at bounding box center [934, 461] width 66 height 32
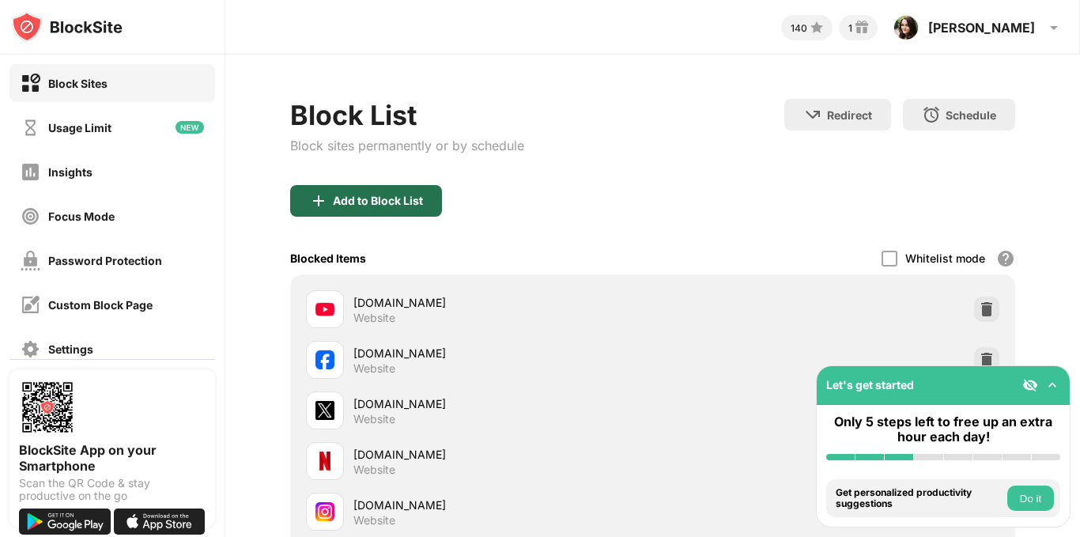
click at [400, 207] on div "Add to Block List" at bounding box center [366, 201] width 152 height 32
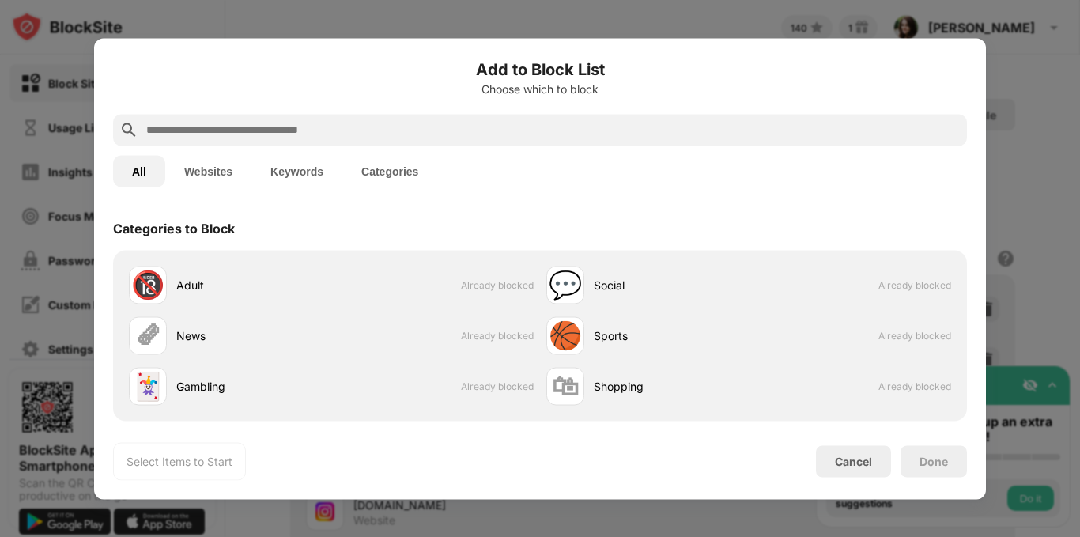
click at [343, 134] on input "text" at bounding box center [553, 129] width 816 height 19
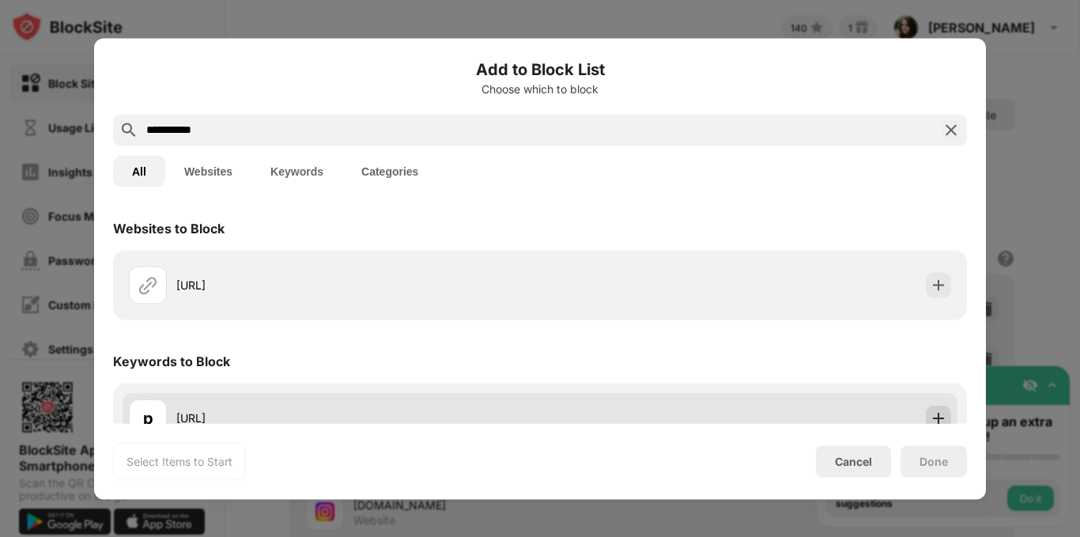
type input "**********"
click at [937, 413] on div at bounding box center [938, 417] width 25 height 25
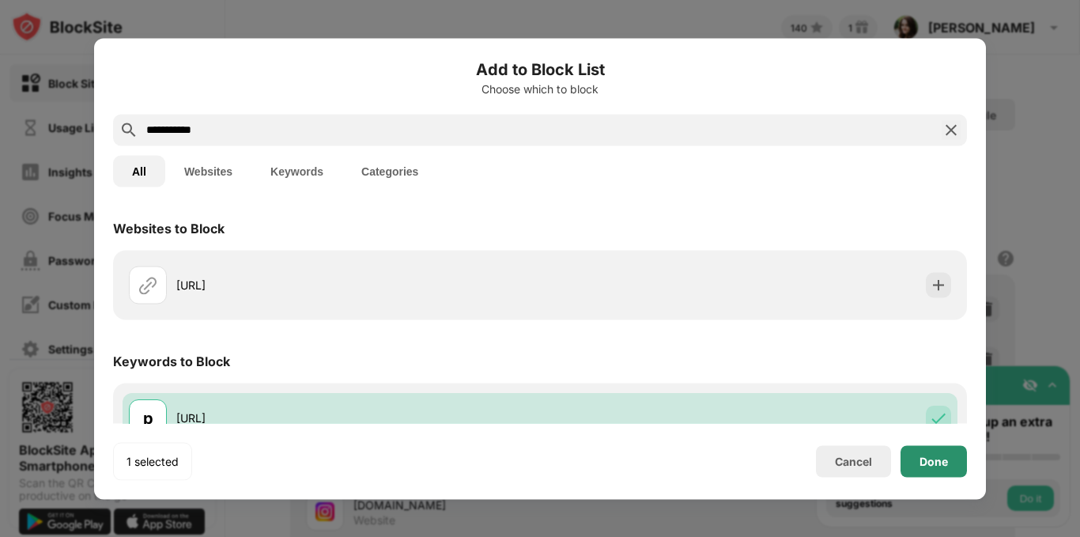
click at [927, 453] on div "Done" at bounding box center [934, 461] width 66 height 32
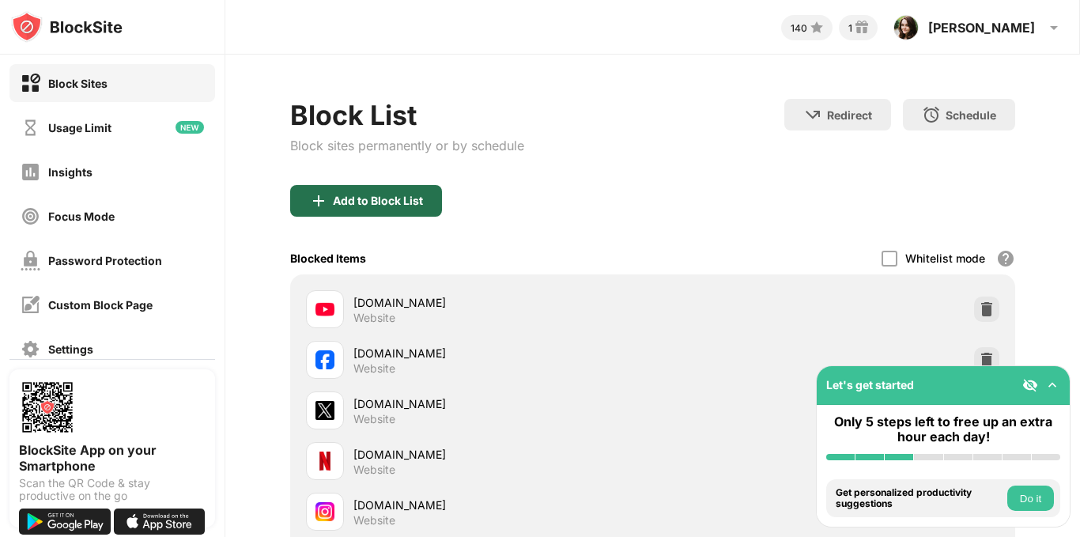
click at [396, 195] on div "Add to Block List" at bounding box center [378, 201] width 90 height 13
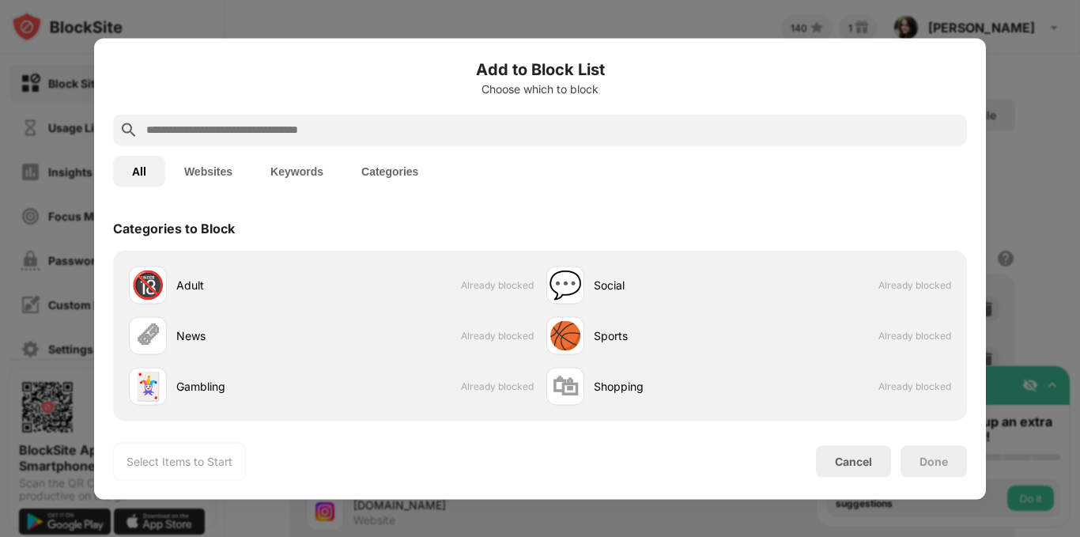
click at [316, 173] on button "Keywords" at bounding box center [296, 171] width 91 height 32
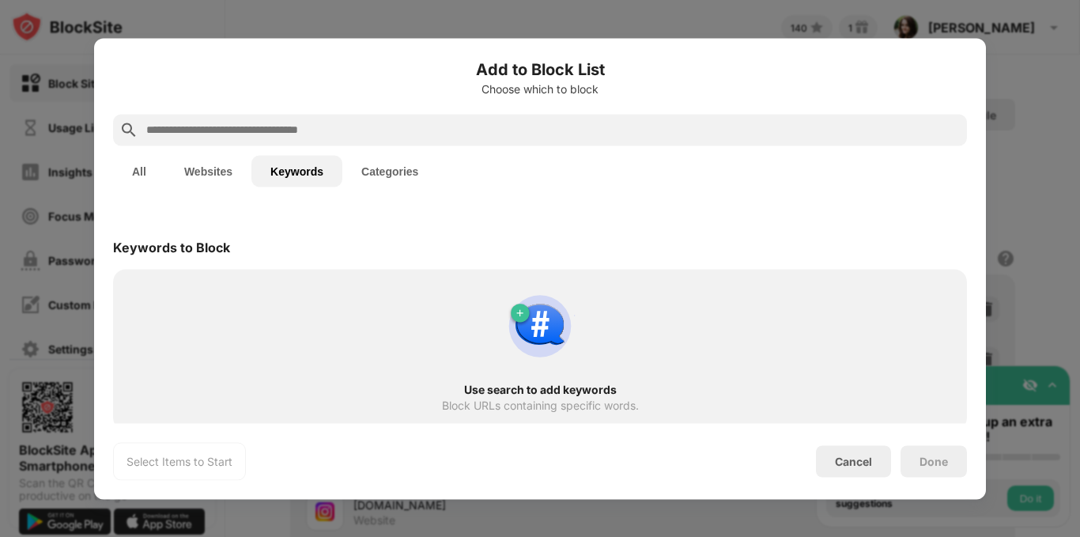
click at [302, 135] on input "text" at bounding box center [553, 129] width 816 height 19
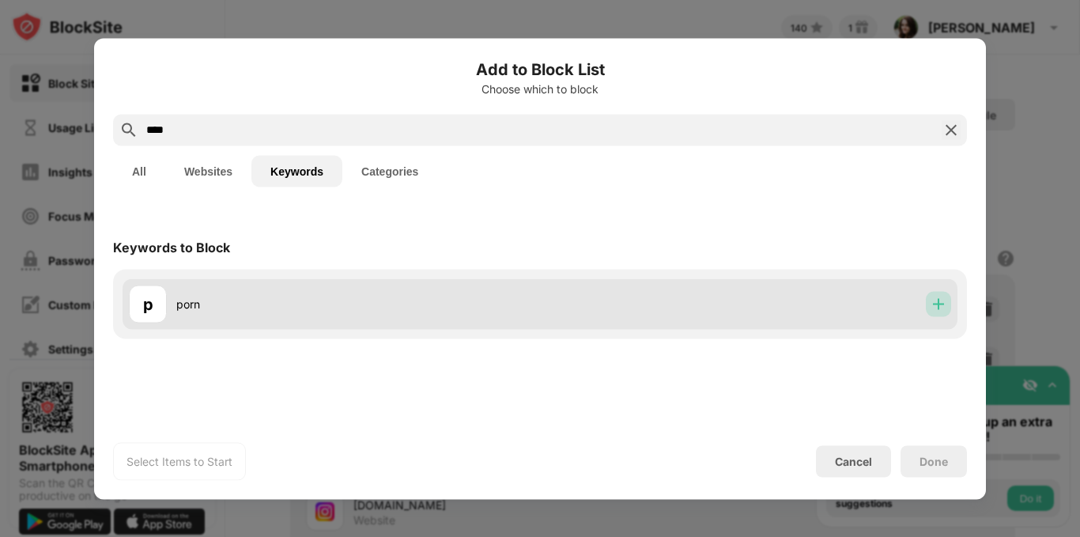
click at [938, 311] on img at bounding box center [939, 304] width 16 height 16
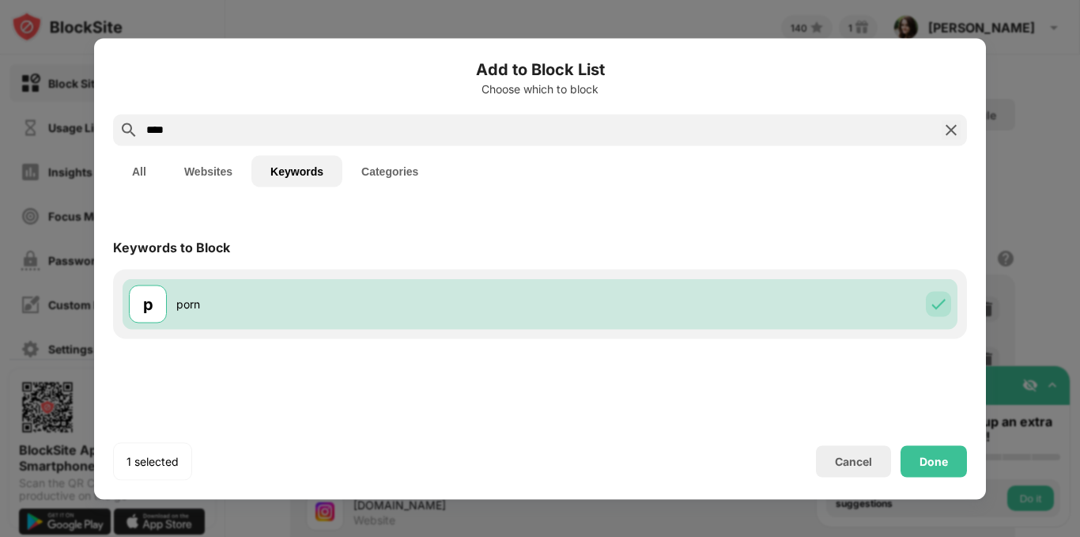
click at [135, 164] on button "All" at bounding box center [139, 171] width 52 height 32
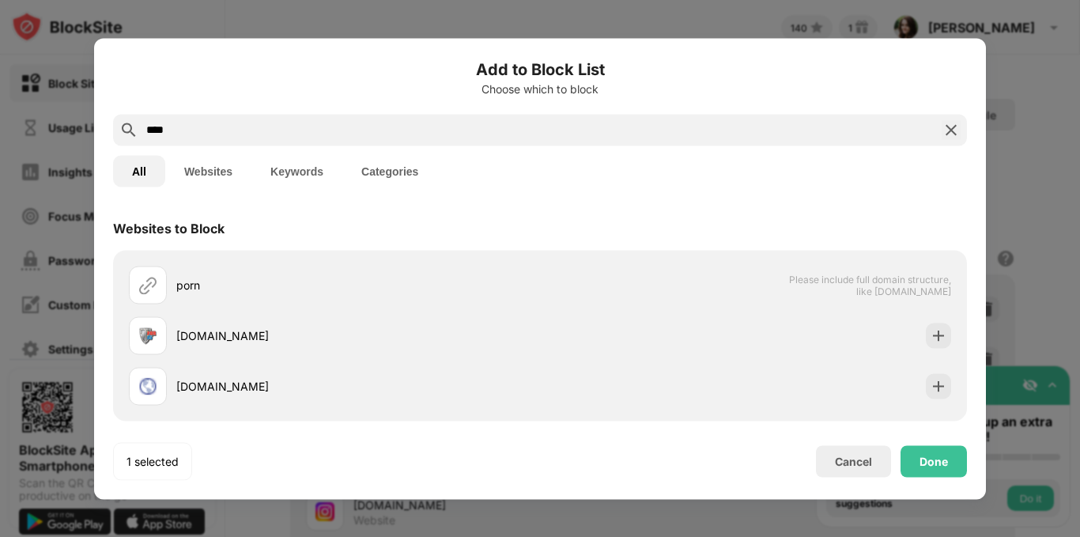
click at [229, 135] on input "****" at bounding box center [540, 129] width 791 height 19
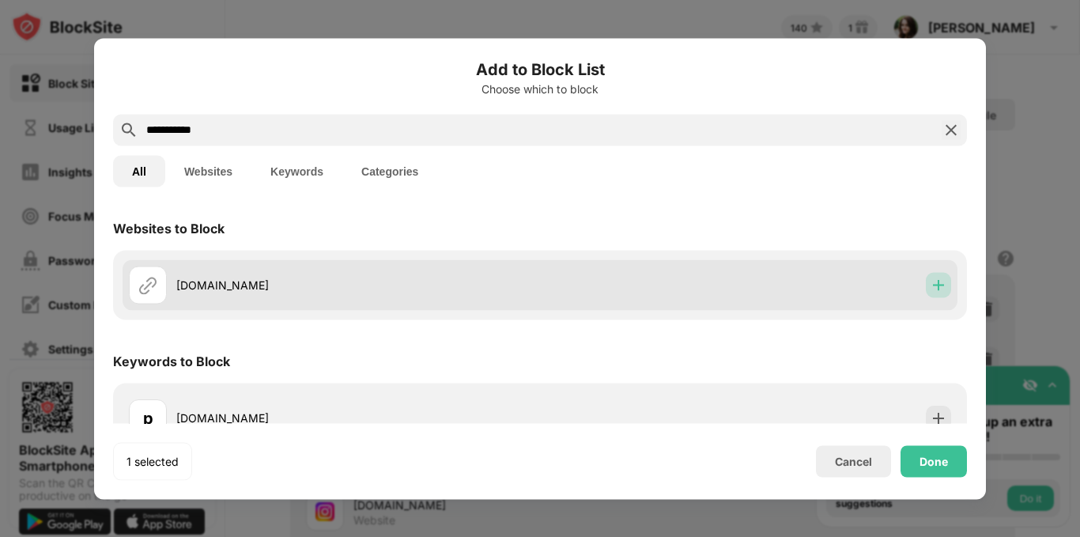
click at [931, 278] on img at bounding box center [939, 285] width 16 height 16
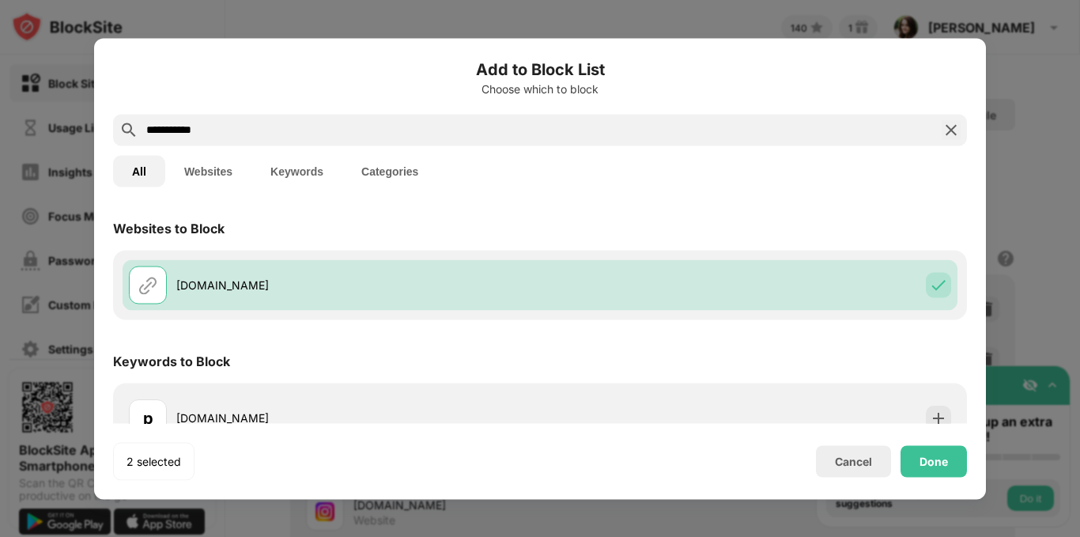
drag, startPoint x: 228, startPoint y: 127, endPoint x: 66, endPoint y: 125, distance: 162.1
click at [66, 536] on div "**********" at bounding box center [540, 537] width 1080 height 0
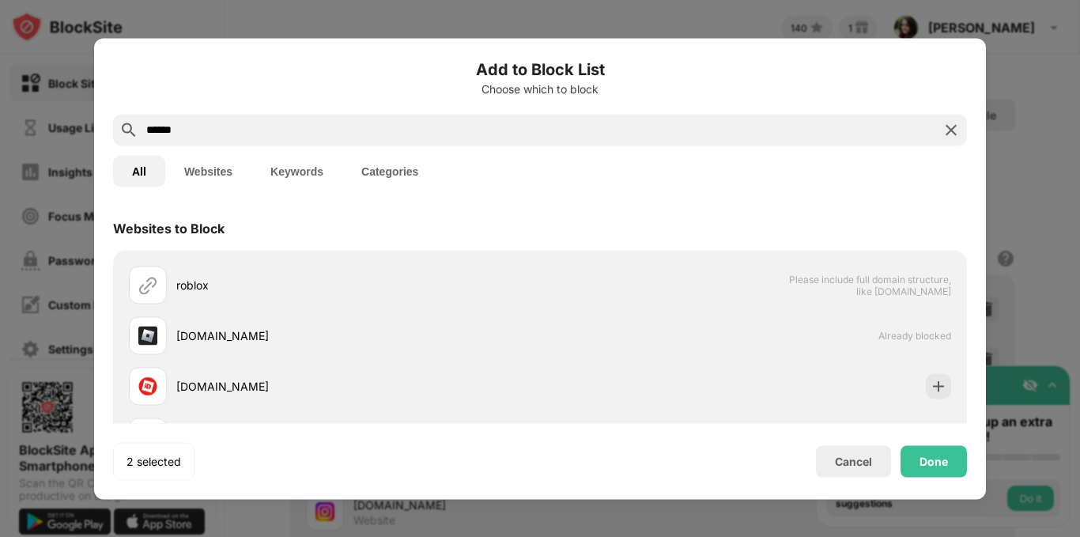
drag, startPoint x: 204, startPoint y: 116, endPoint x: 187, endPoint y: 126, distance: 19.1
click at [187, 126] on div "******" at bounding box center [540, 130] width 854 height 32
drag, startPoint x: 187, startPoint y: 126, endPoint x: 39, endPoint y: 118, distance: 148.9
click at [39, 536] on div "Add to Block List Choose which to block ****** All Websites Keywords Categories…" at bounding box center [540, 537] width 1080 height 0
type input "****"
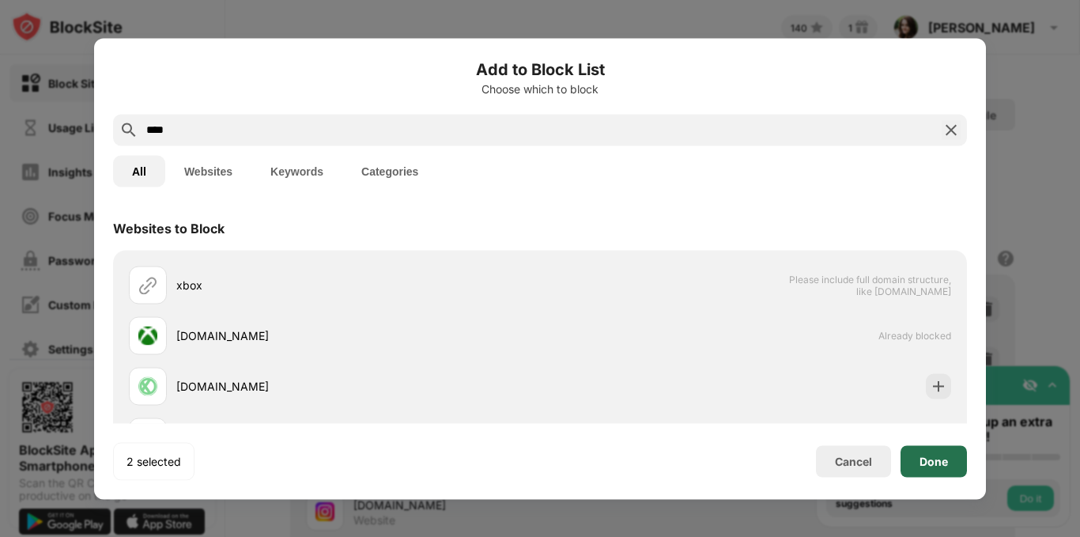
click at [935, 453] on div "Done" at bounding box center [934, 461] width 66 height 32
